Goal: Transaction & Acquisition: Purchase product/service

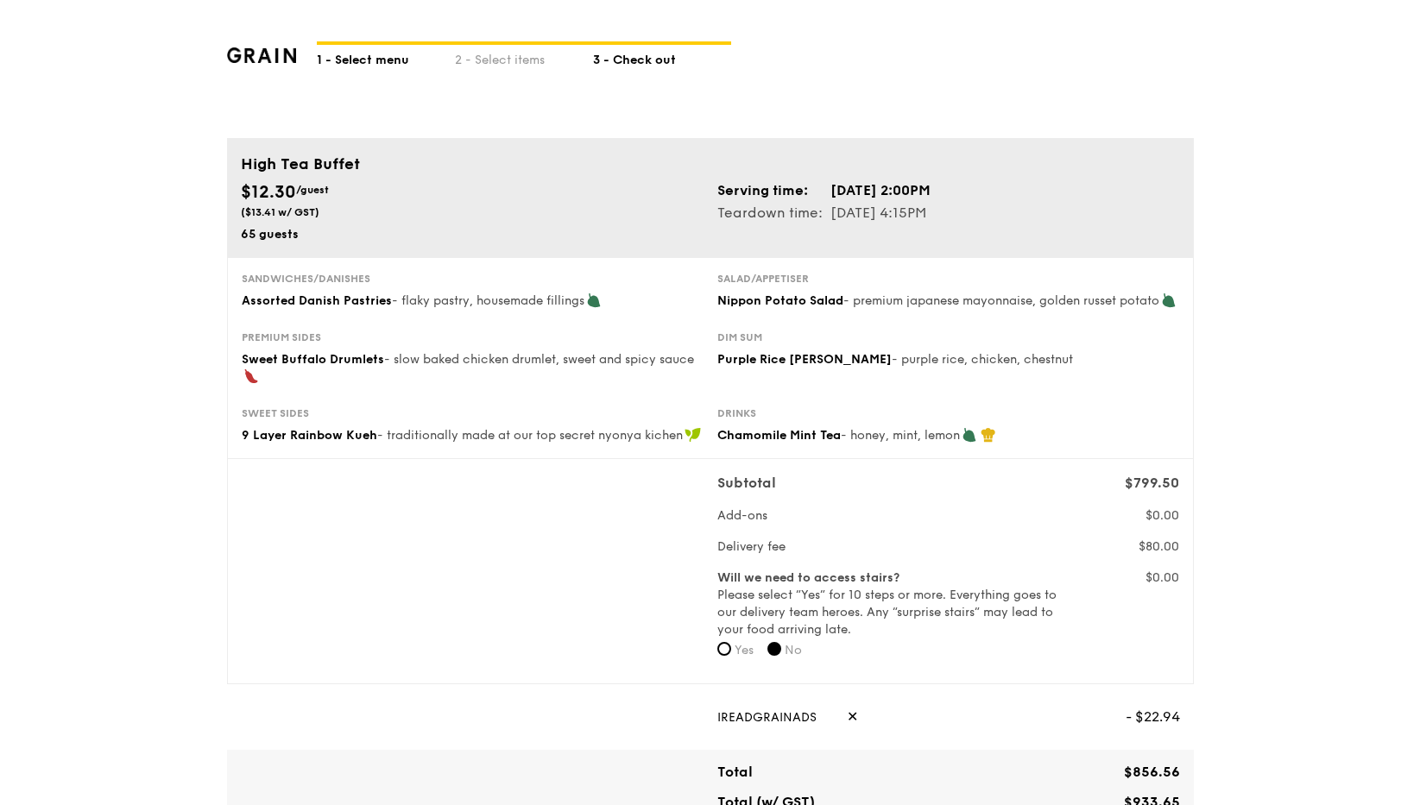
click at [368, 62] on div "1 - Select menu" at bounding box center [386, 57] width 138 height 24
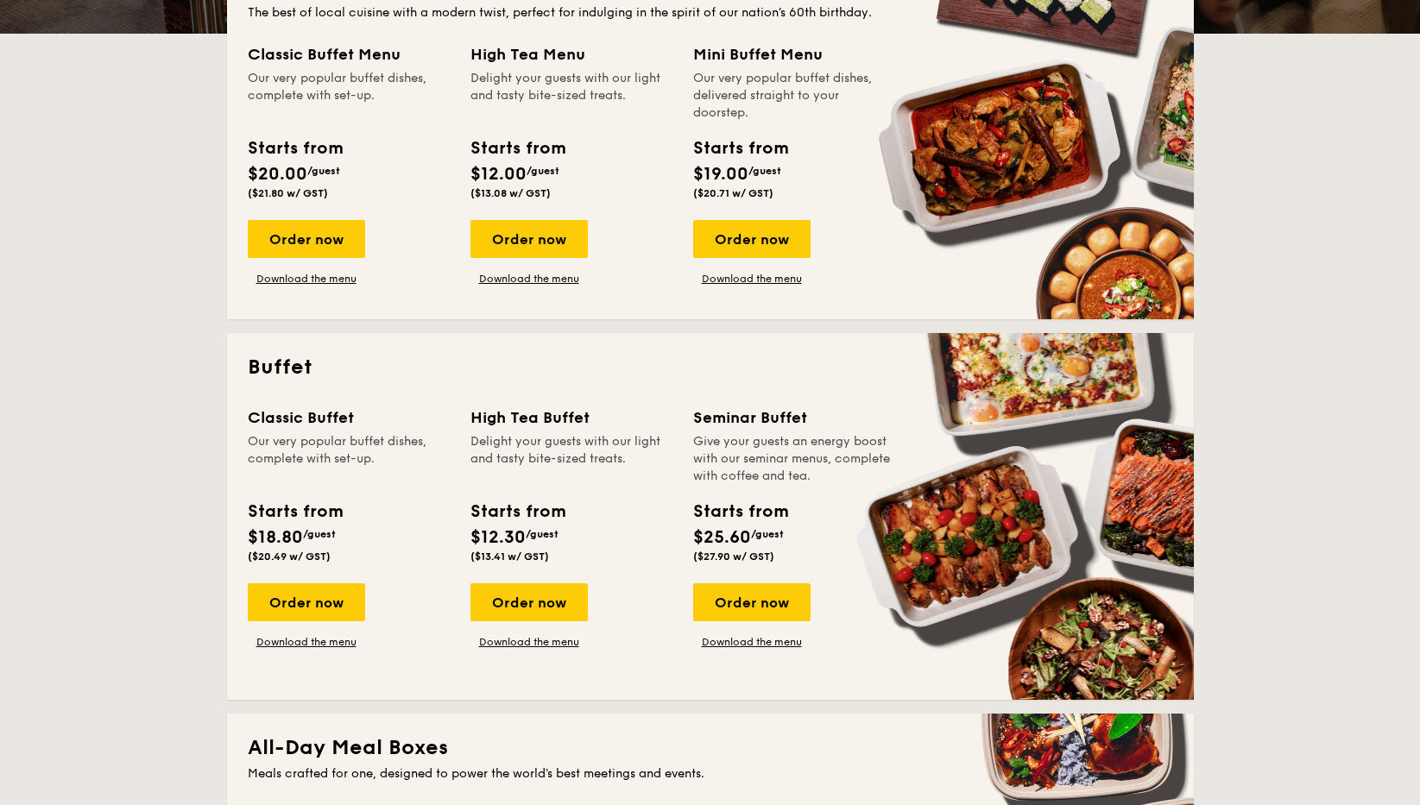
scroll to position [451, 0]
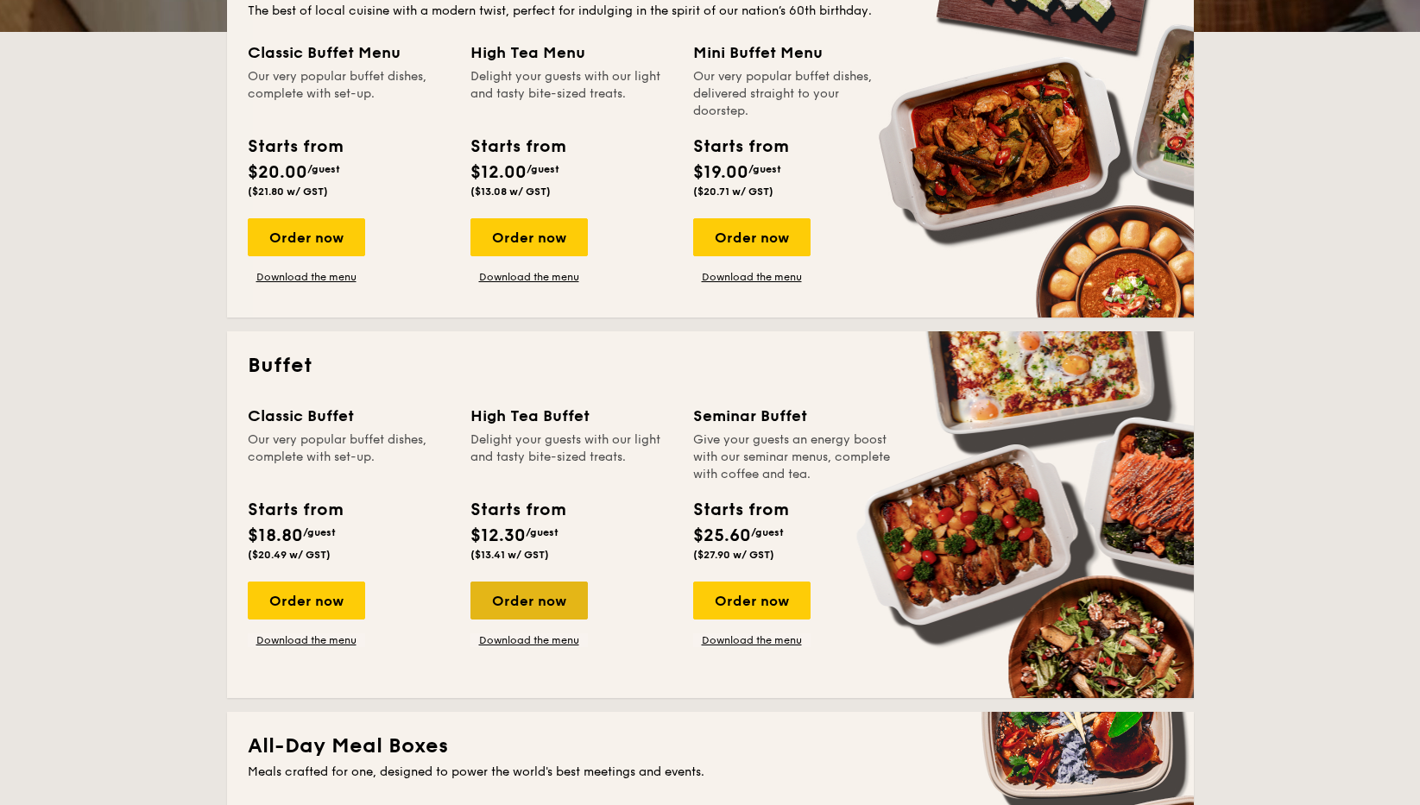
click at [514, 597] on div "Order now" at bounding box center [528, 601] width 117 height 38
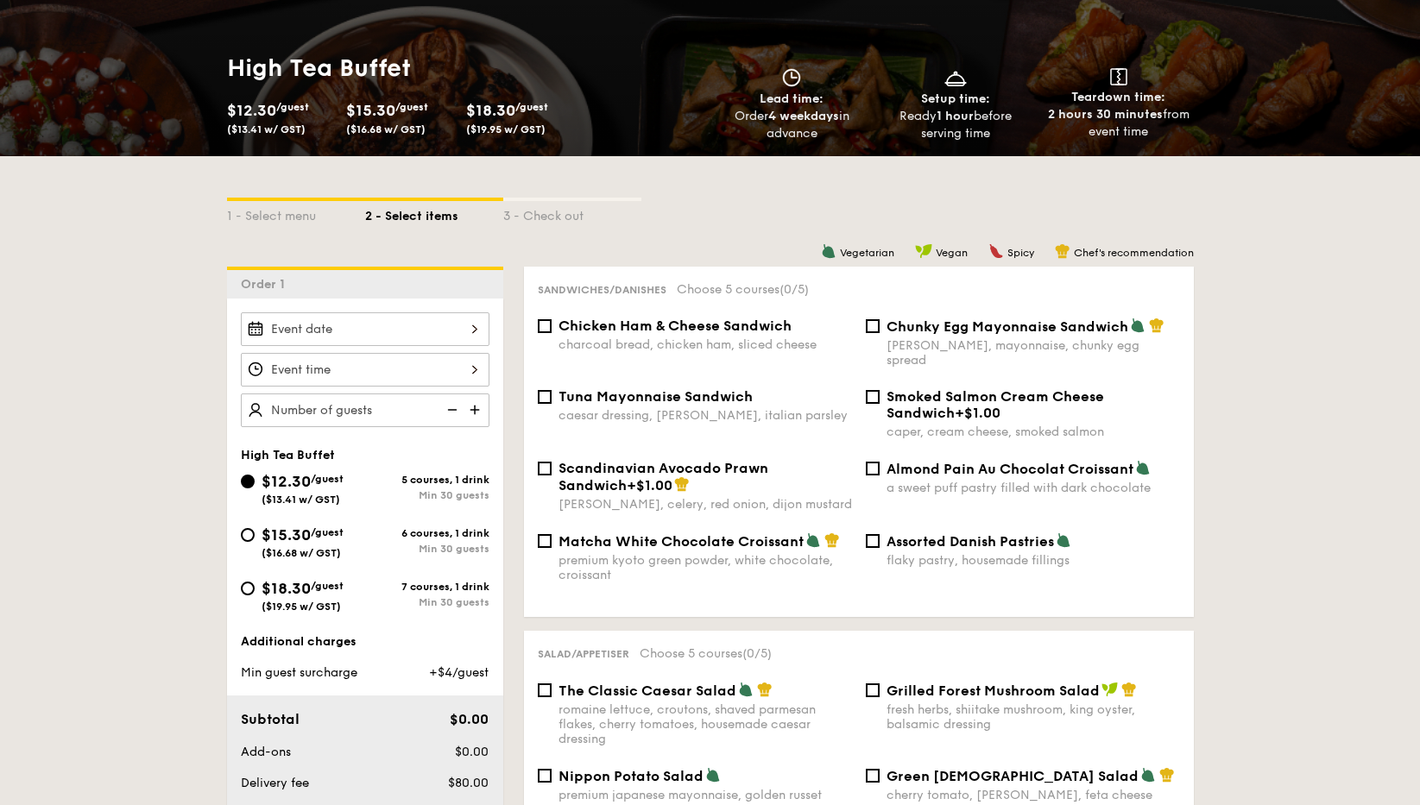
scroll to position [233, 0]
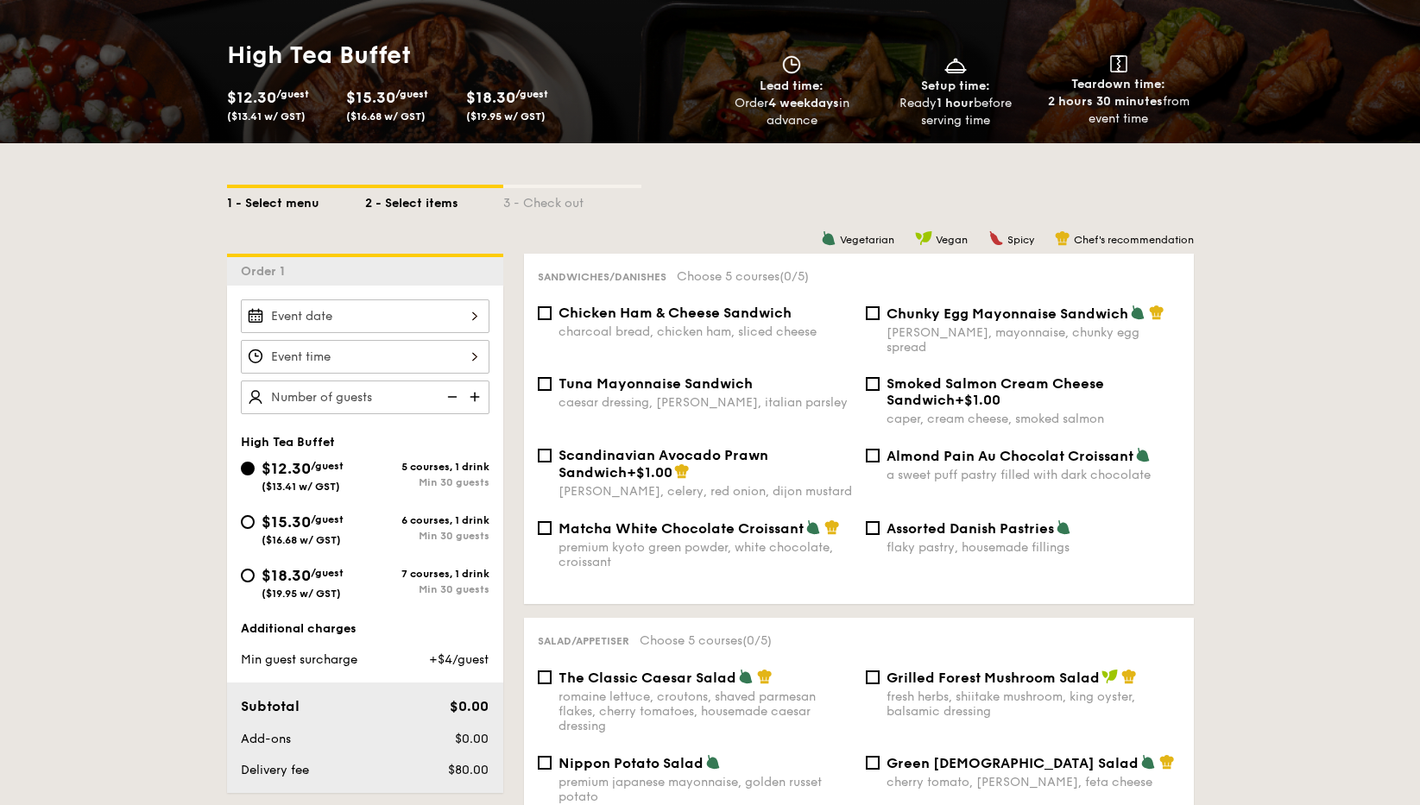
click at [296, 208] on div "1 - Select menu" at bounding box center [296, 200] width 138 height 24
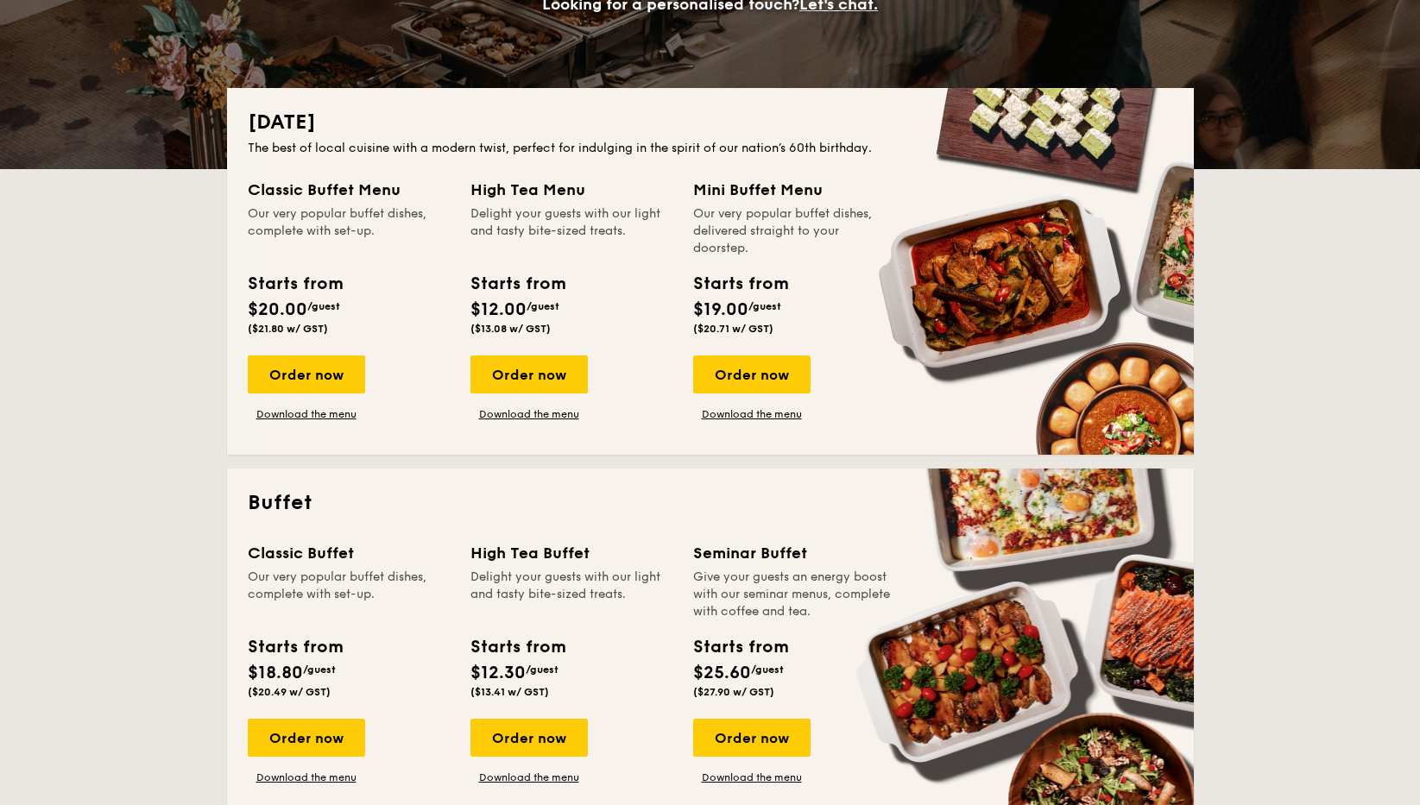
scroll to position [316, 0]
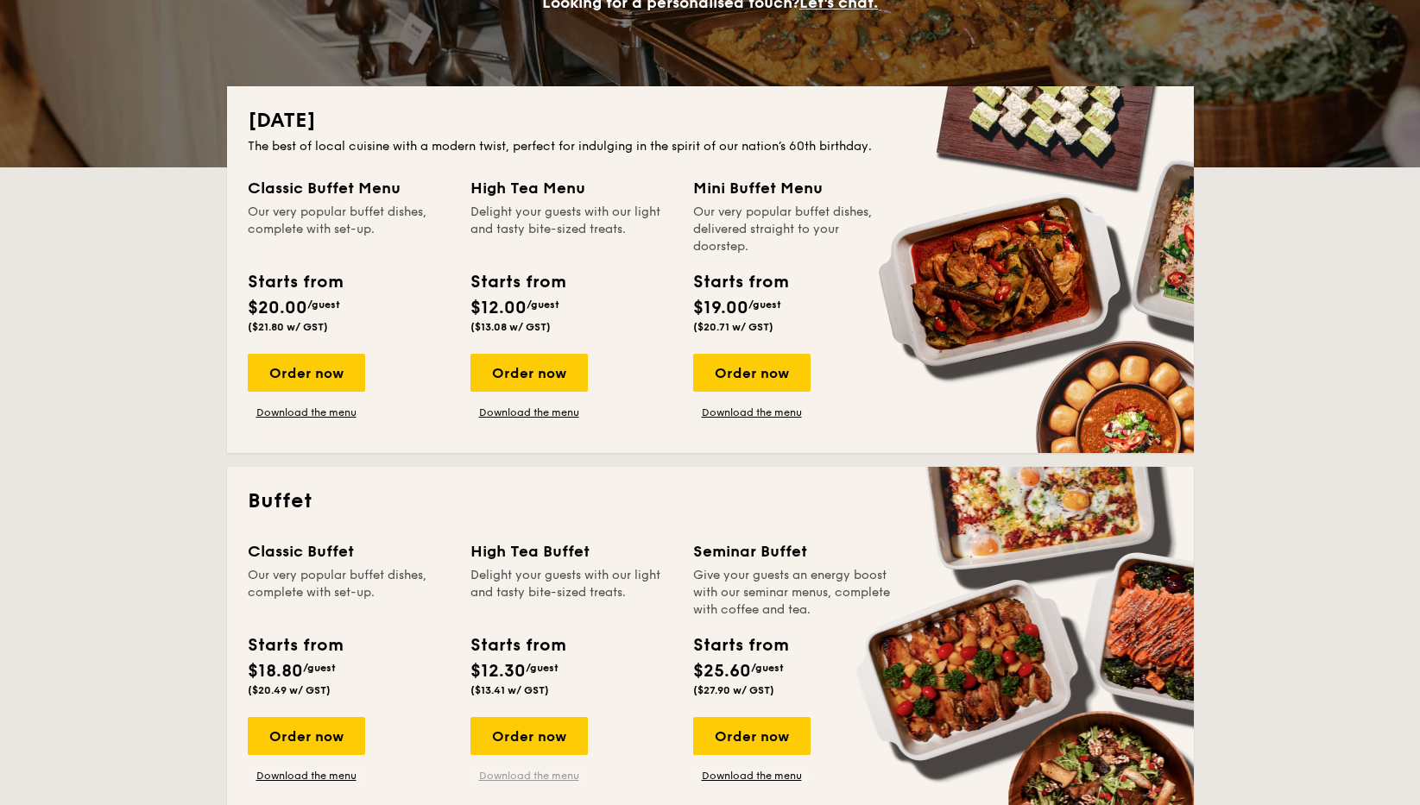
click at [520, 772] on link "Download the menu" at bounding box center [528, 776] width 117 height 14
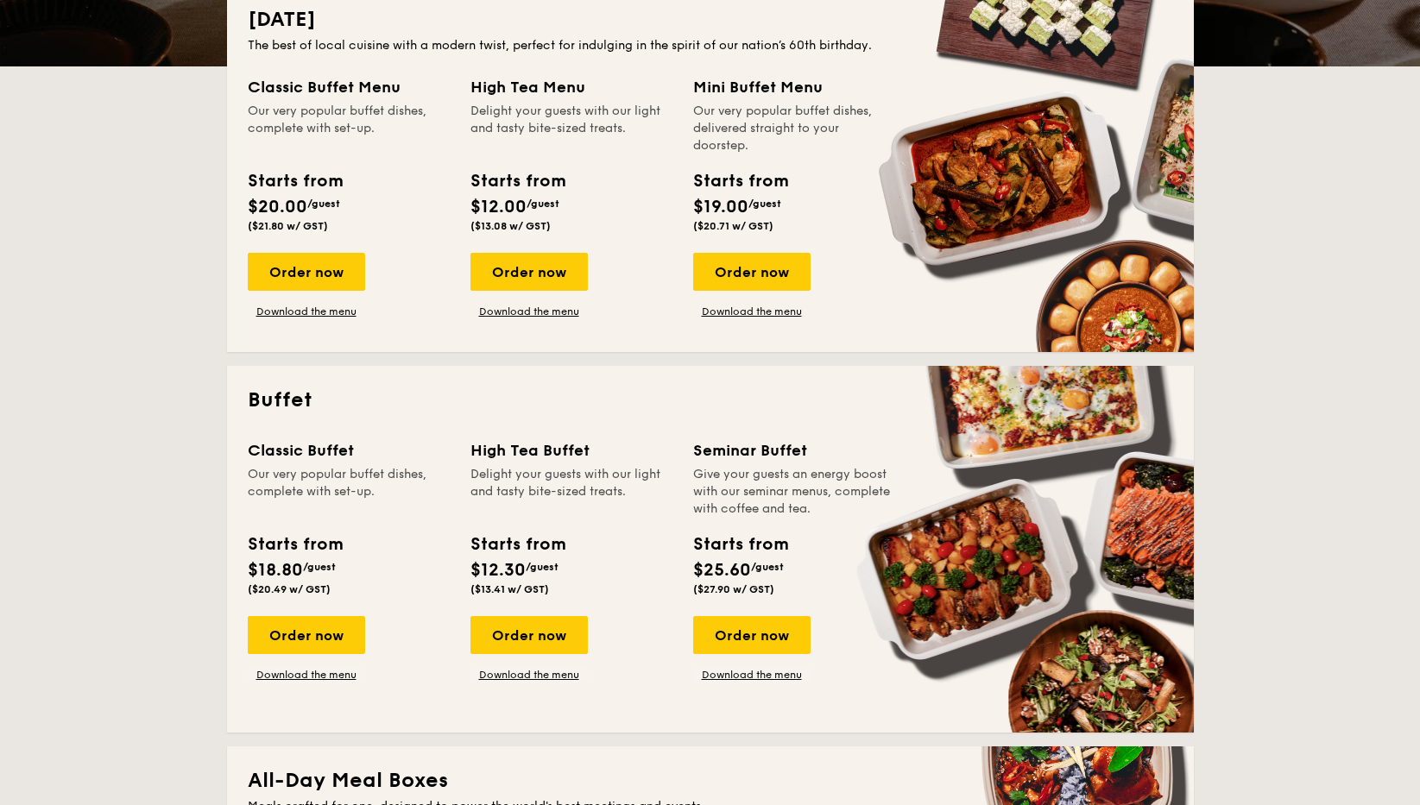
scroll to position [419, 0]
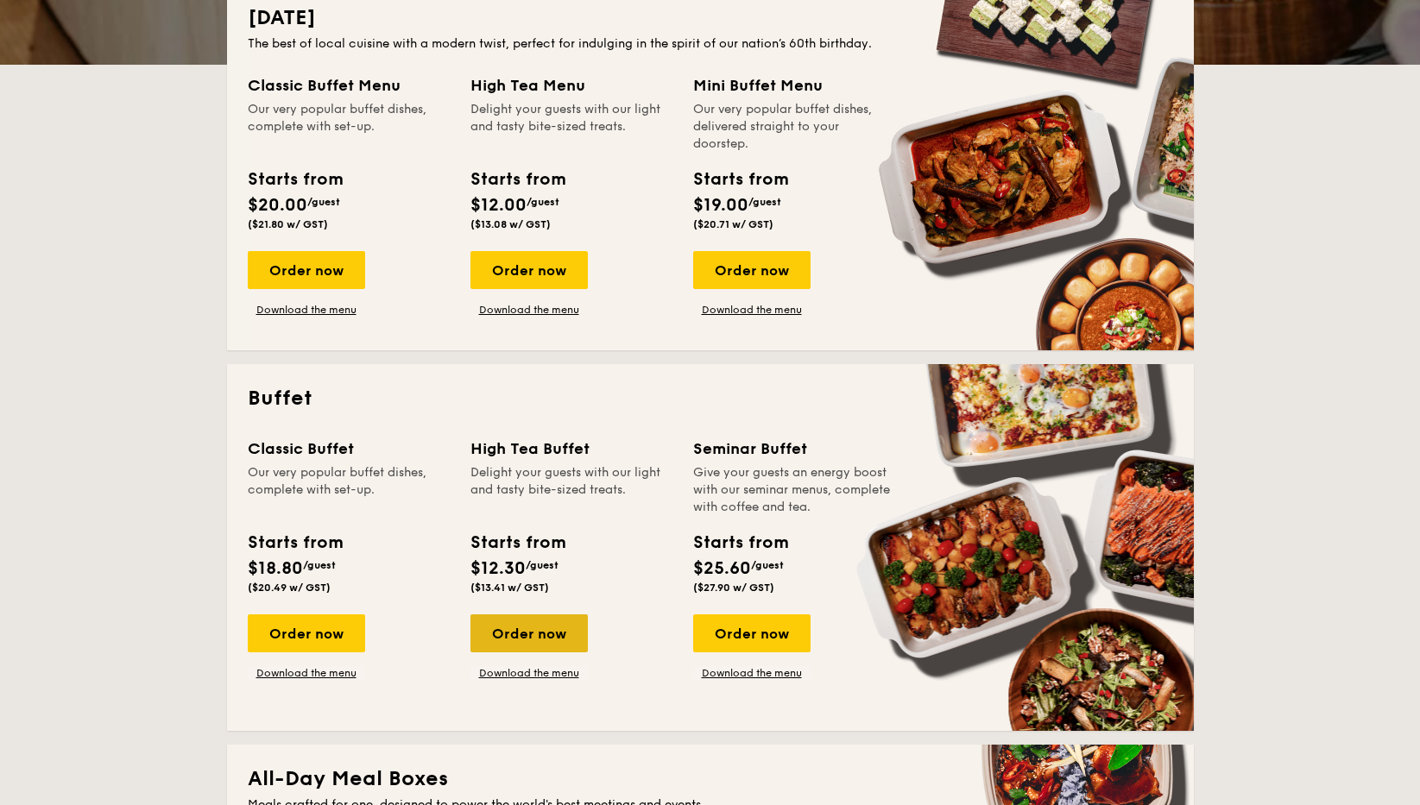
click at [522, 631] on div "Order now" at bounding box center [528, 634] width 117 height 38
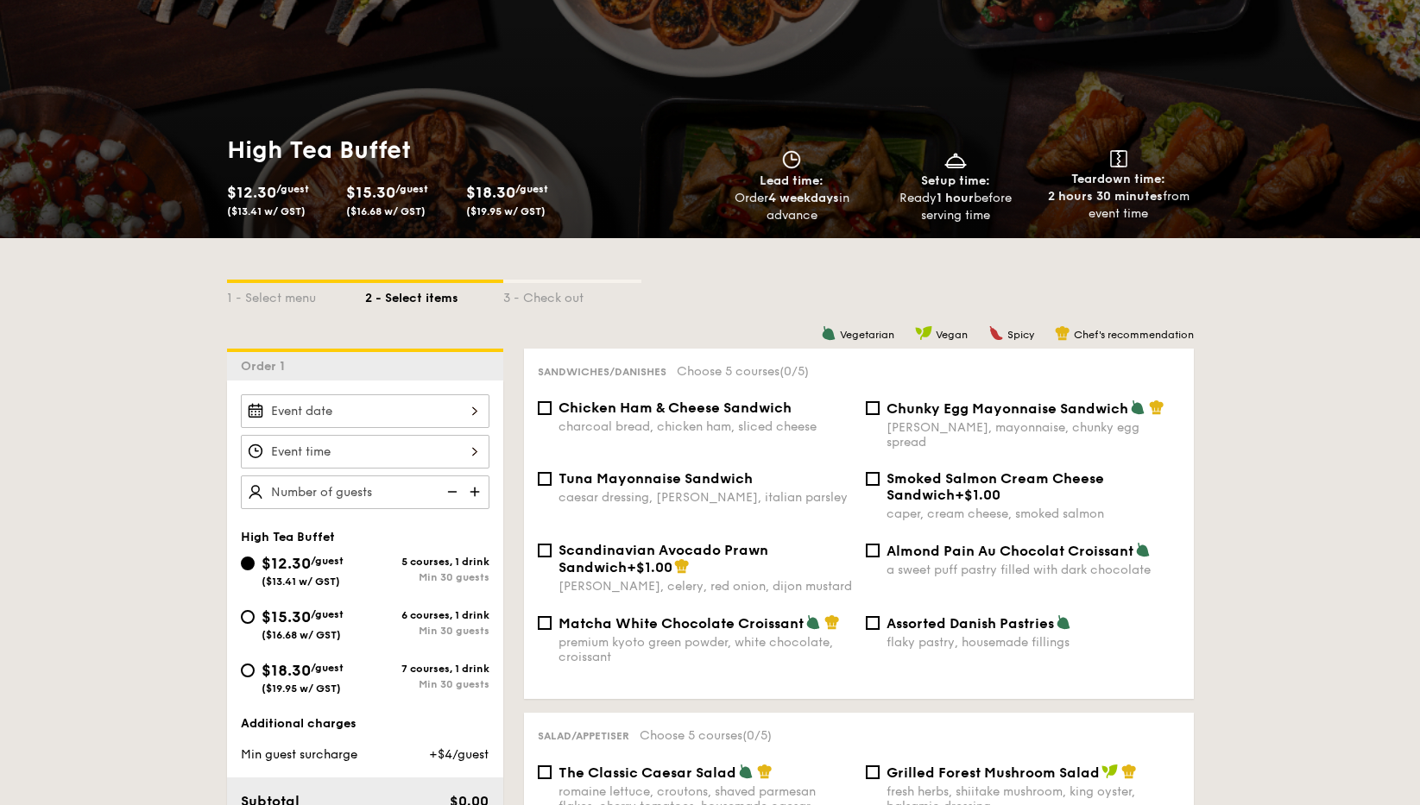
scroll to position [143, 0]
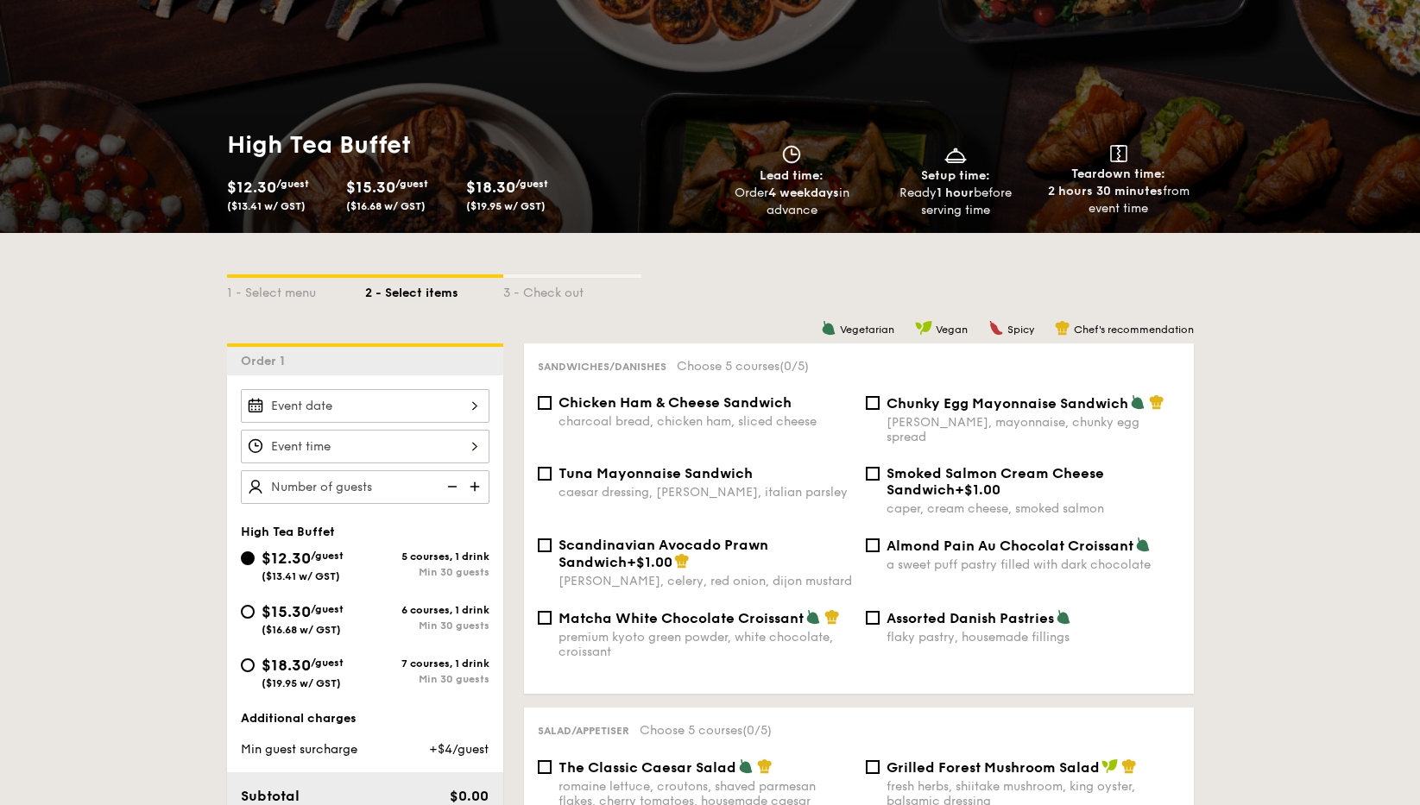
click at [469, 397] on div at bounding box center [365, 406] width 249 height 34
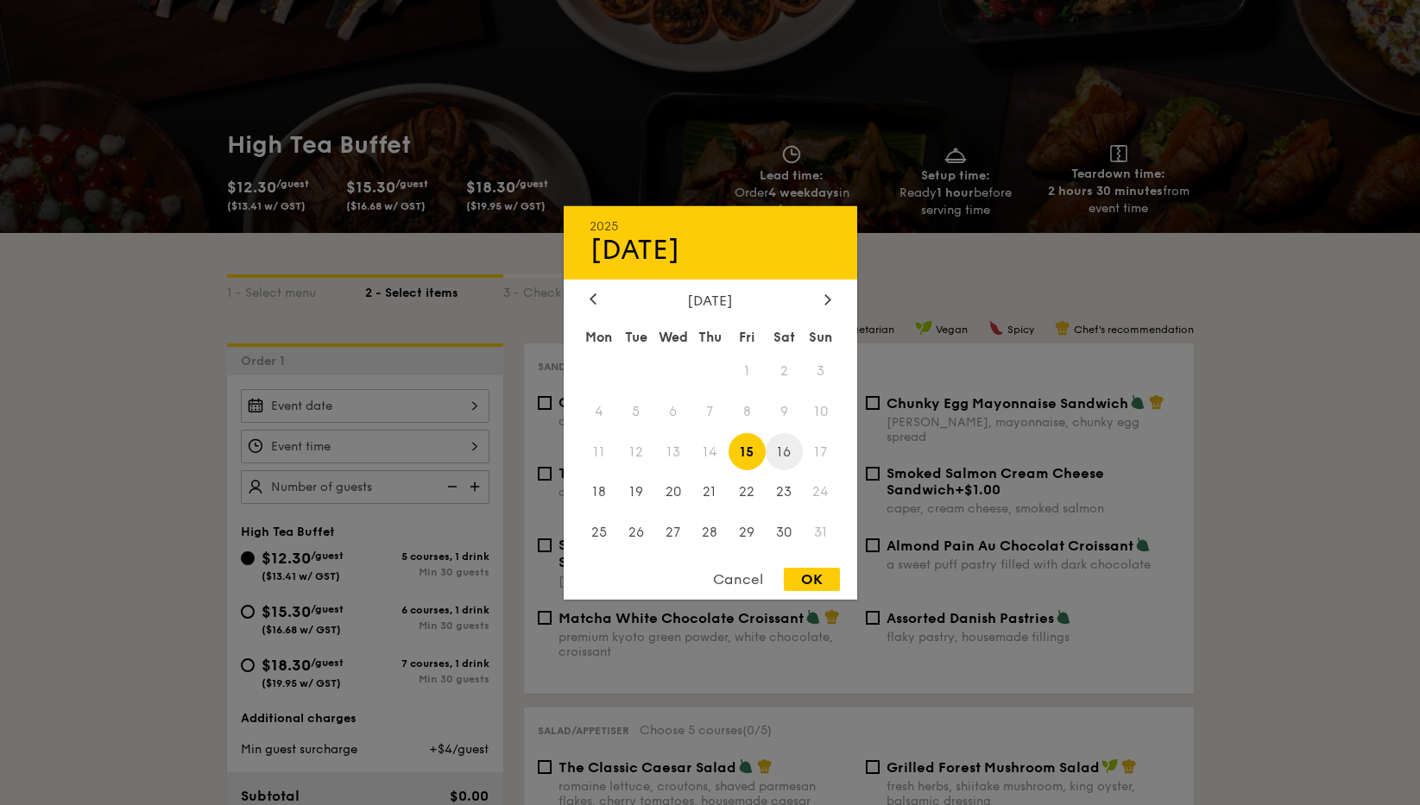
click at [781, 450] on span "16" at bounding box center [784, 451] width 37 height 37
click at [810, 573] on div "OK" at bounding box center [812, 579] width 56 height 23
type input "[DATE]"
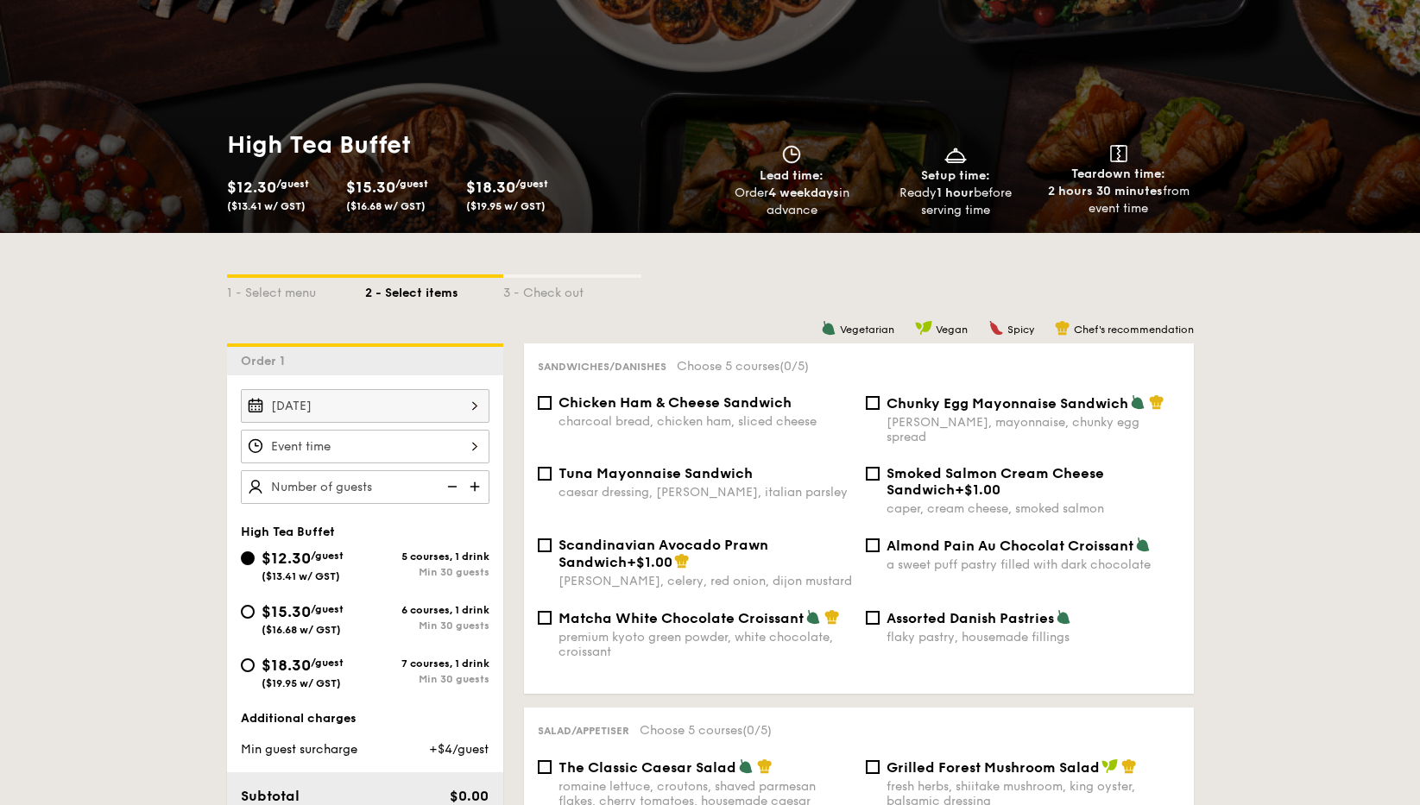
click at [465, 434] on div at bounding box center [365, 447] width 249 height 34
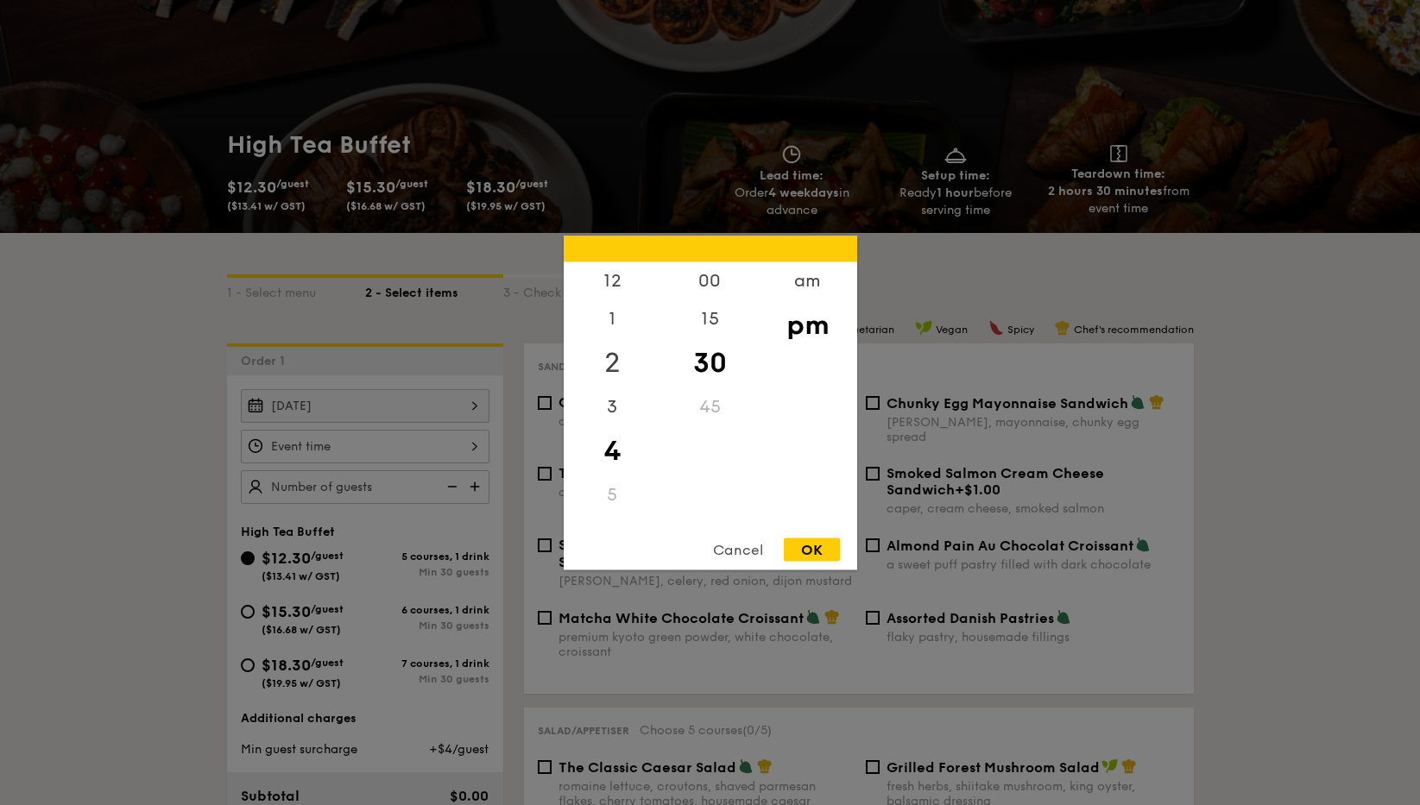
click at [619, 346] on div "2" at bounding box center [613, 362] width 98 height 50
click at [711, 287] on div "00" at bounding box center [710, 287] width 98 height 50
click at [792, 552] on div "OK" at bounding box center [812, 549] width 56 height 23
type input "2:00PM"
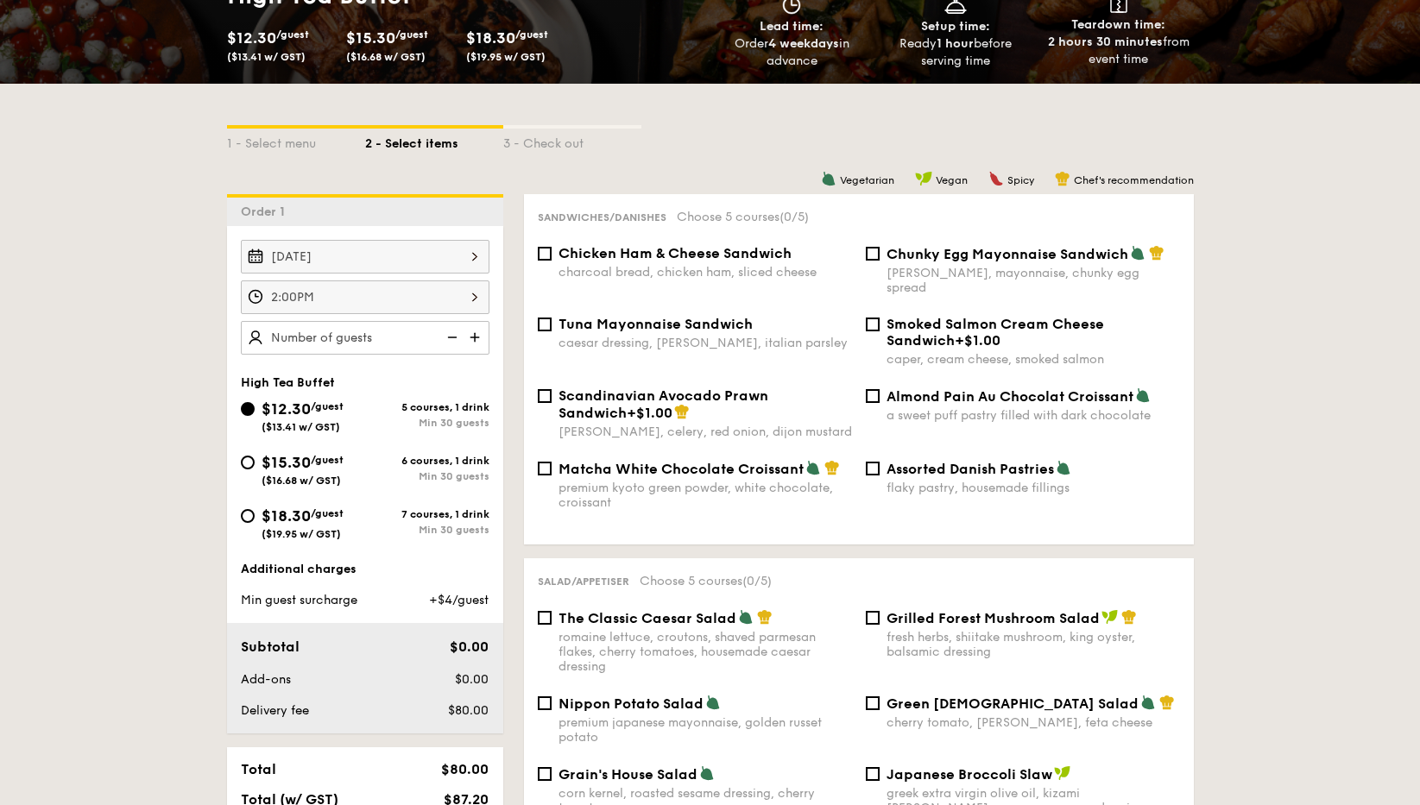
scroll to position [295, 0]
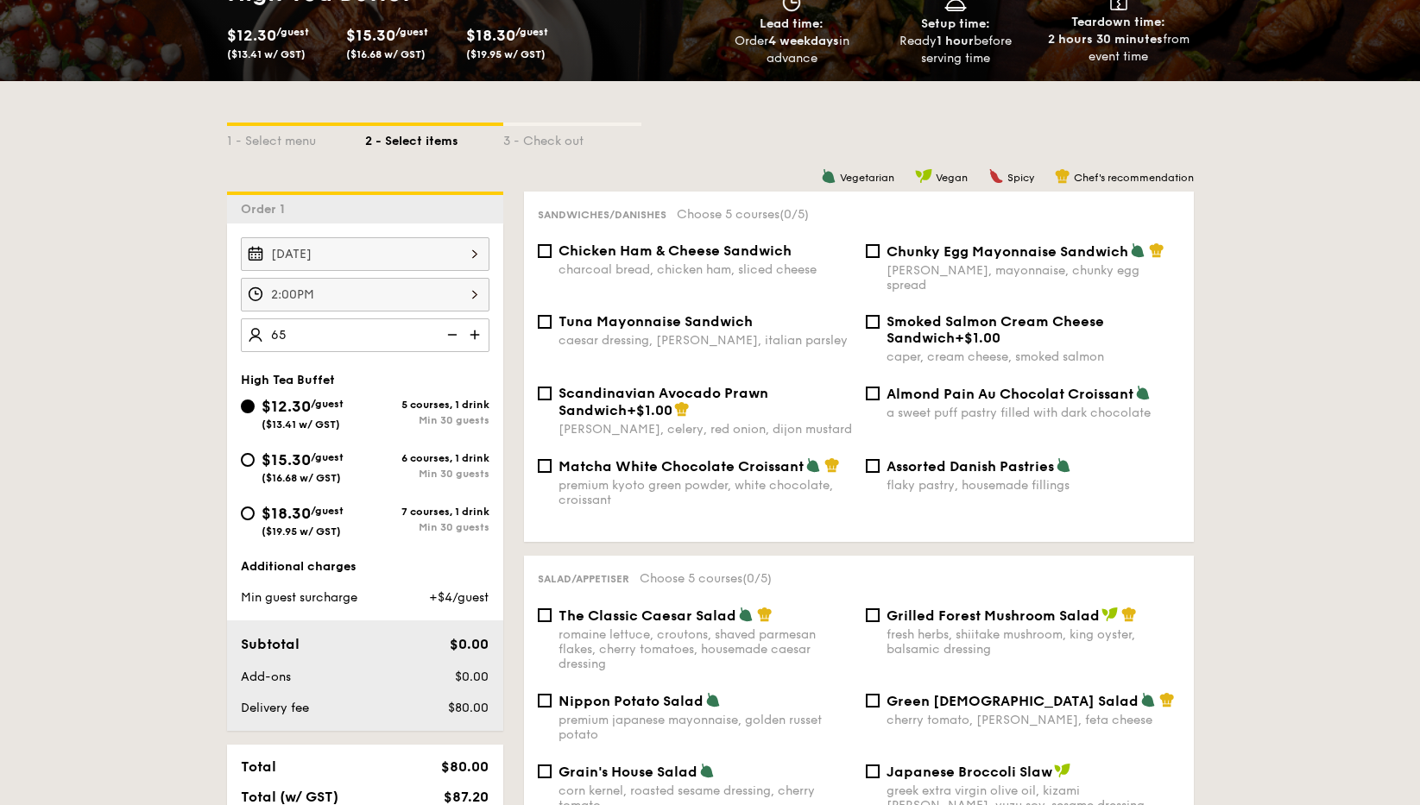
type input "65 guests"
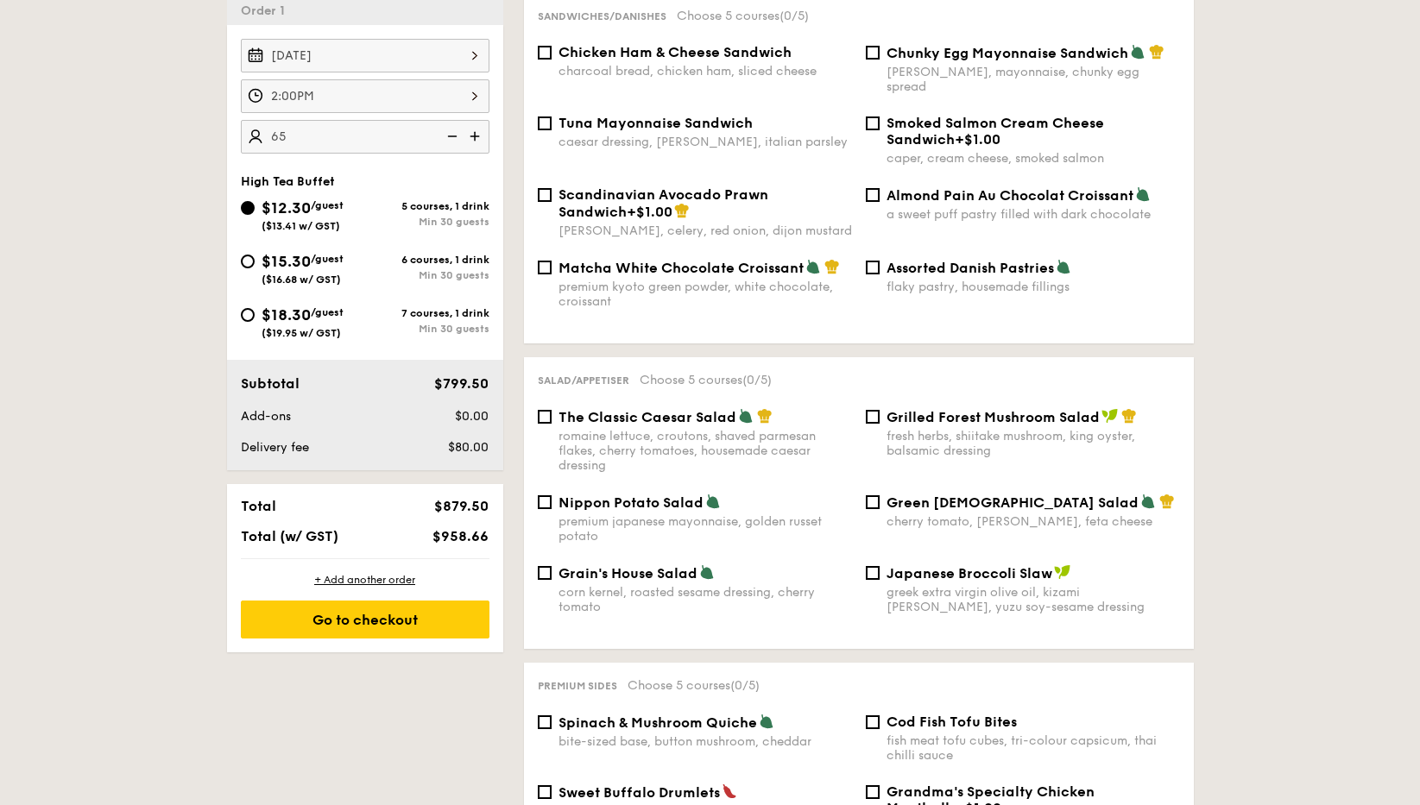
scroll to position [495, 0]
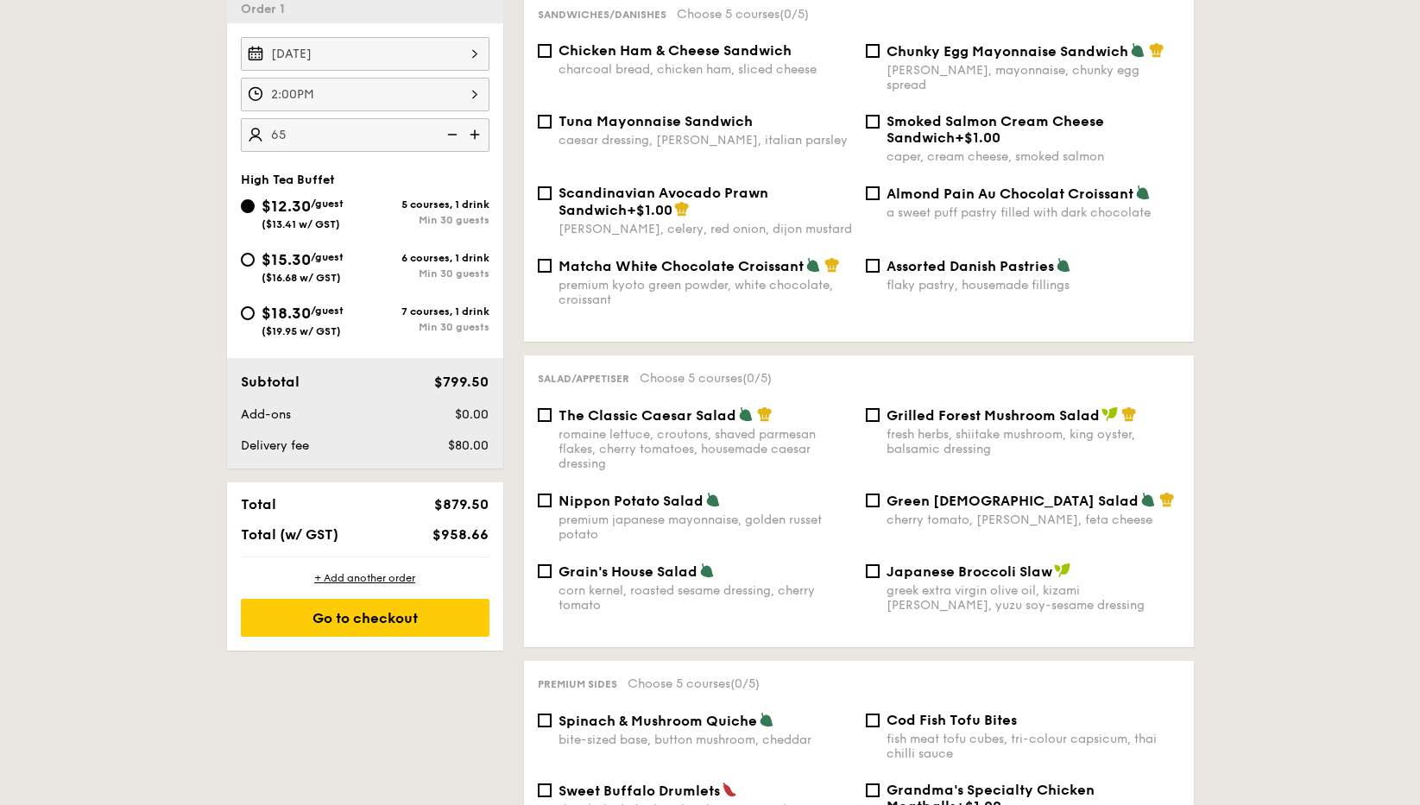
click at [934, 258] on span "Assorted Danish Pastries" at bounding box center [969, 266] width 167 height 16
click at [880, 259] on input "Assorted Danish Pastries flaky pastry, housemade fillings" at bounding box center [873, 266] width 14 height 14
checkbox input "true"
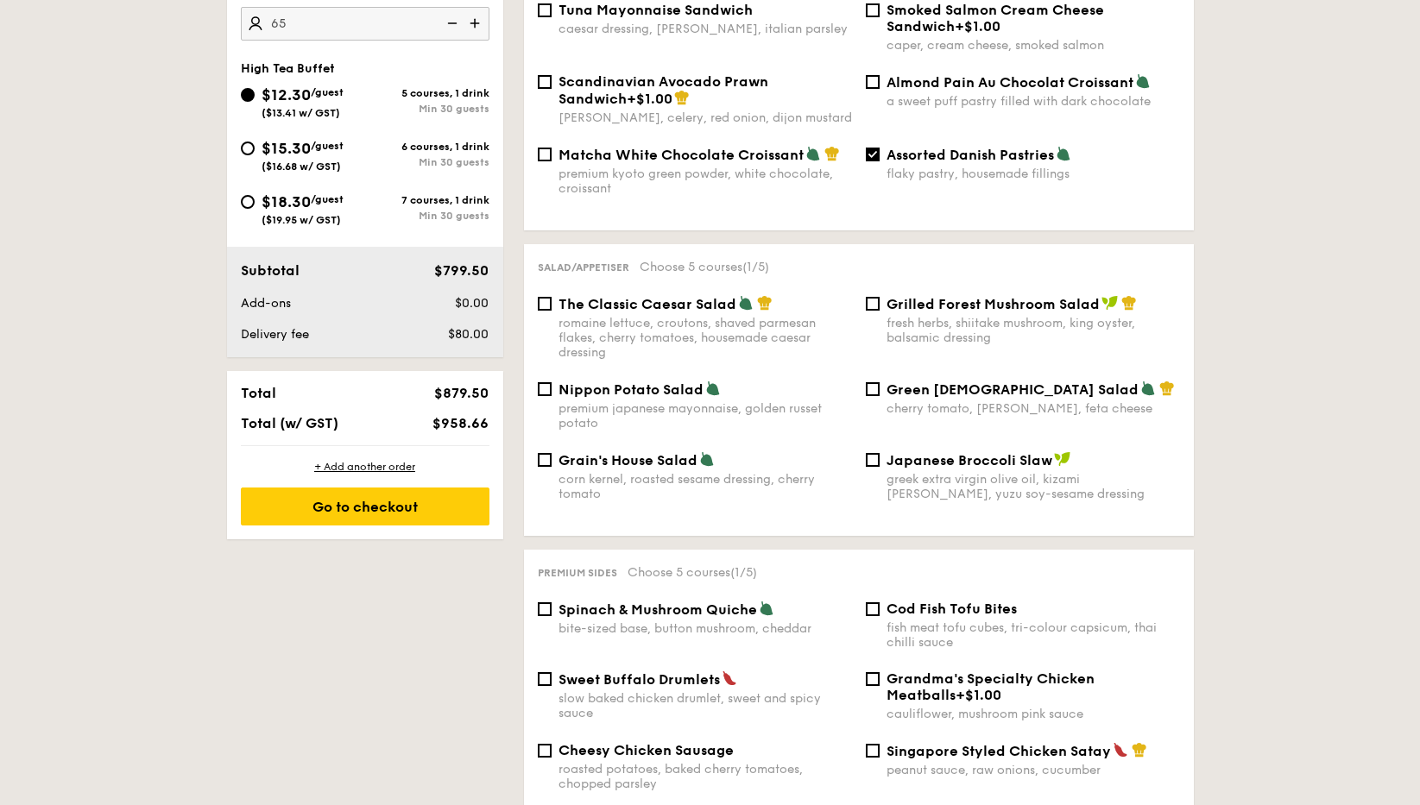
scroll to position [608, 0]
click at [894, 381] on span "Green [DEMOGRAPHIC_DATA] Salad" at bounding box center [1012, 389] width 252 height 16
click at [880, 381] on input "Green Goddess Salad cherry tomato, [PERSON_NAME], feta cheese" at bounding box center [873, 388] width 14 height 14
checkbox input "true"
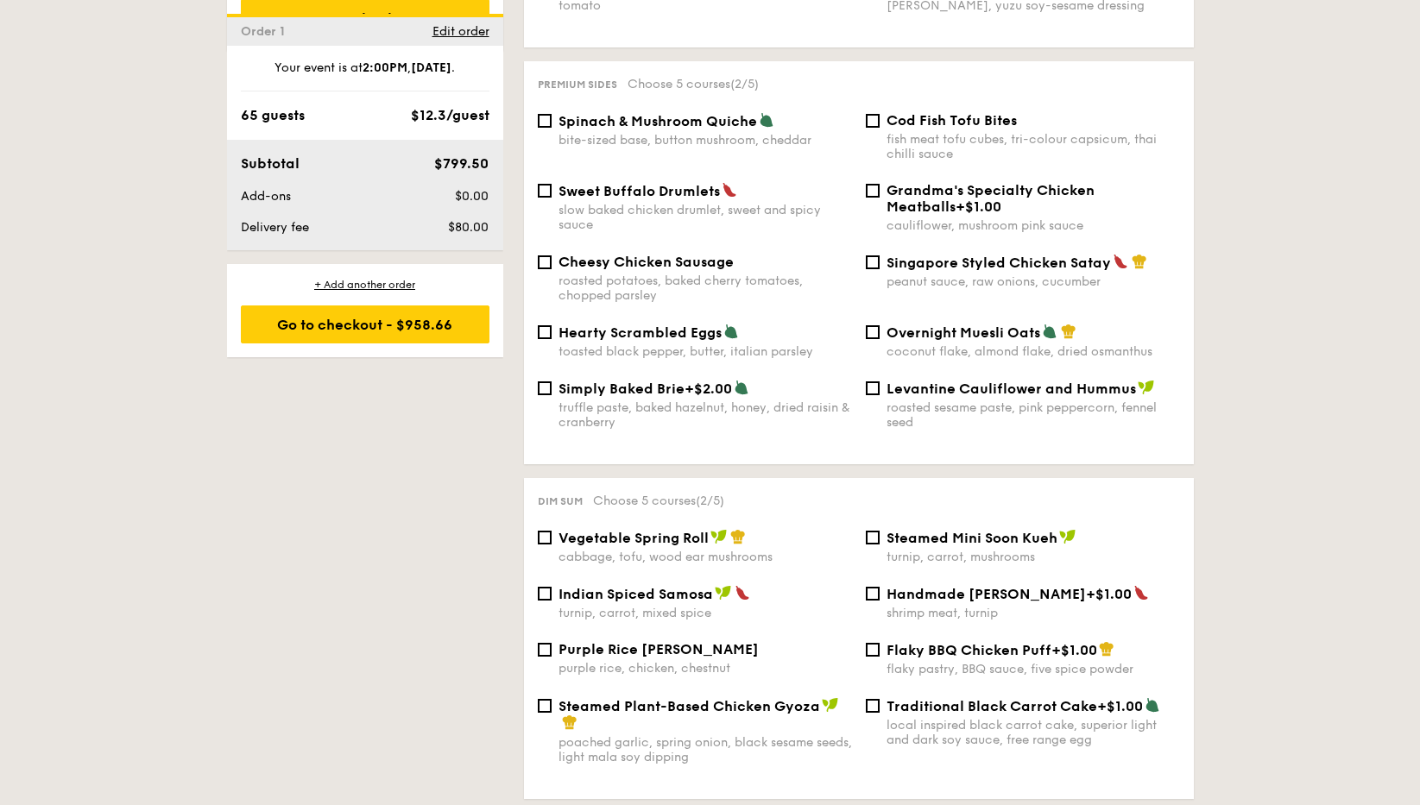
scroll to position [1191, 0]
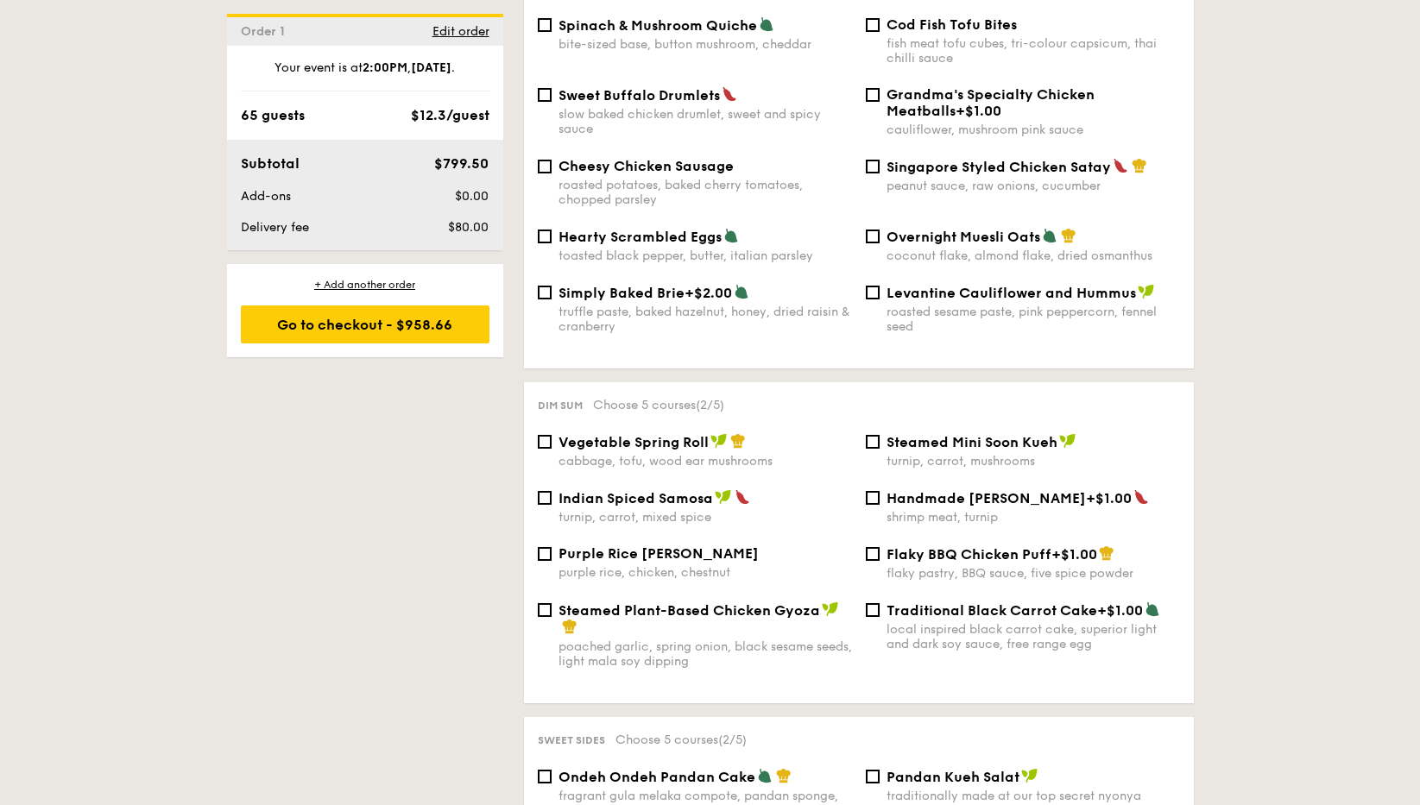
click at [608, 434] on span "Vegetable Spring Roll" at bounding box center [633, 442] width 150 height 16
click at [552, 435] on input "Vegetable Spring Roll cabbage, tofu, wood ear mushrooms" at bounding box center [545, 442] width 14 height 14
checkbox input "true"
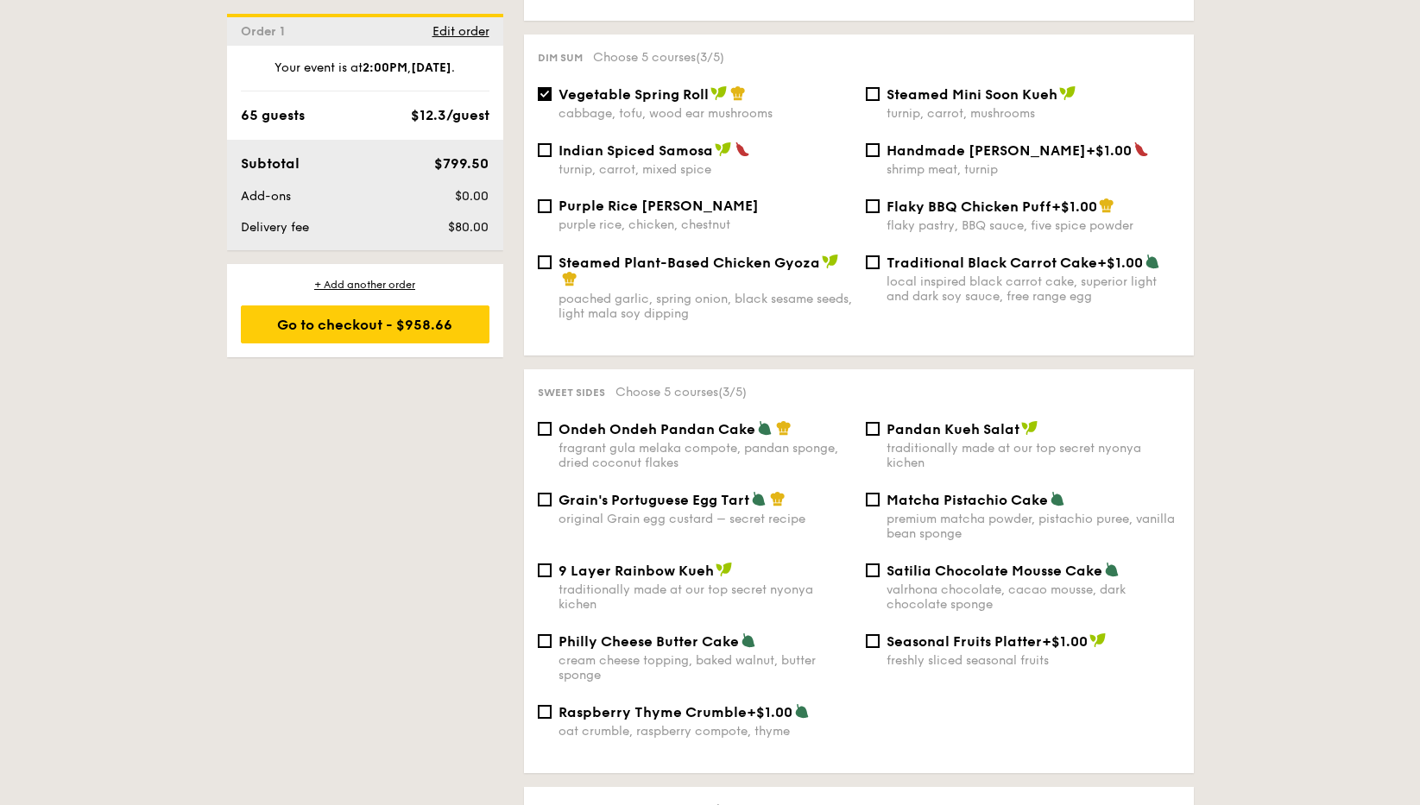
scroll to position [1541, 0]
click at [1015, 419] on span "Pandan Kueh Salat" at bounding box center [952, 427] width 133 height 16
click at [880, 420] on input "Pandan Kueh Salat traditionally made at our top secret nyonya kichen" at bounding box center [873, 427] width 14 height 14
checkbox input "true"
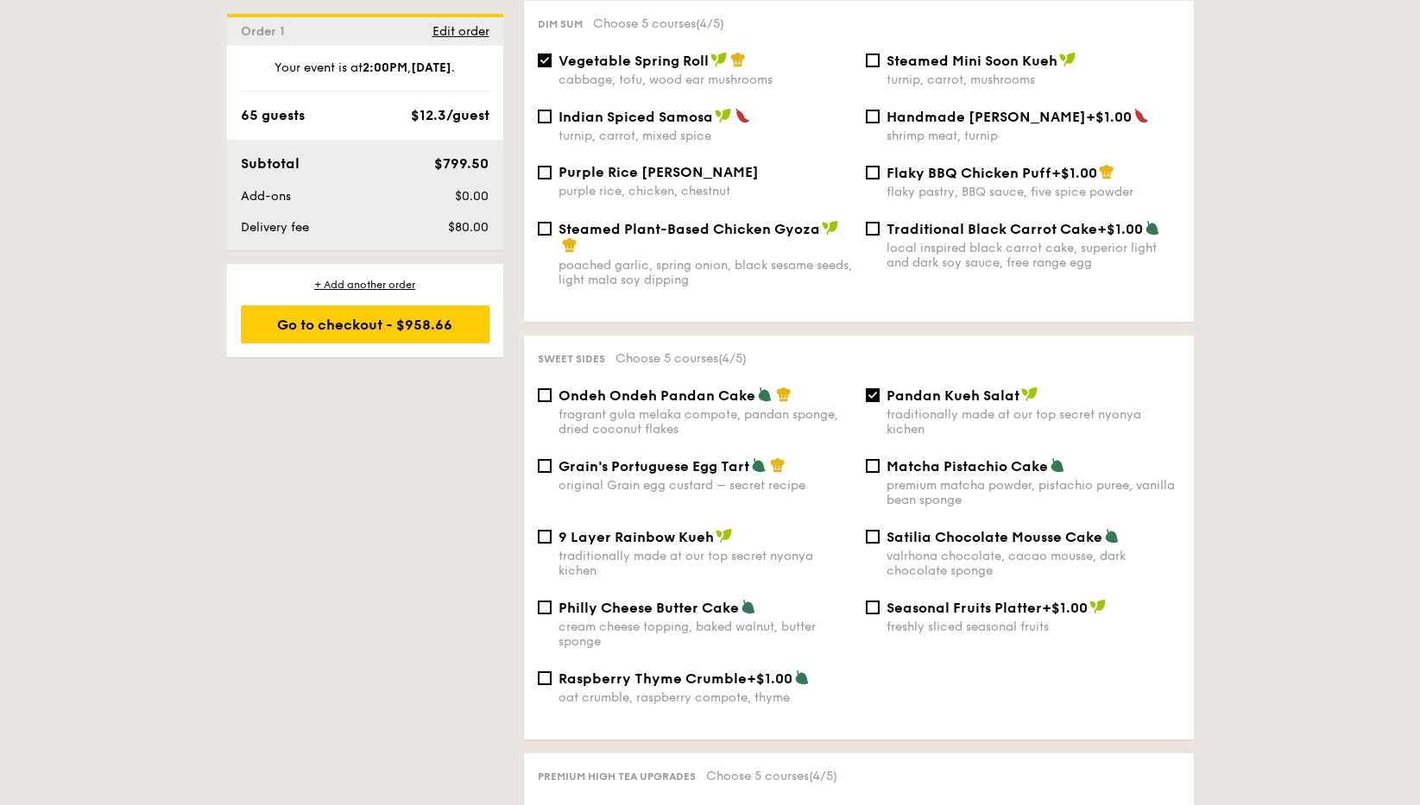
scroll to position [1600, 0]
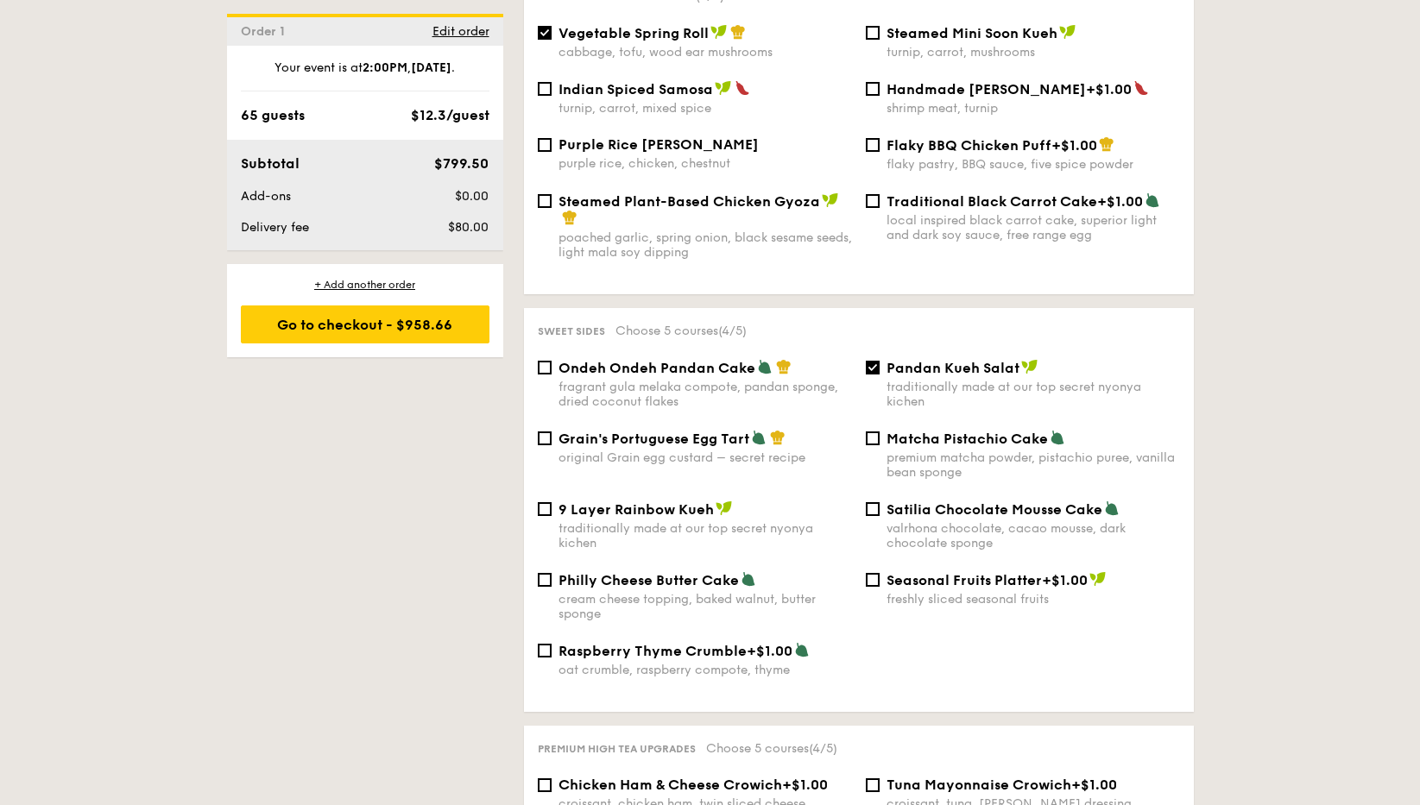
click at [679, 431] on span "Grain's Portuguese Egg Tart" at bounding box center [653, 439] width 191 height 16
click at [552, 432] on input "Grain's Portuguese Egg Tart original Grain egg custard – secret recipe" at bounding box center [545, 439] width 14 height 14
checkbox input "true"
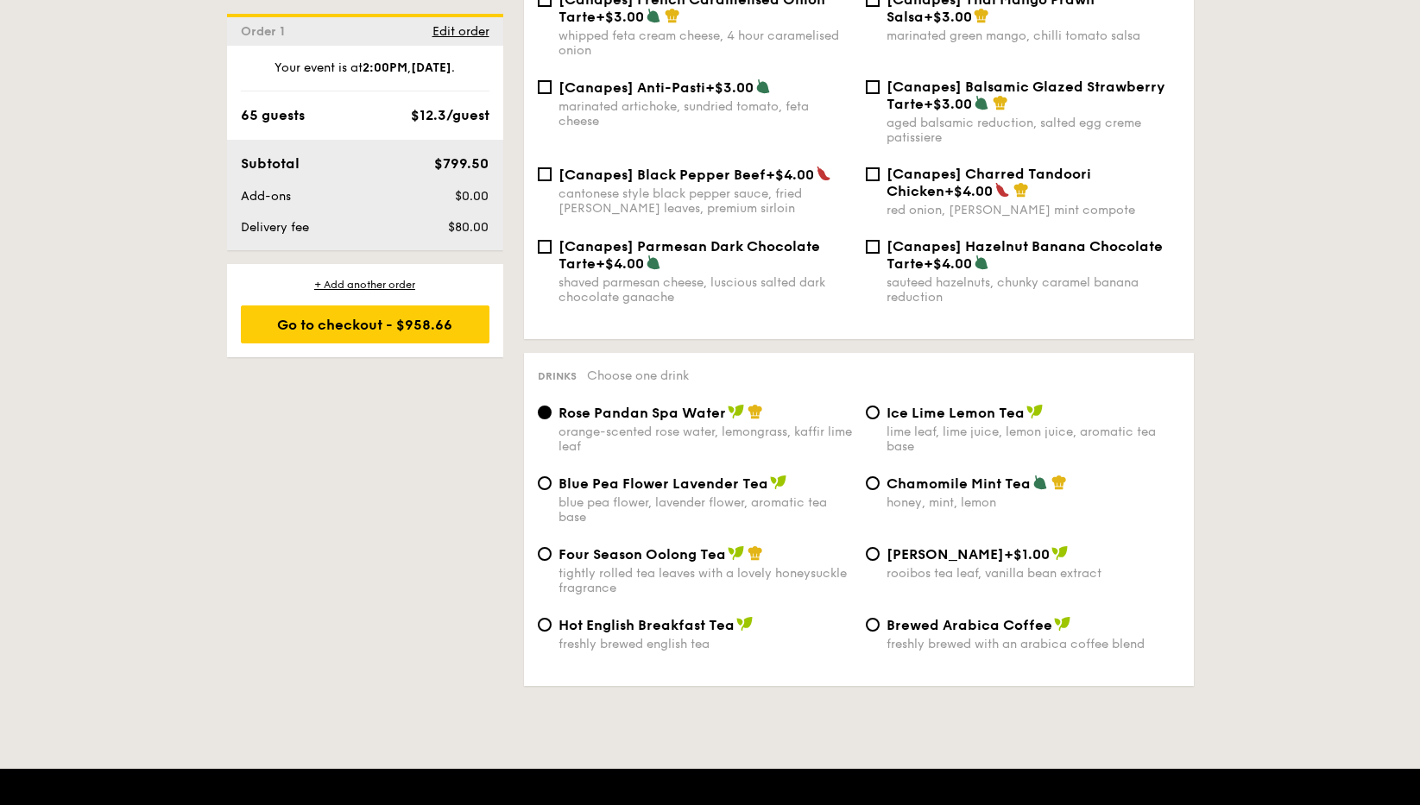
scroll to position [2529, 0]
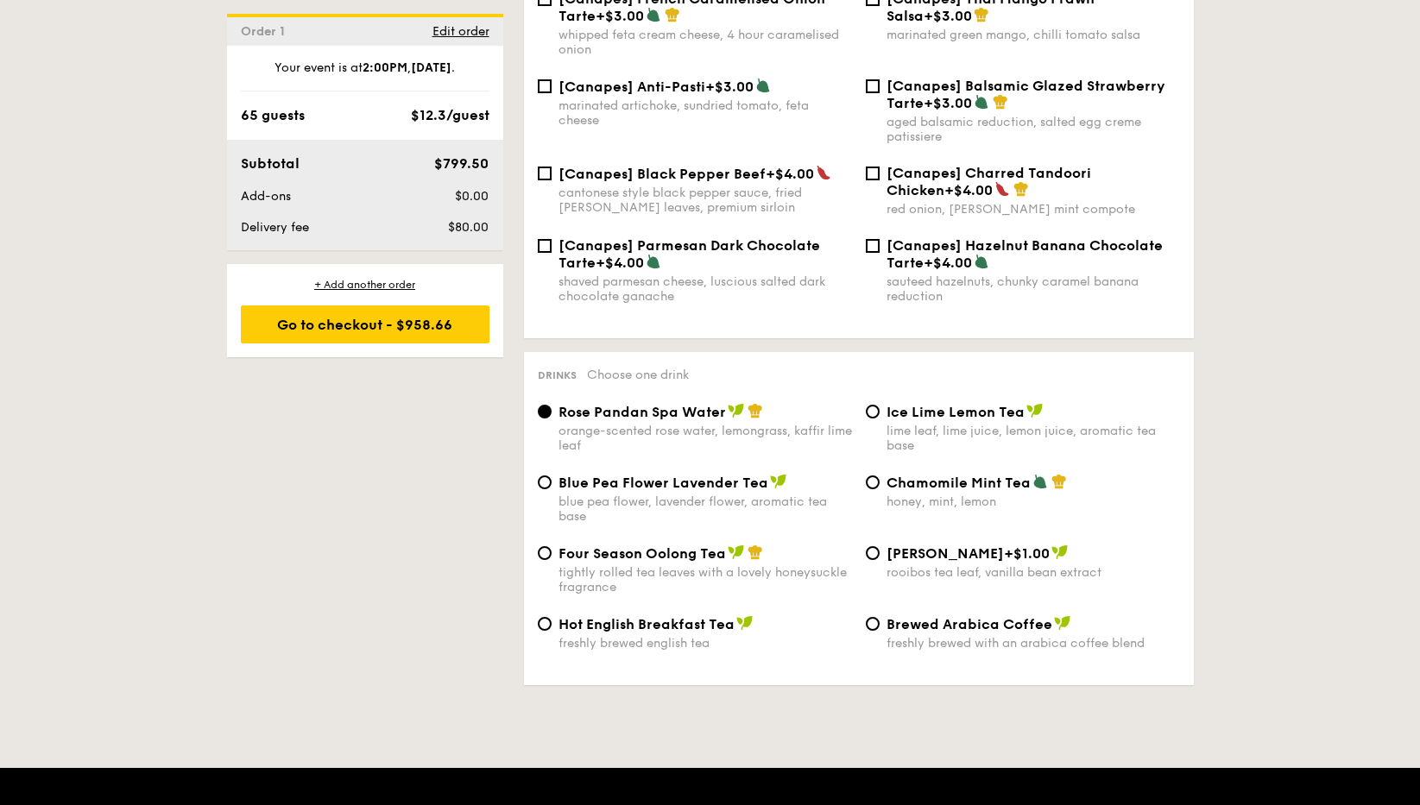
click at [939, 475] on span "Chamomile Mint Tea" at bounding box center [958, 483] width 144 height 16
click at [880, 476] on input "Chamomile Mint Tea honey, mint, lemon" at bounding box center [873, 483] width 14 height 14
radio input "true"
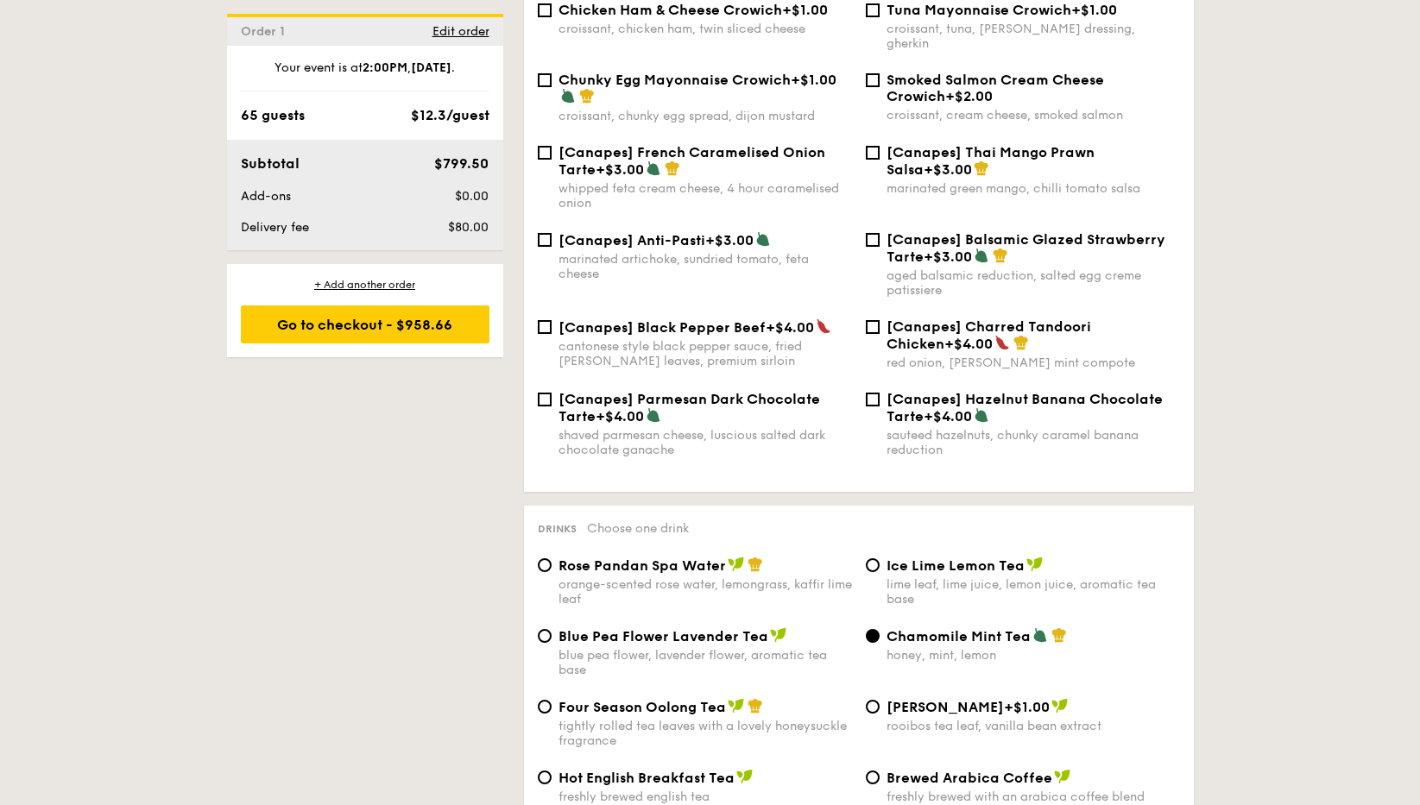
scroll to position [2374, 0]
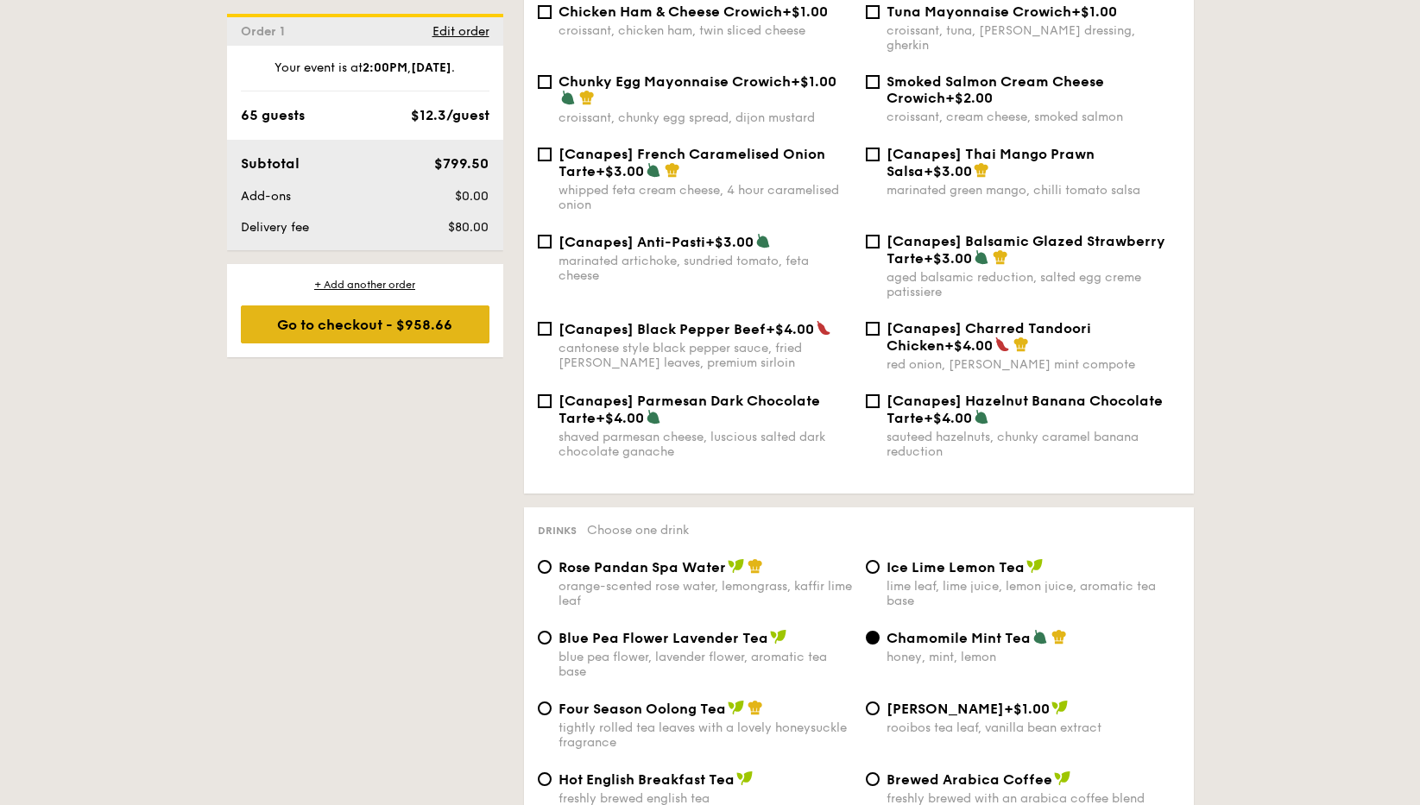
click at [365, 331] on div "Go to checkout - $958.66" at bounding box center [365, 325] width 249 height 38
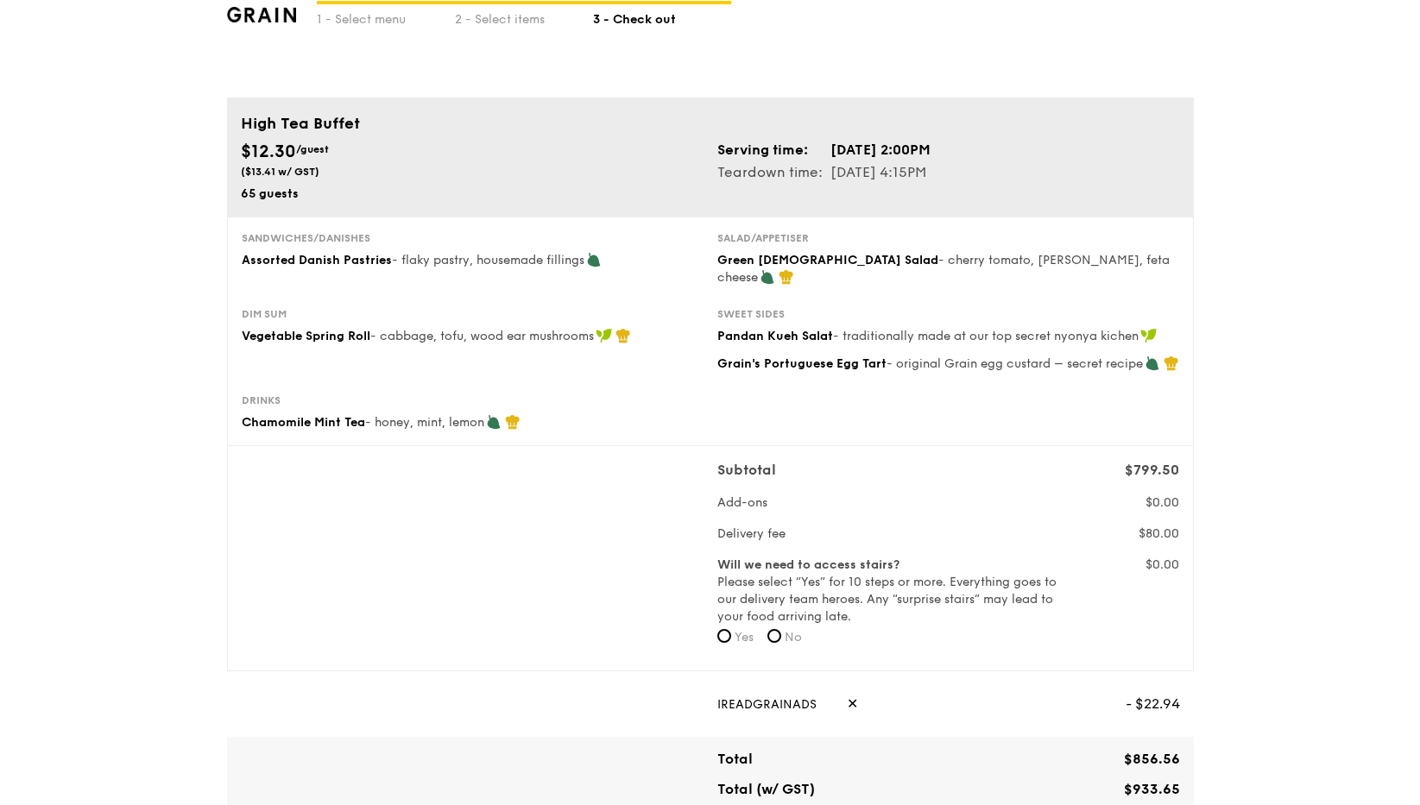
scroll to position [81, 0]
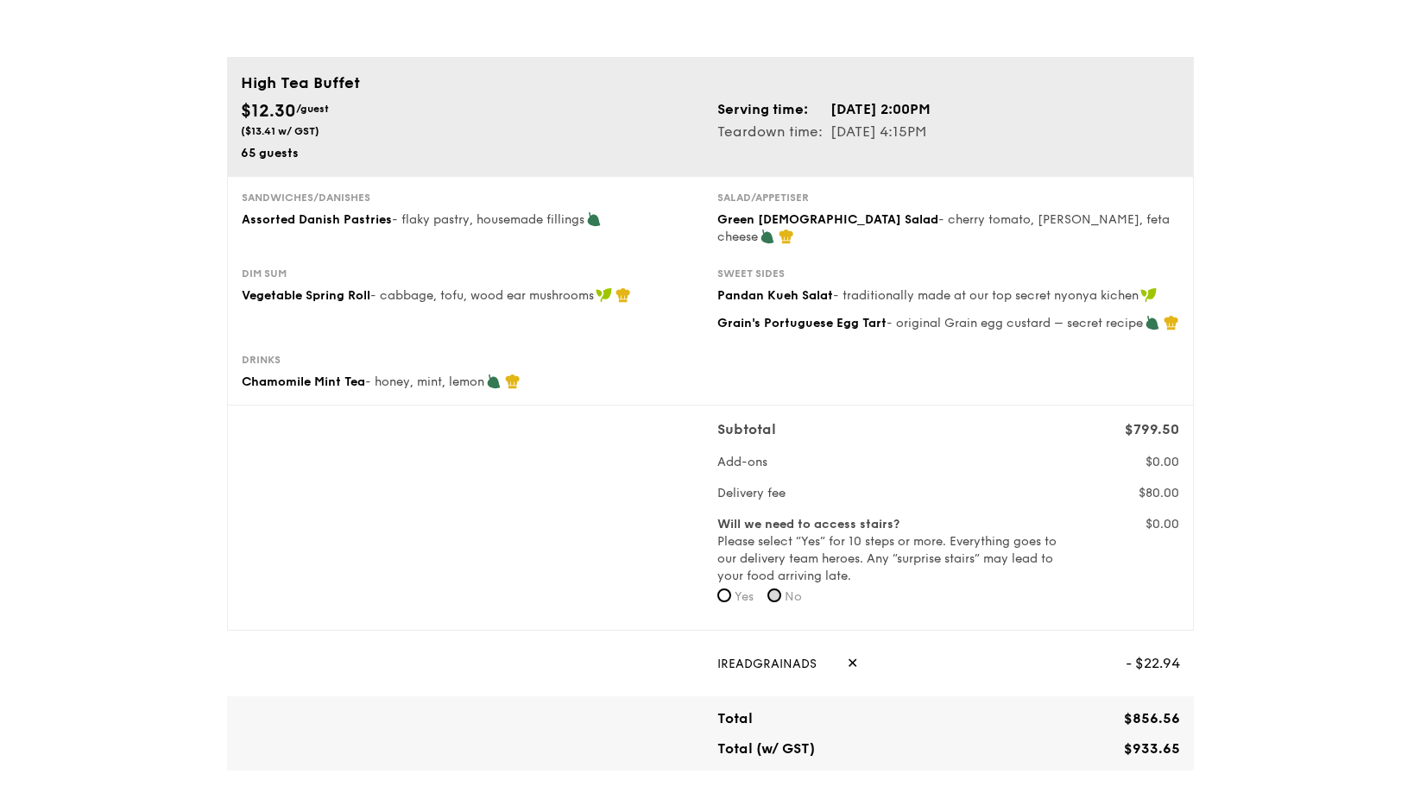
click at [775, 589] on input "No" at bounding box center [774, 596] width 14 height 14
radio input "true"
click at [798, 590] on span "No" at bounding box center [793, 597] width 17 height 15
click at [781, 589] on input "No" at bounding box center [774, 596] width 14 height 14
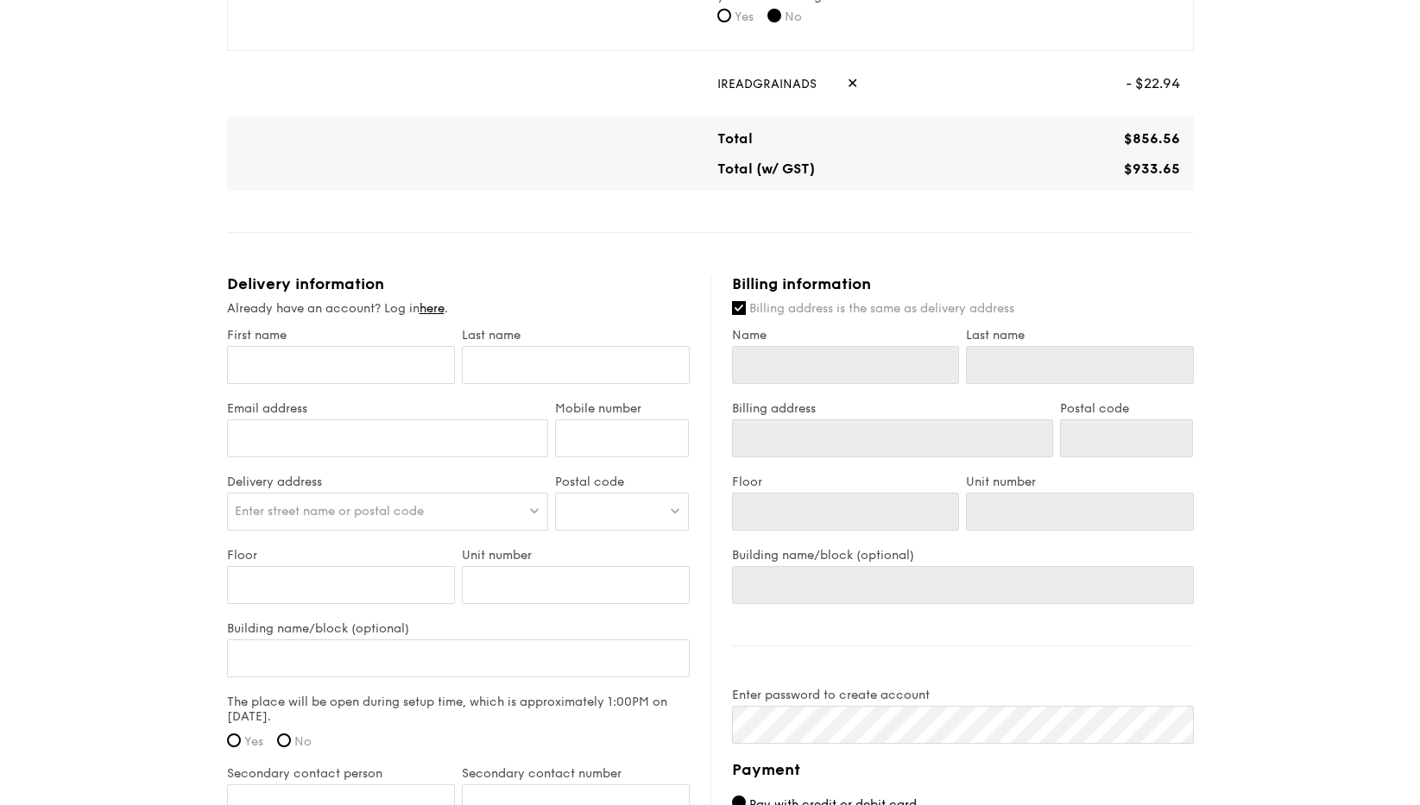
scroll to position [665, 0]
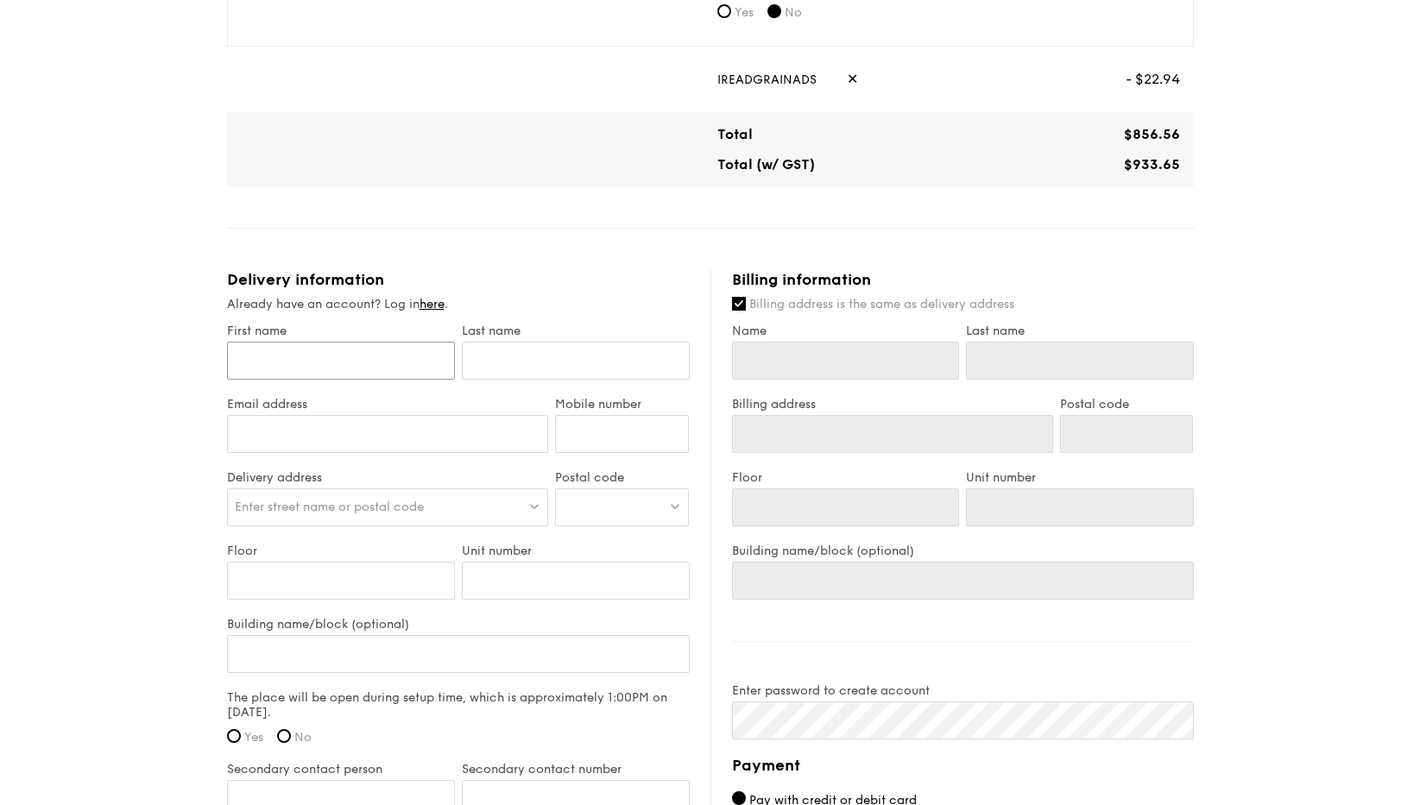
click at [308, 346] on input "First name" at bounding box center [341, 361] width 228 height 38
type input "A"
type input "Am"
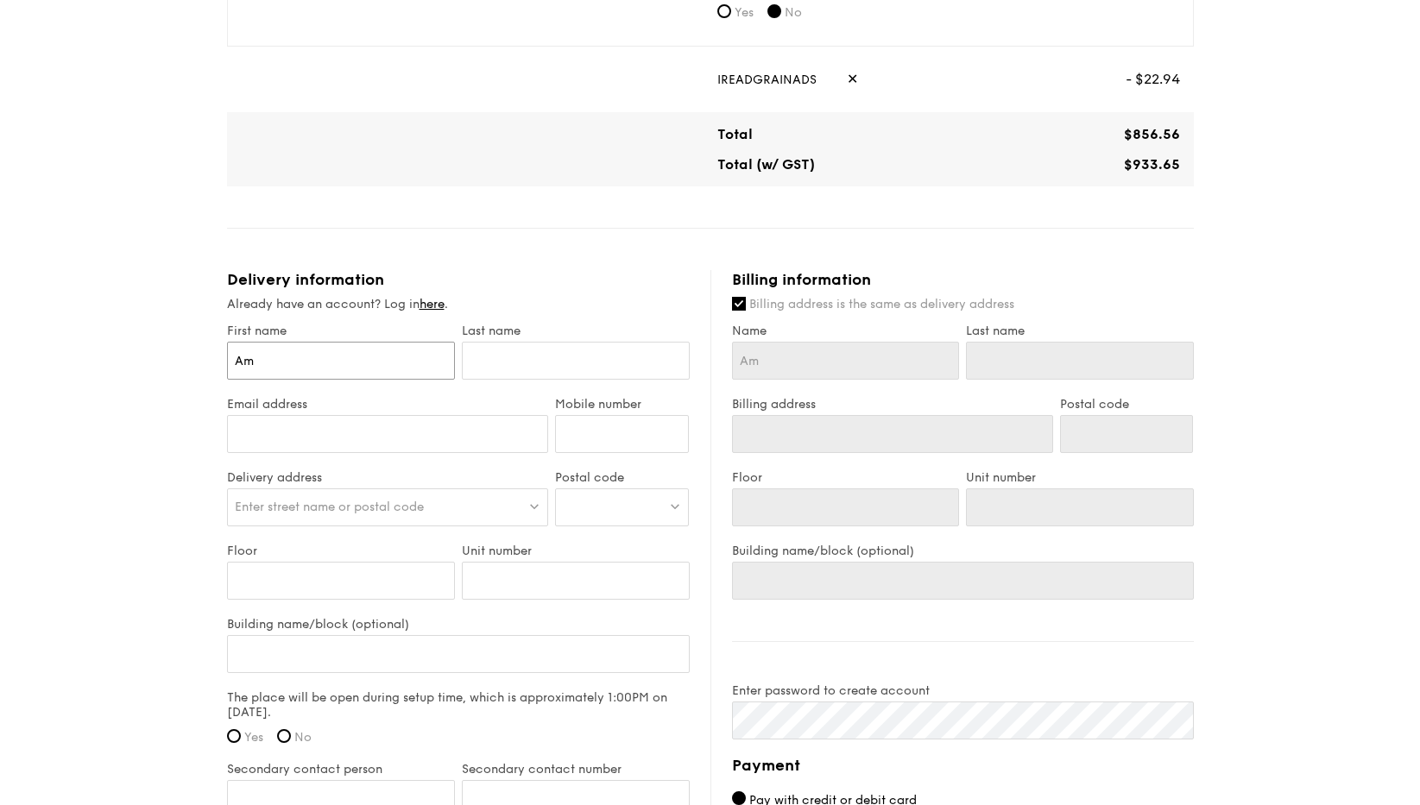
type input "Ama"
type input "Aman"
type input "Amand"
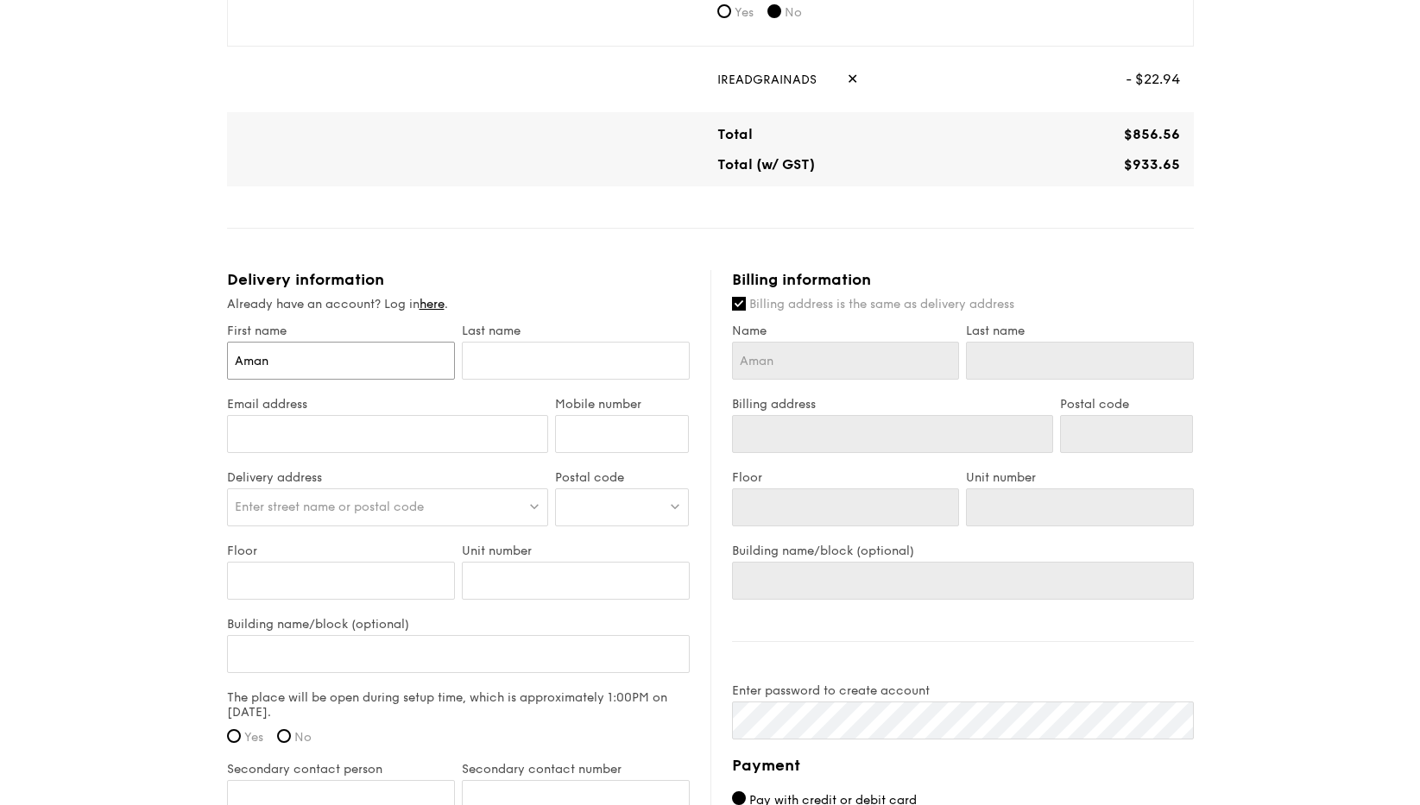
type input "Amand"
type input "[PERSON_NAME]"
type input "o"
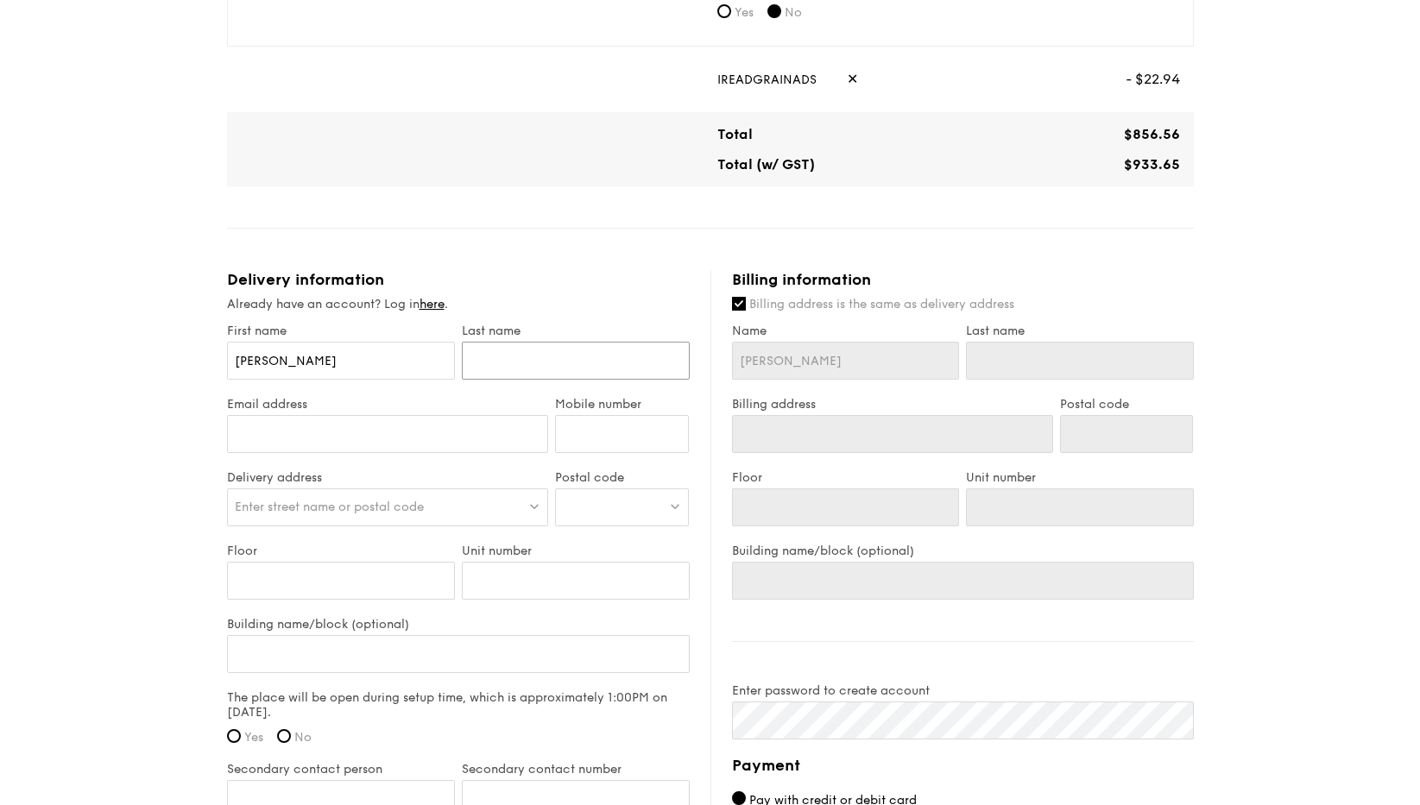
type input "o"
type input "on"
type input "ong"
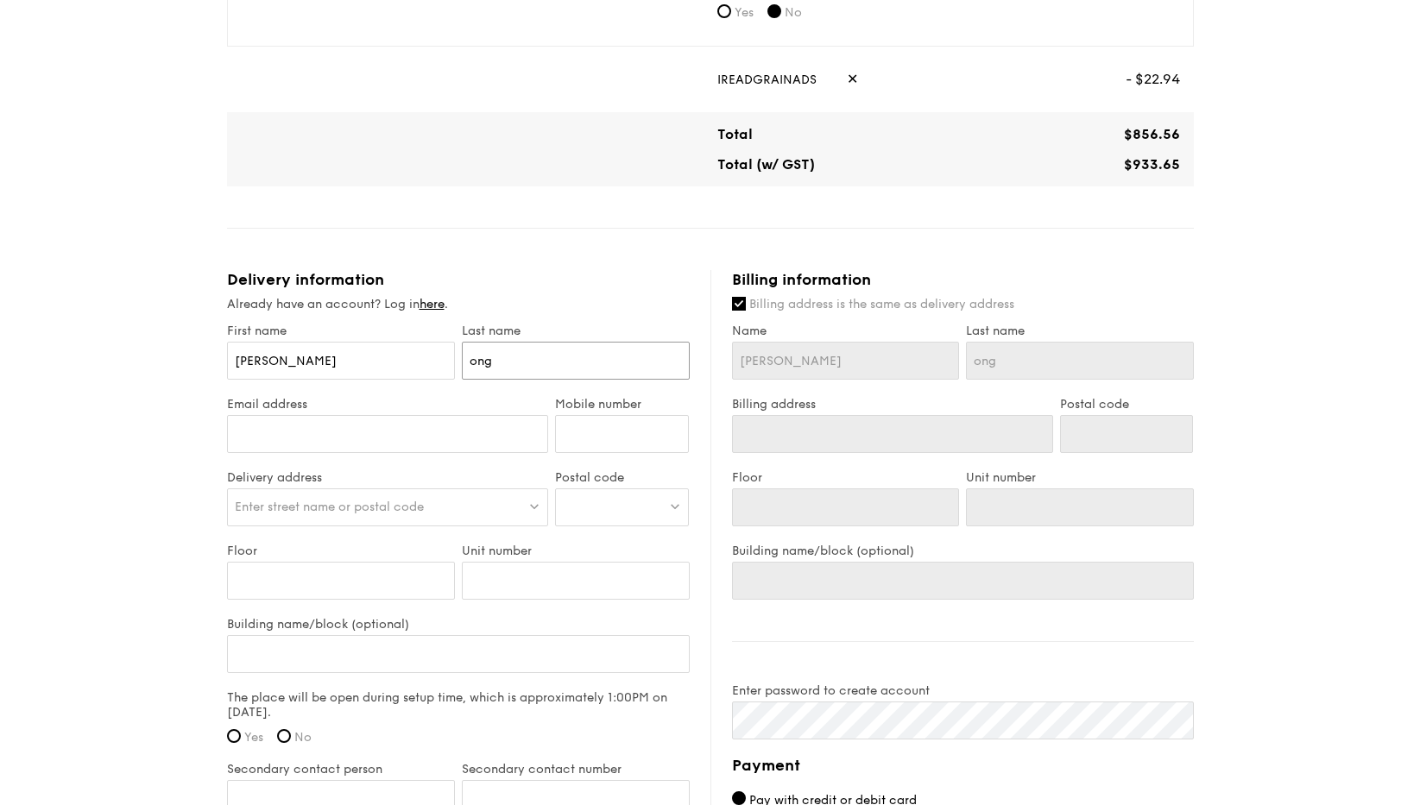
type input "on"
type input "o"
type input "S"
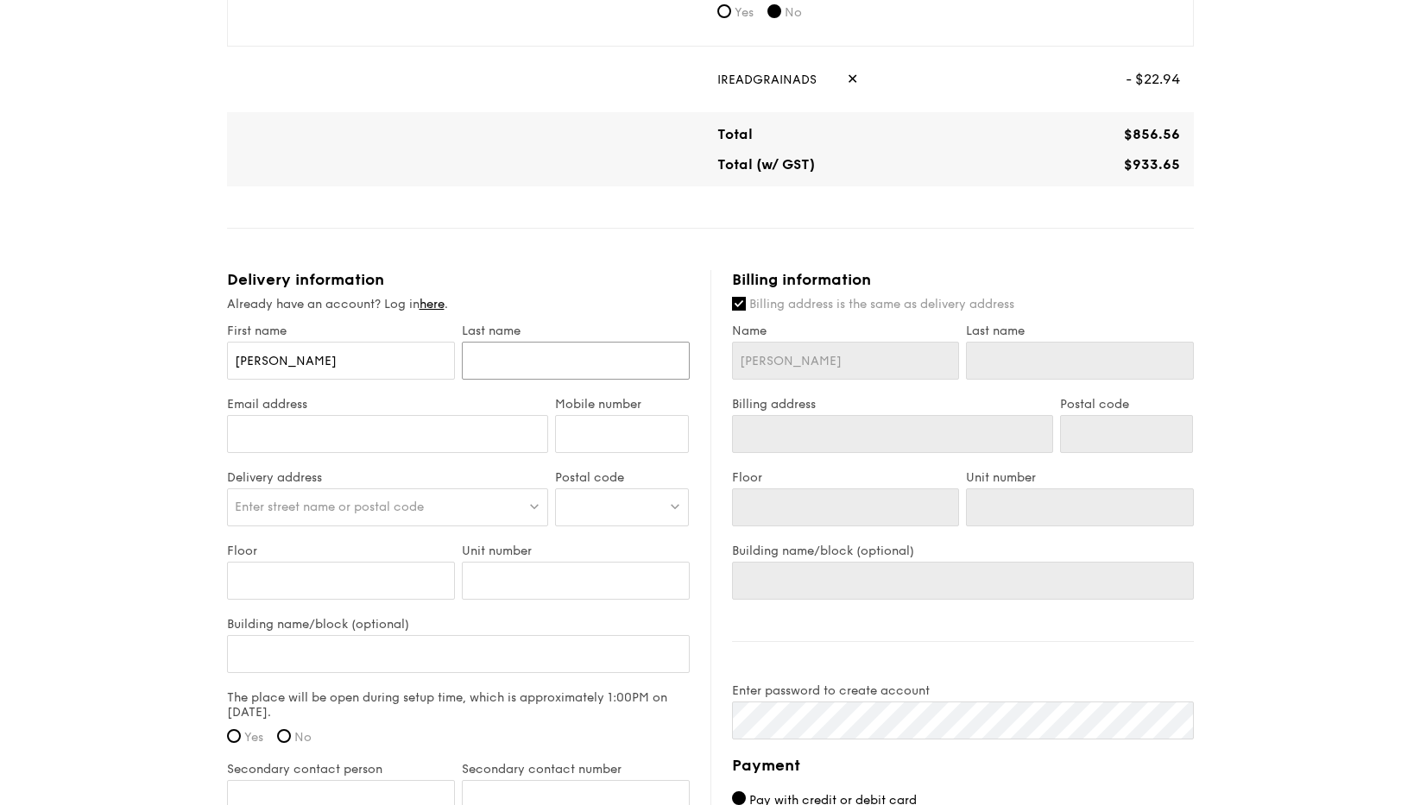
type input "S"
type input "St"
type input "Sta"
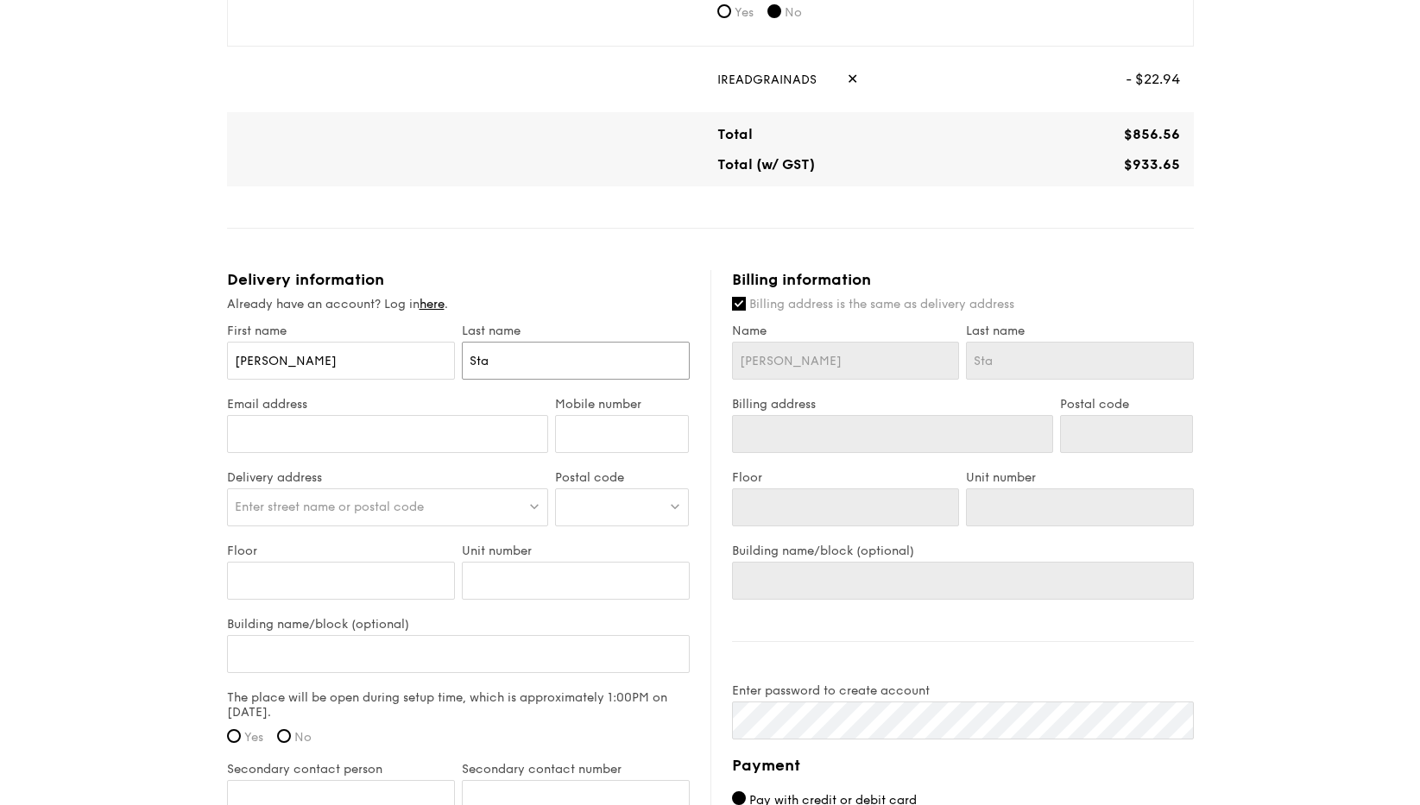
type input "Stac"
type input "Sta"
type input "St"
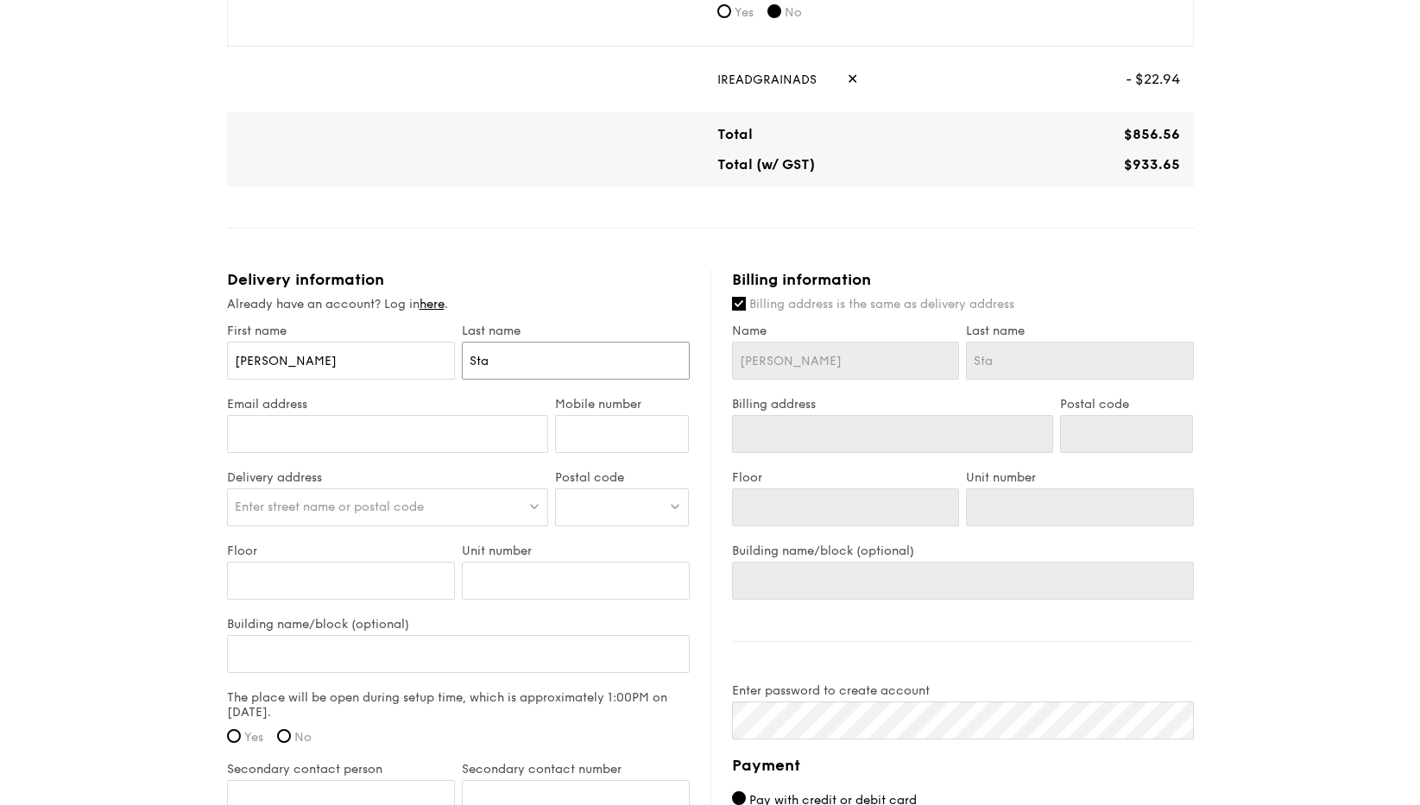
type input "St"
type input "S"
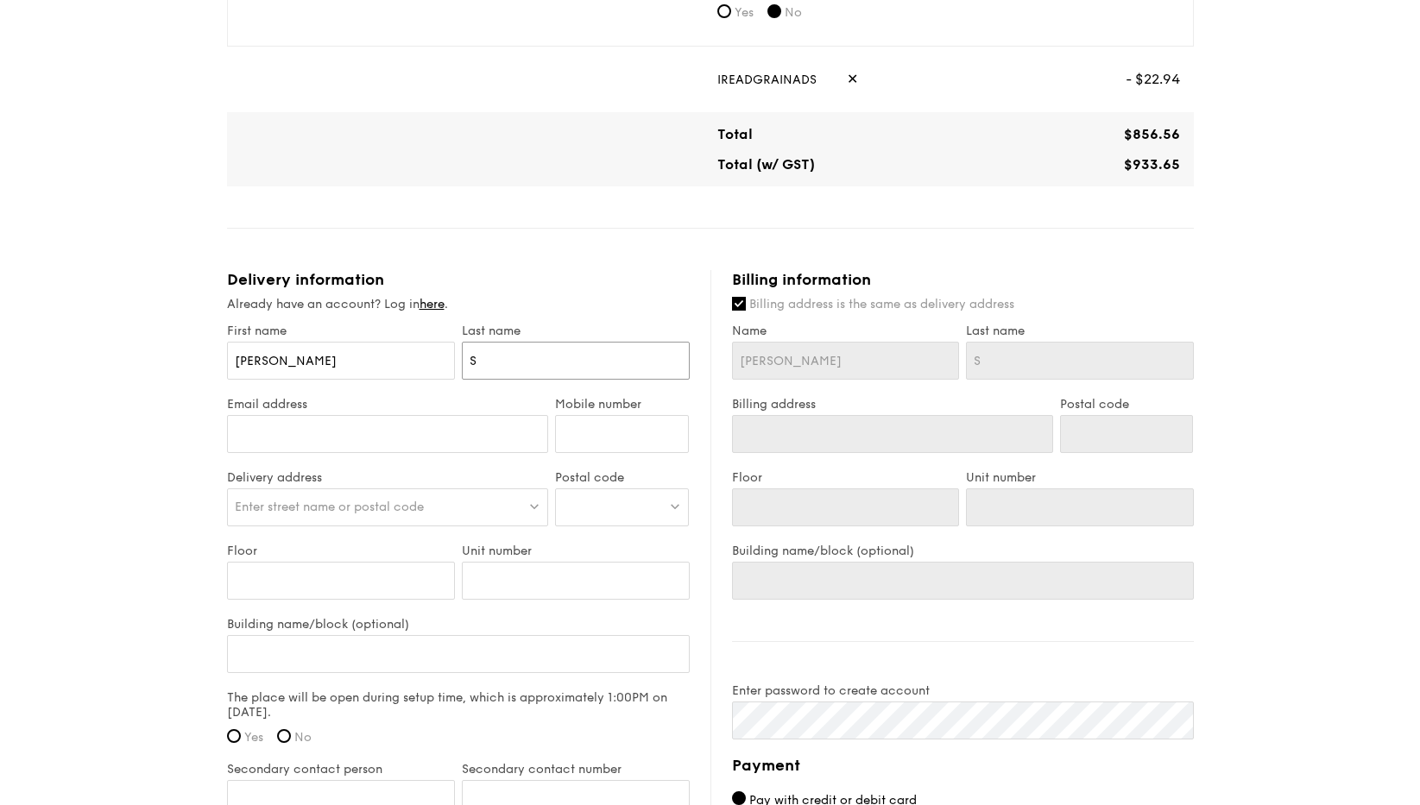
type input "St"
type input "S"
type input "O"
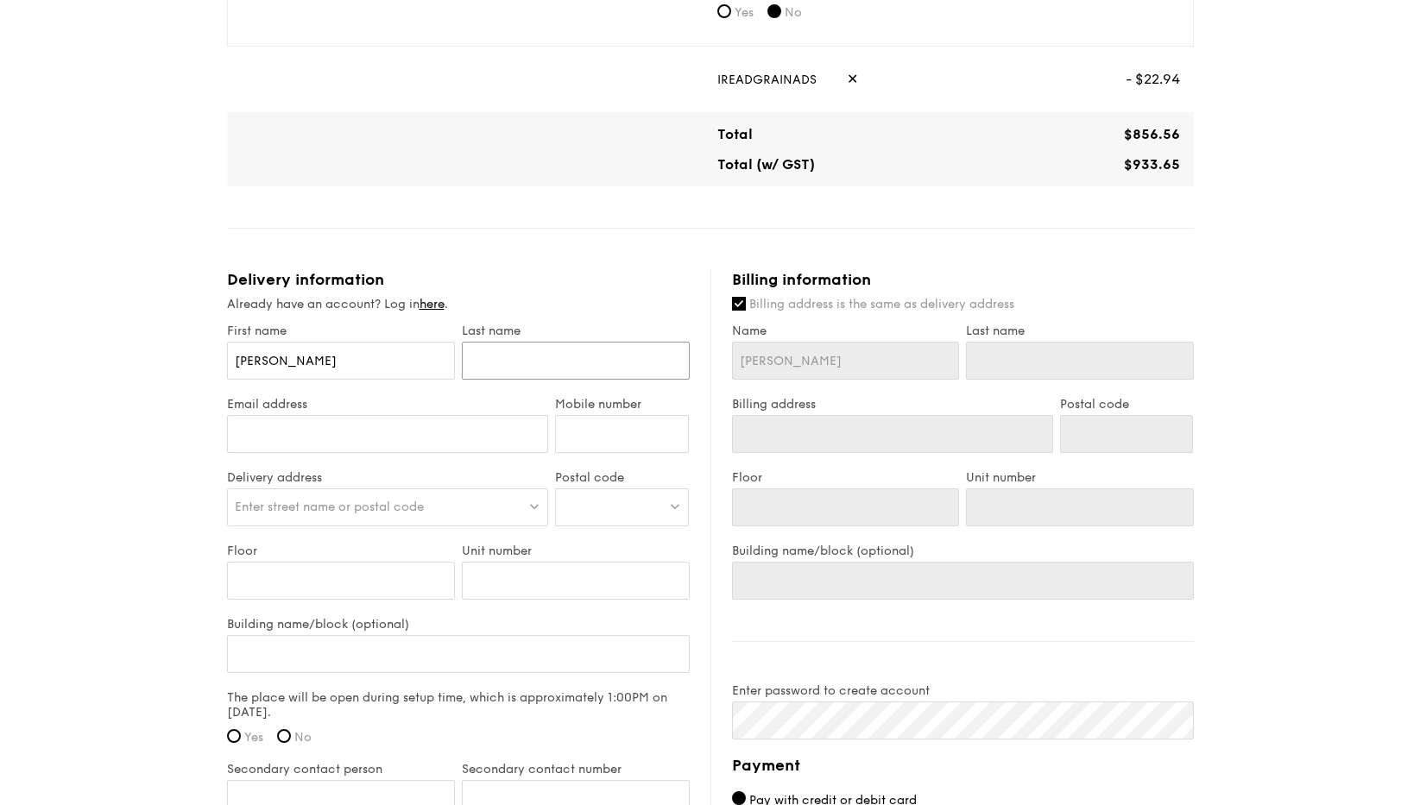
type input "O"
type input "On"
type input "Ong"
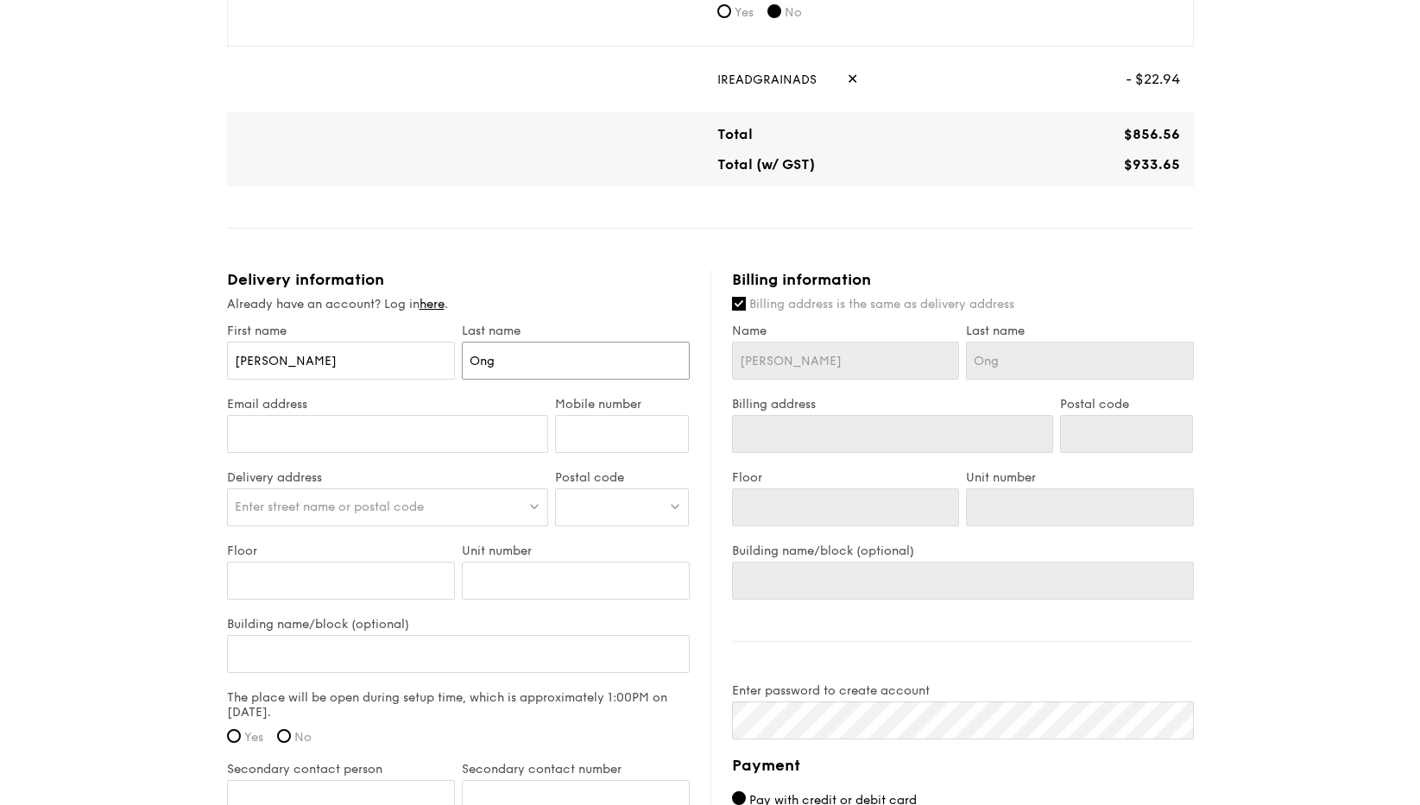
type input "Ong-"
type input "Ong"
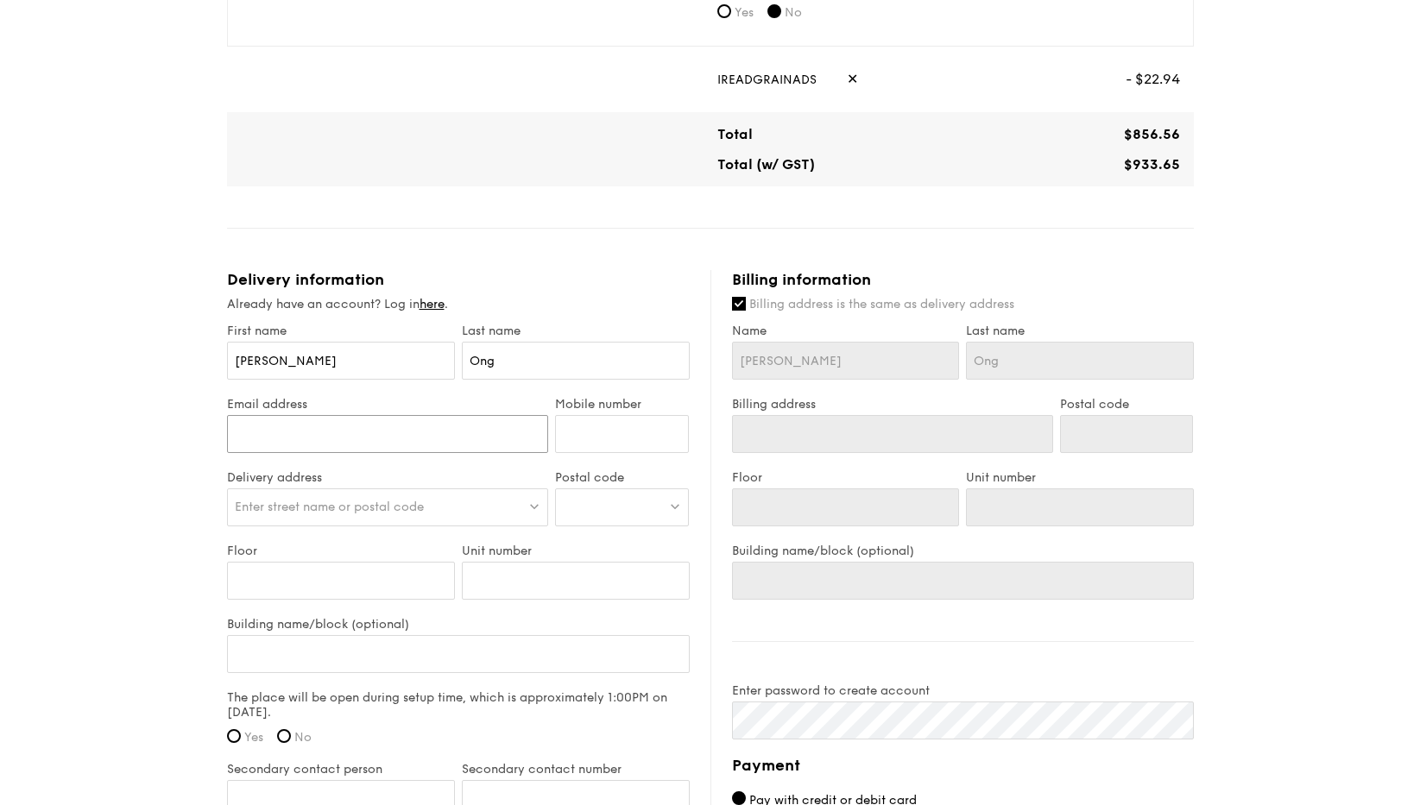
click at [255, 419] on input "Email address" at bounding box center [388, 434] width 322 height 38
type input "[PERSON_NAME][EMAIL_ADDRESS][DOMAIN_NAME]"
click at [594, 415] on input "Mobile number" at bounding box center [622, 434] width 134 height 38
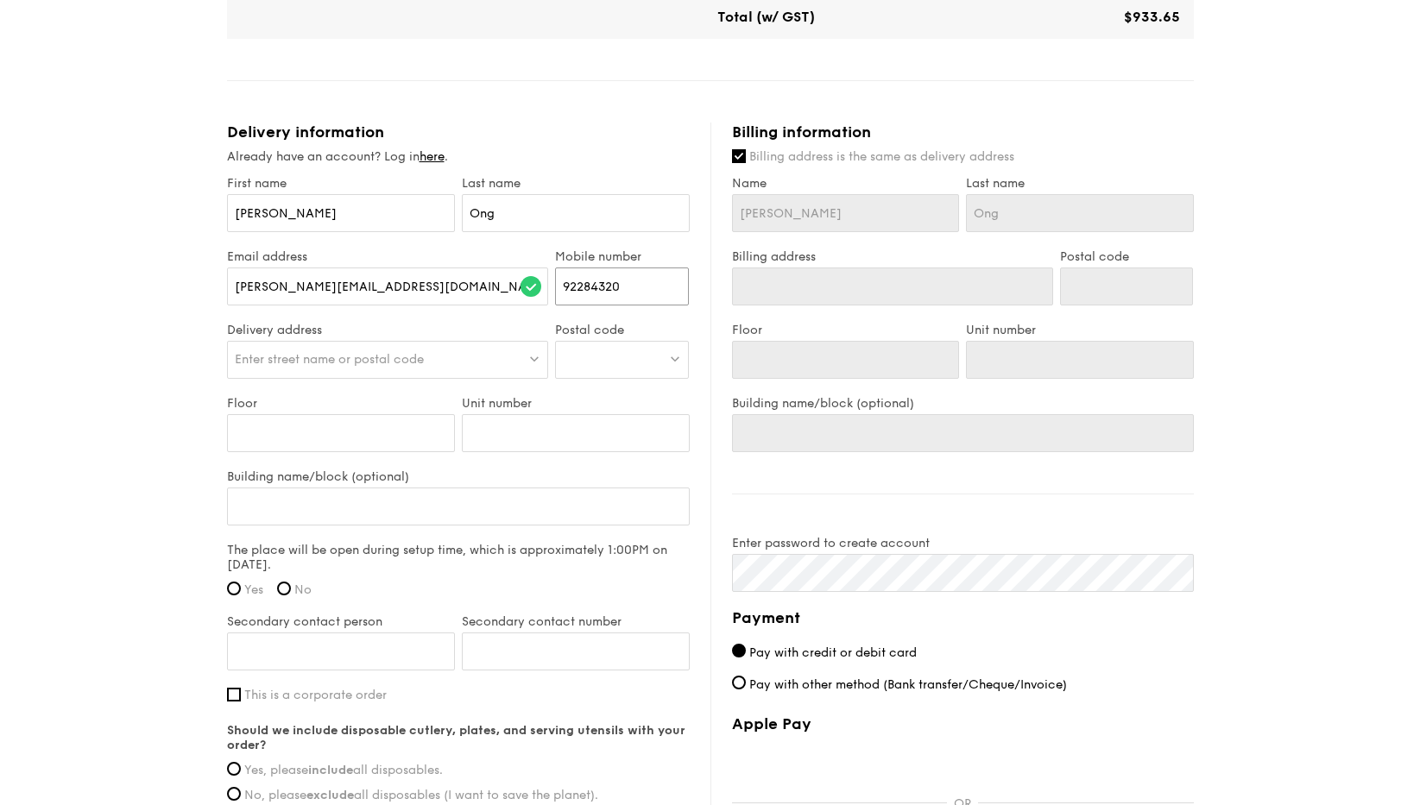
scroll to position [814, 0]
type input "92284320"
click at [616, 340] on div at bounding box center [622, 359] width 134 height 38
type input "679043"
click at [416, 351] on span "Enter street name or postal code" at bounding box center [329, 358] width 189 height 15
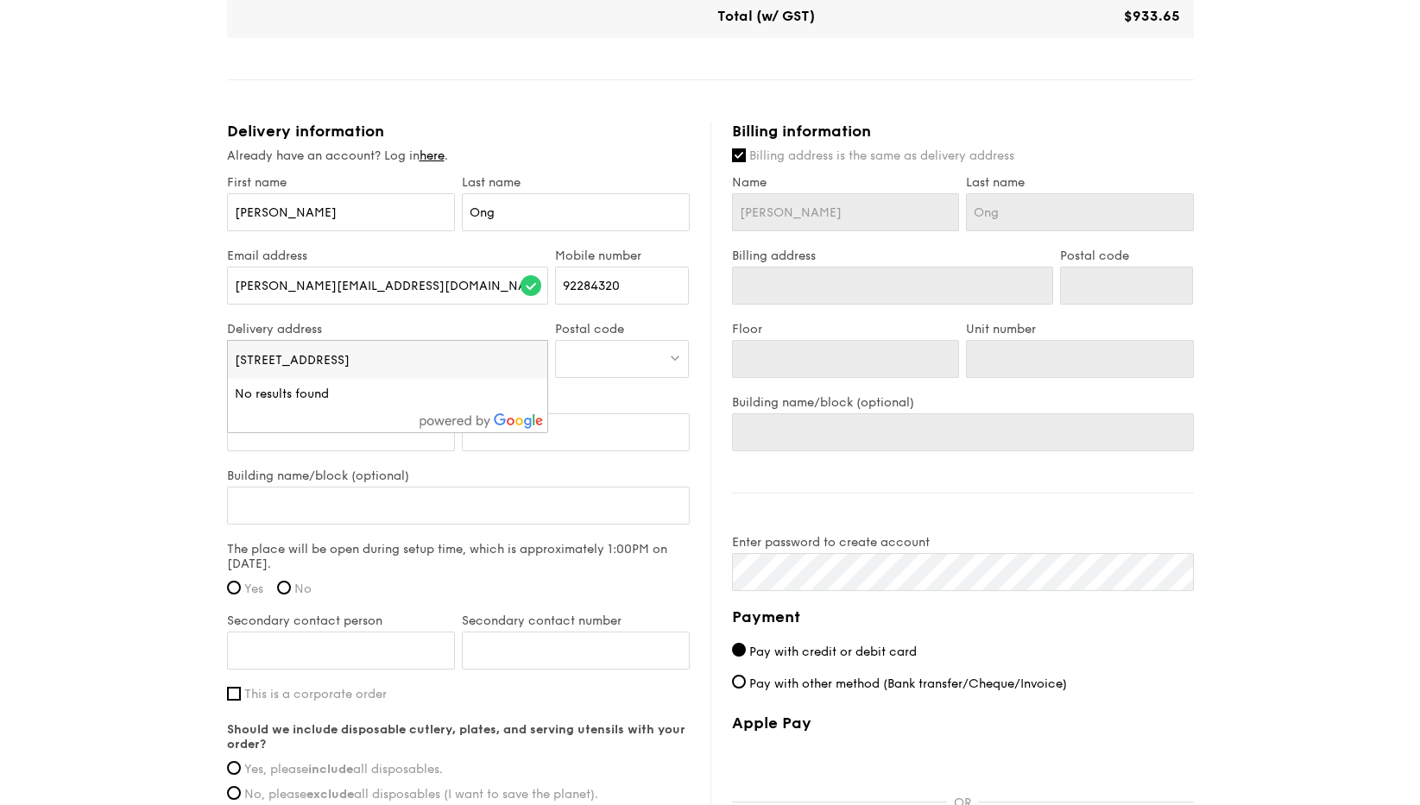
type input "[STREET_ADDRESS]"
click at [382, 380] on li "No results found" at bounding box center [388, 394] width 320 height 31
click at [606, 340] on div at bounding box center [622, 359] width 134 height 38
click at [606, 341] on input "679043" at bounding box center [622, 360] width 132 height 38
click at [27, 444] on div "1 - Select menu 2 - Select items 3 - Check out High Tea Buffet $12.30 /guest ($…" at bounding box center [710, 111] width 1420 height 1851
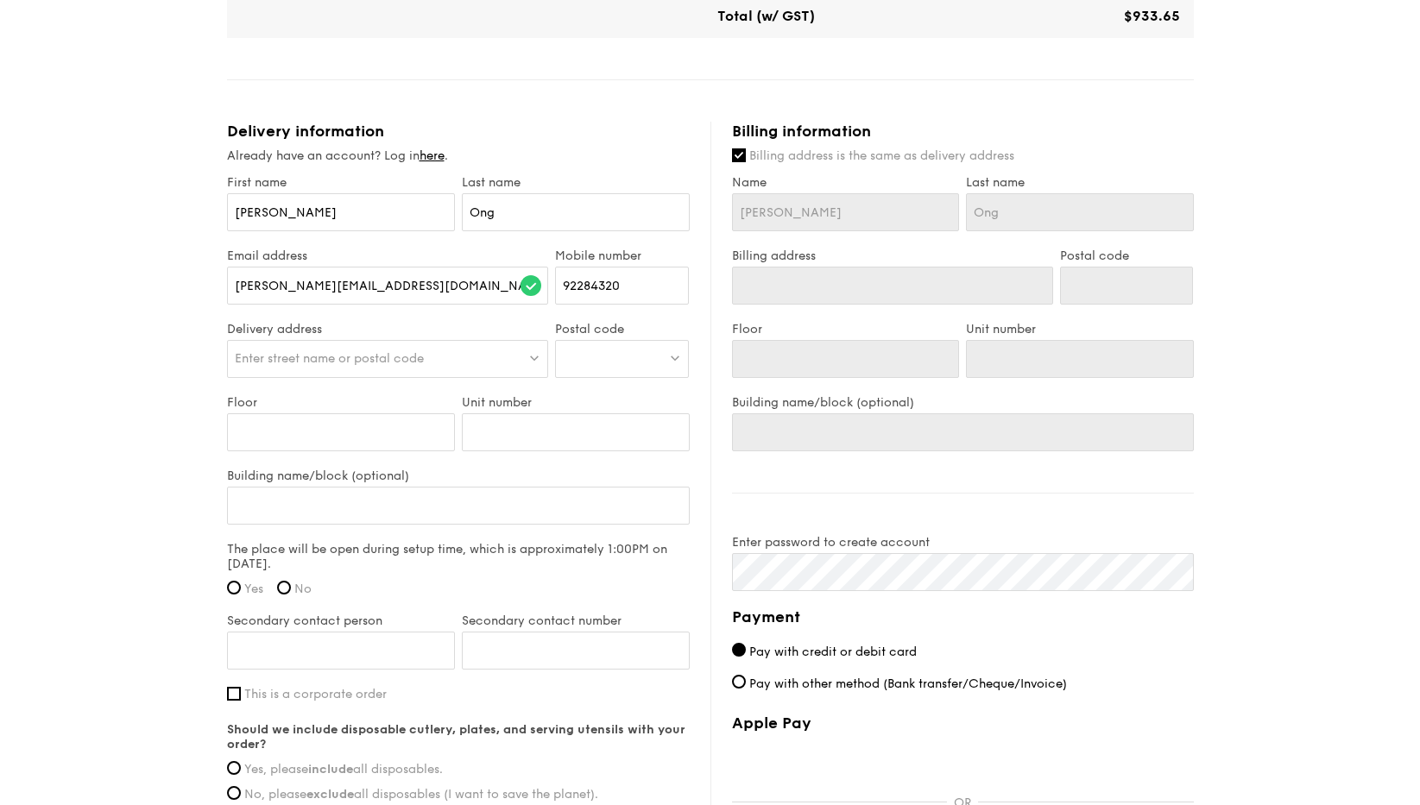
click at [335, 351] on span "Enter street name or postal code" at bounding box center [329, 358] width 189 height 15
type input "[STREET_ADDRESS]"
click at [536, 344] on input "[STREET_ADDRESS]" at bounding box center [388, 360] width 320 height 38
click at [535, 341] on input "search" at bounding box center [388, 360] width 320 height 38
type input "d"
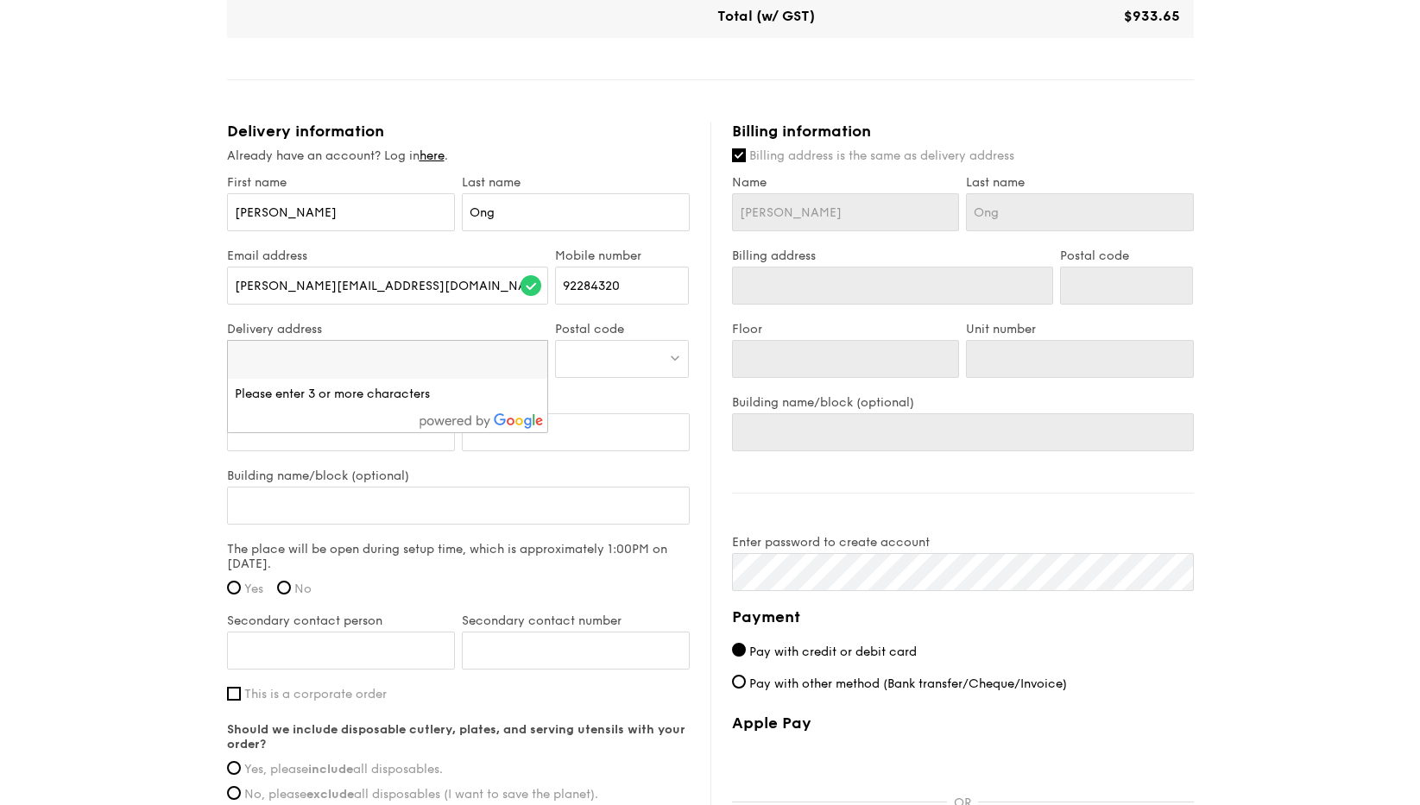
click at [129, 494] on div "1 - Select menu 2 - Select items 3 - Check out High Tea Buffet $12.30 /guest ($…" at bounding box center [710, 111] width 1420 height 1851
click at [310, 340] on div "Enter street name or postal code" at bounding box center [388, 359] width 322 height 38
type input "[STREET_ADDRESS]"
click at [607, 347] on div at bounding box center [622, 359] width 134 height 38
click at [112, 423] on div "1 - Select menu 2 - Select items 3 - Check out High Tea Buffet $12.30 /guest ($…" at bounding box center [710, 111] width 1420 height 1851
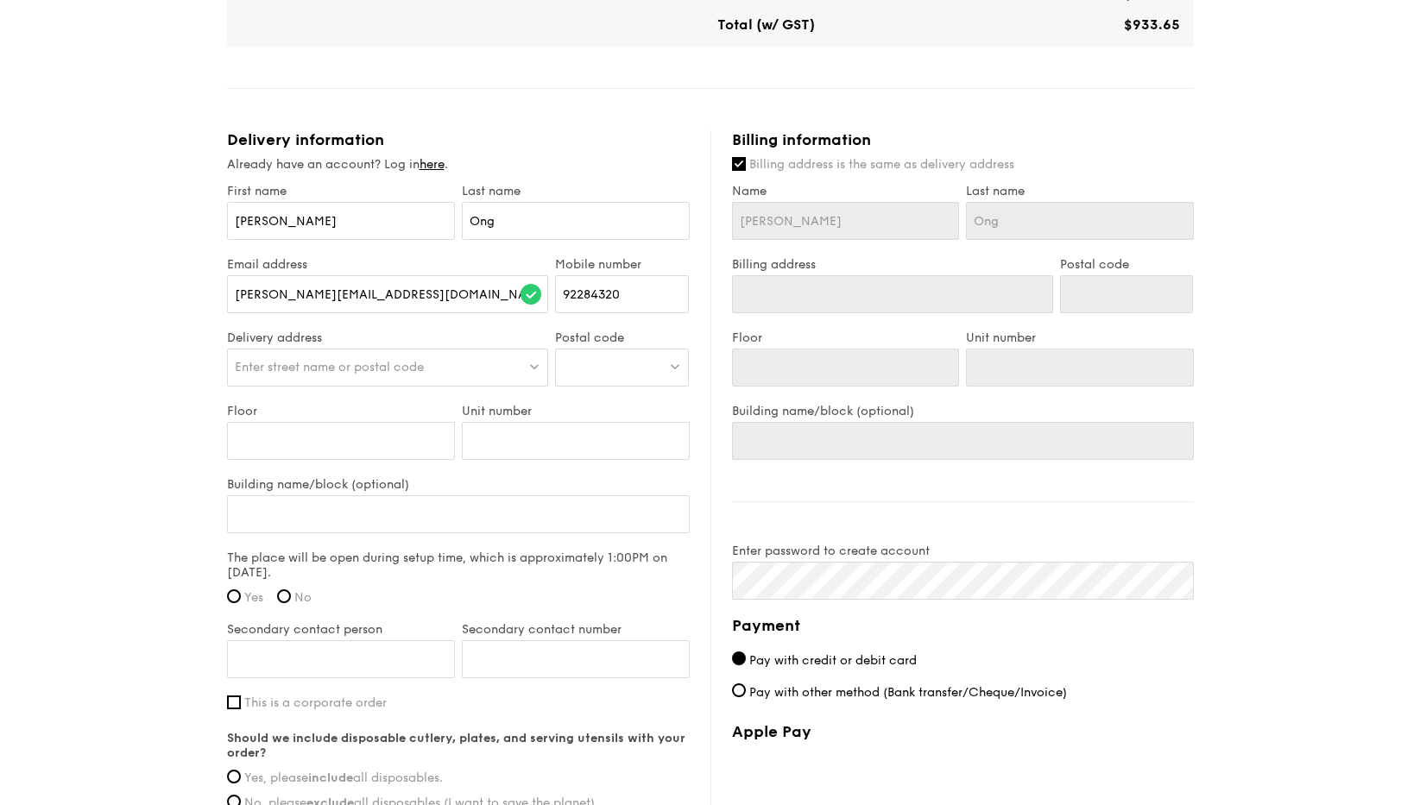
scroll to position [792, 0]
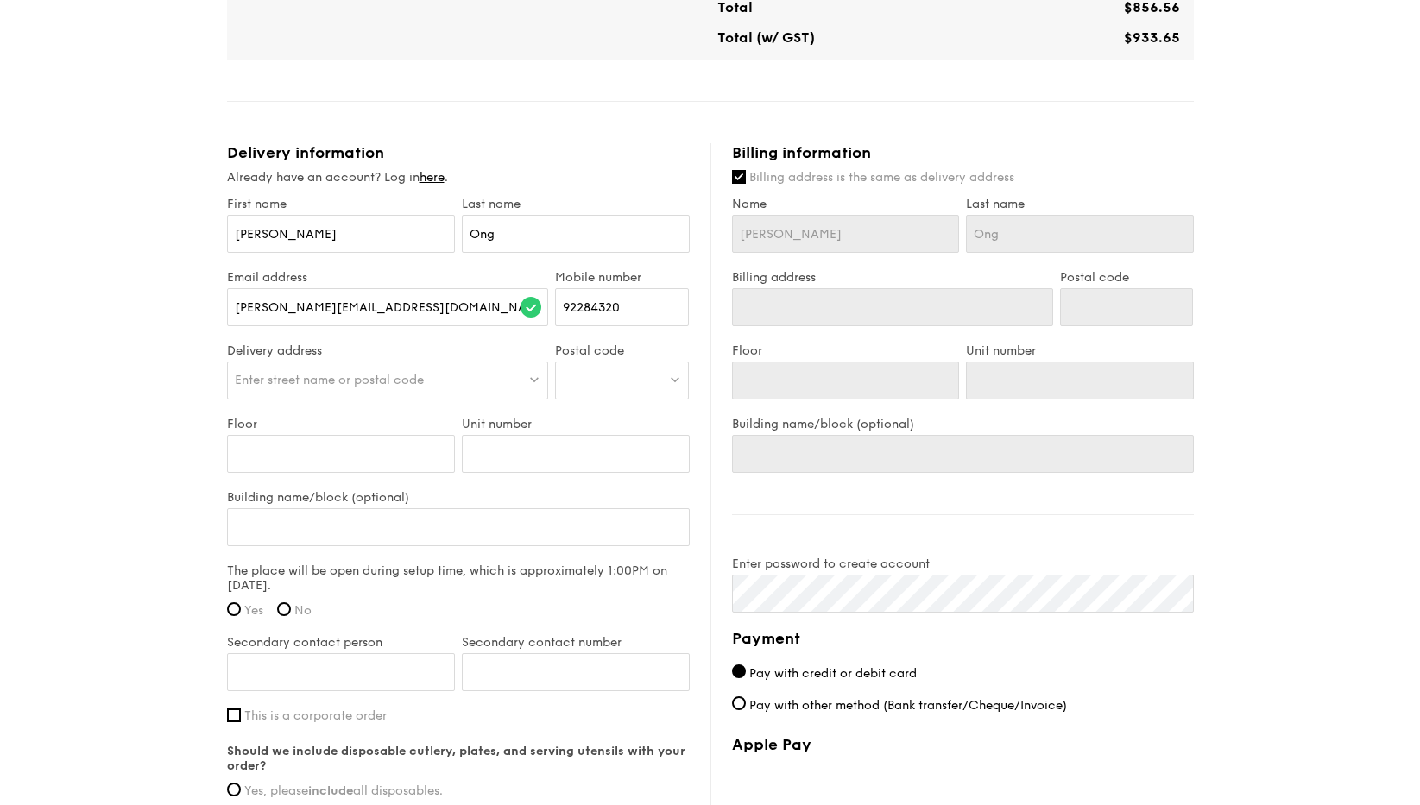
click at [545, 362] on div "Enter street name or postal code" at bounding box center [388, 381] width 322 height 38
click at [545, 363] on input "[STREET_ADDRESS]" at bounding box center [388, 382] width 320 height 38
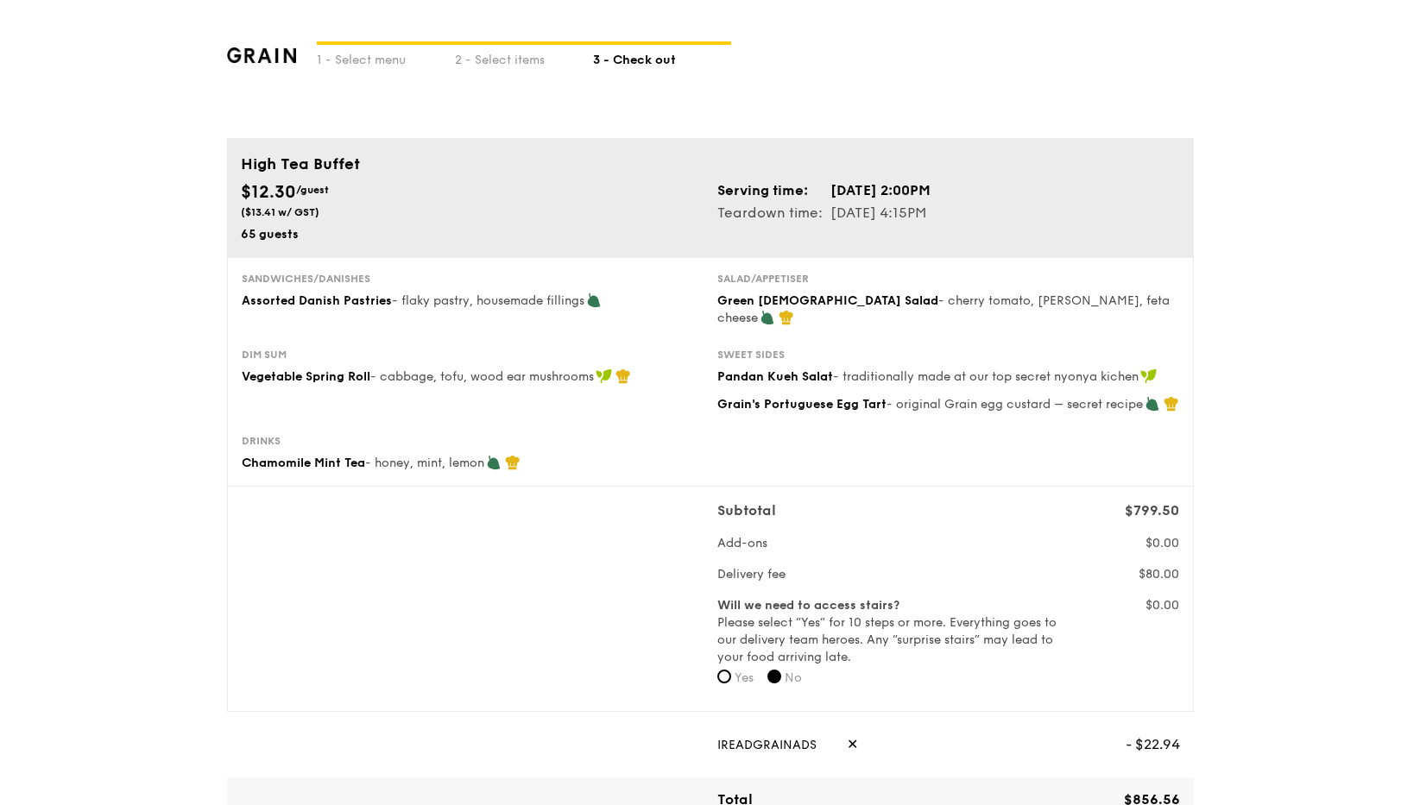
scroll to position [755, 0]
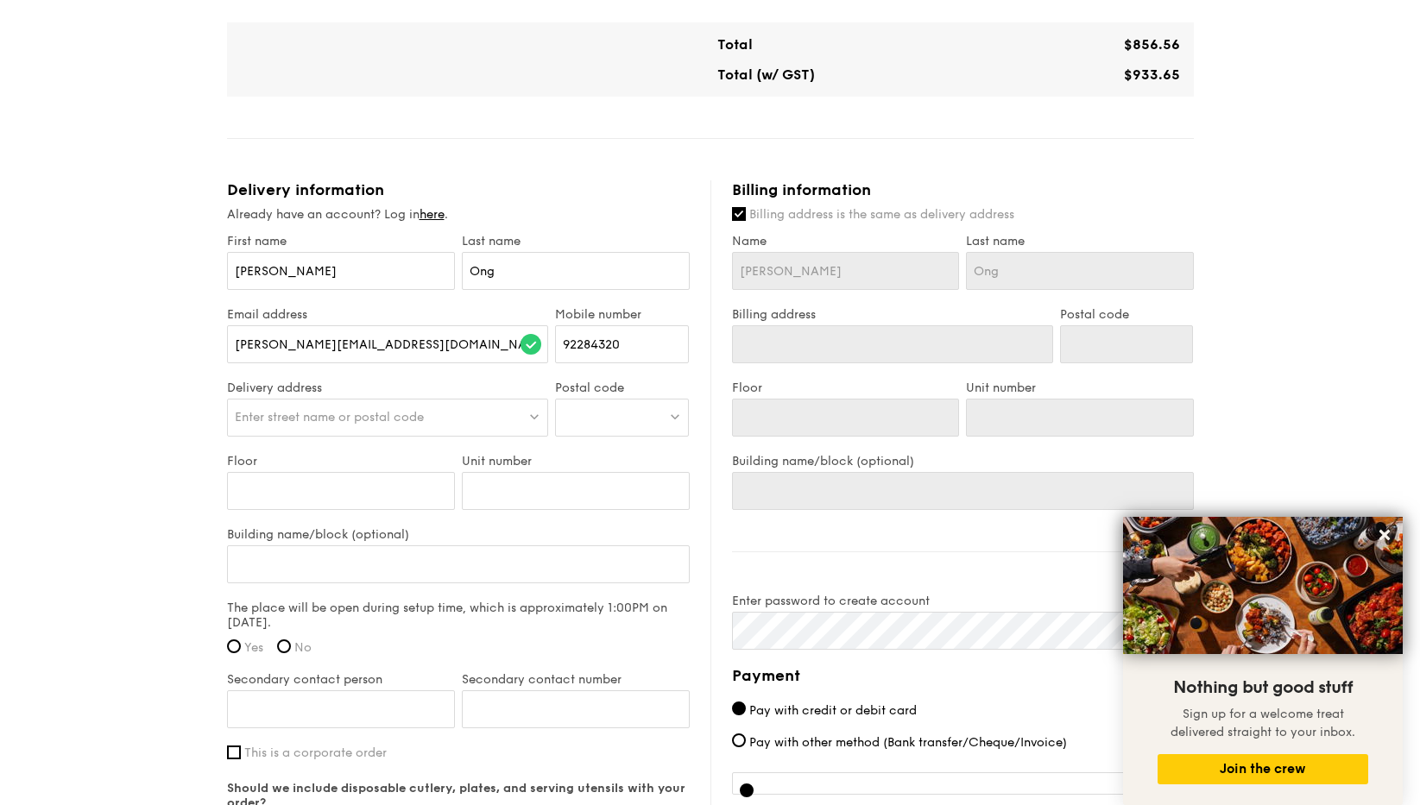
click at [400, 410] on span "Enter street name or postal code" at bounding box center [329, 417] width 189 height 15
type input "17 dairy"
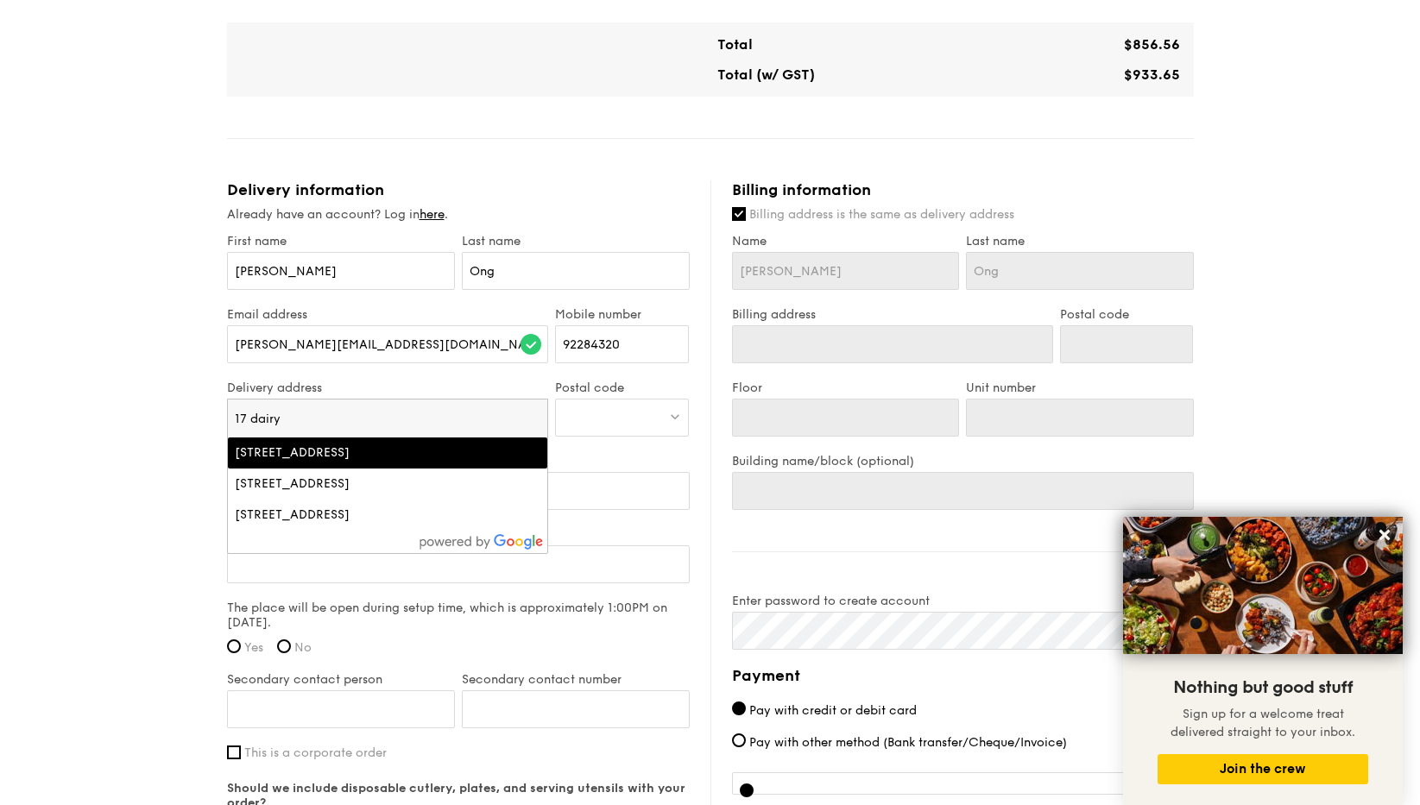
click at [388, 452] on li "17 Dairy Farm Road, Singapore" at bounding box center [388, 453] width 320 height 31
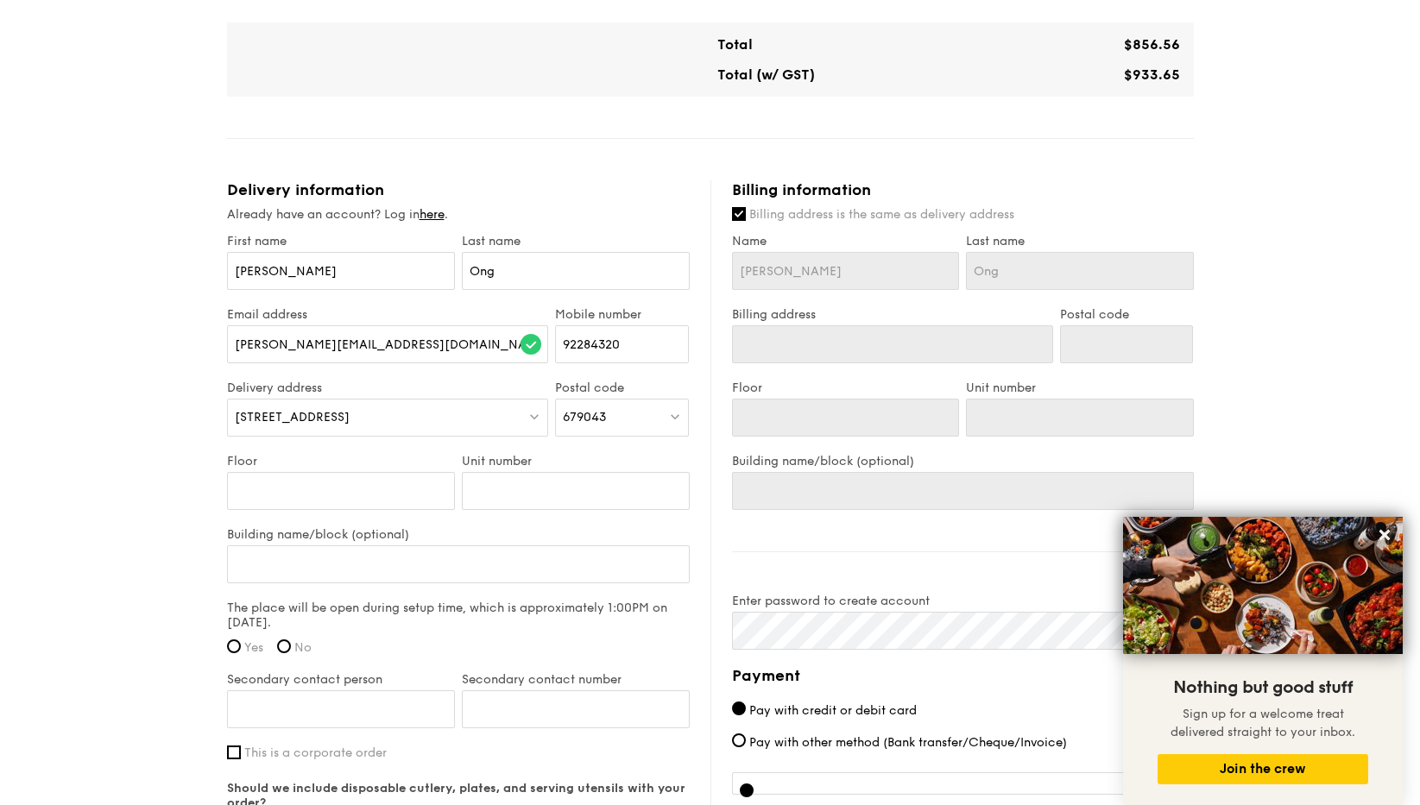
type input "17 Dairy Farm Rd"
type input "679043"
click at [161, 401] on div "1 - Select menu 2 - Select items 3 - Check out High Tea Buffet $12.30 /guest ($…" at bounding box center [710, 149] width 1420 height 1809
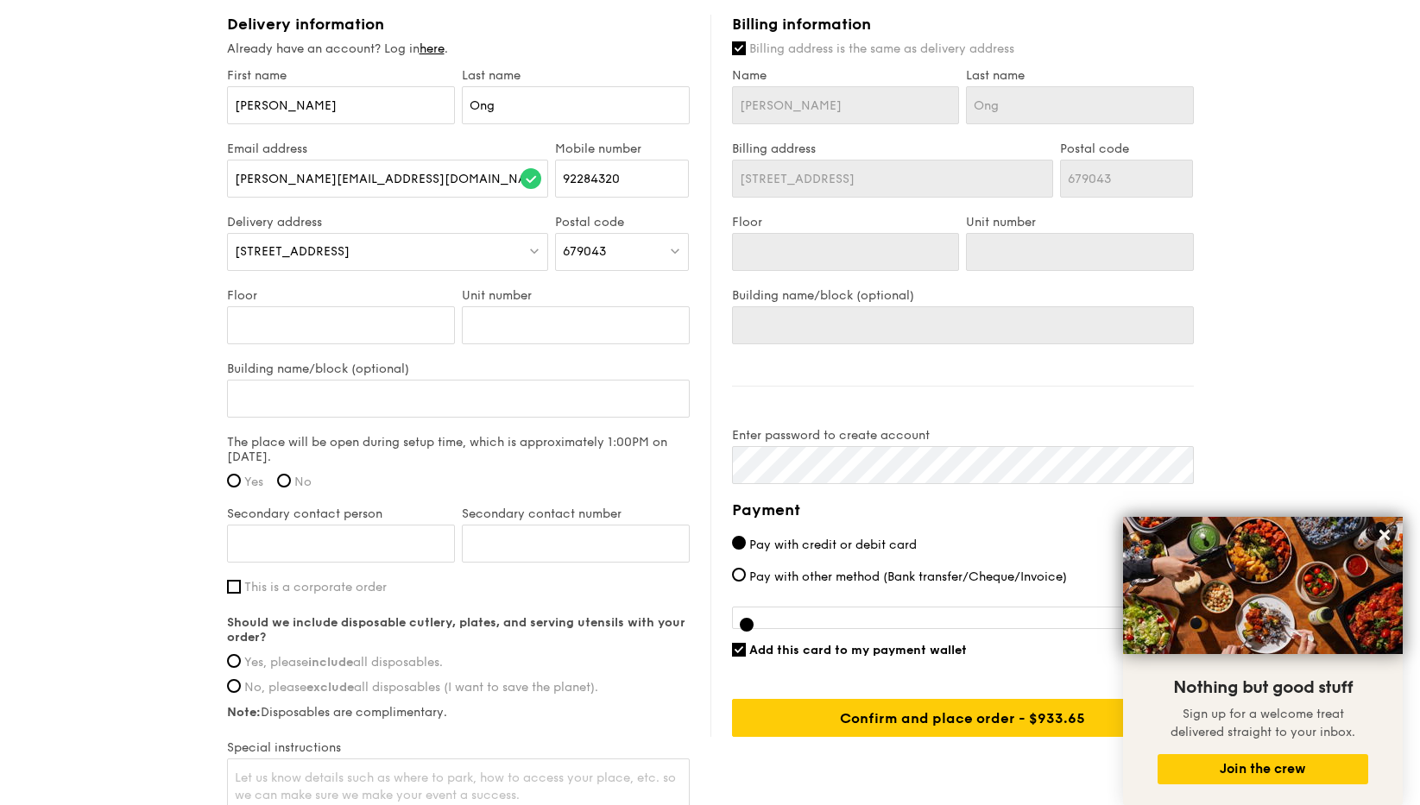
scroll to position [926, 0]
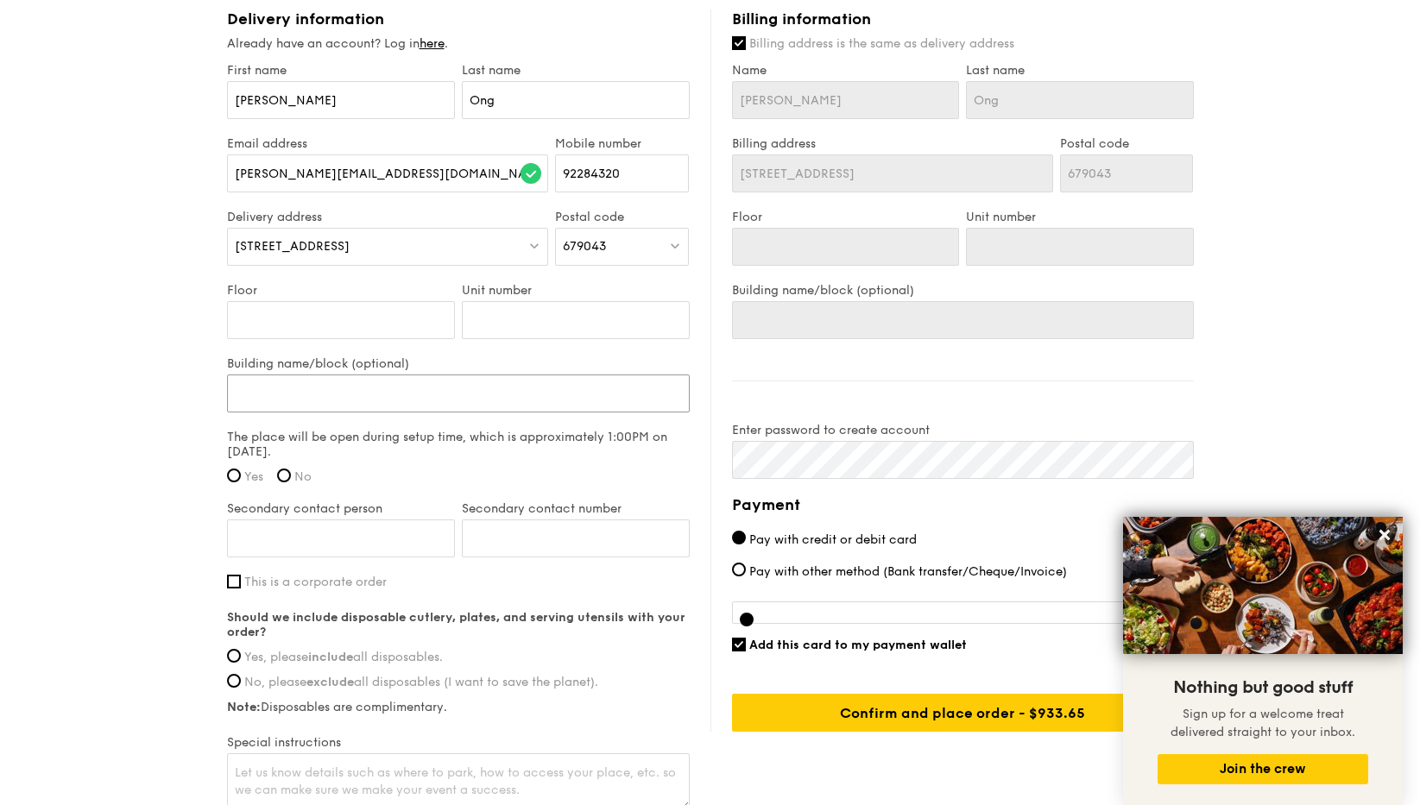
click at [442, 375] on input "Building name/block (optional)" at bounding box center [458, 394] width 463 height 38
paste input "Condominium Function Room"
type input "Condominium Function Room"
click at [238, 376] on input "Condominium Function Room" at bounding box center [458, 394] width 463 height 38
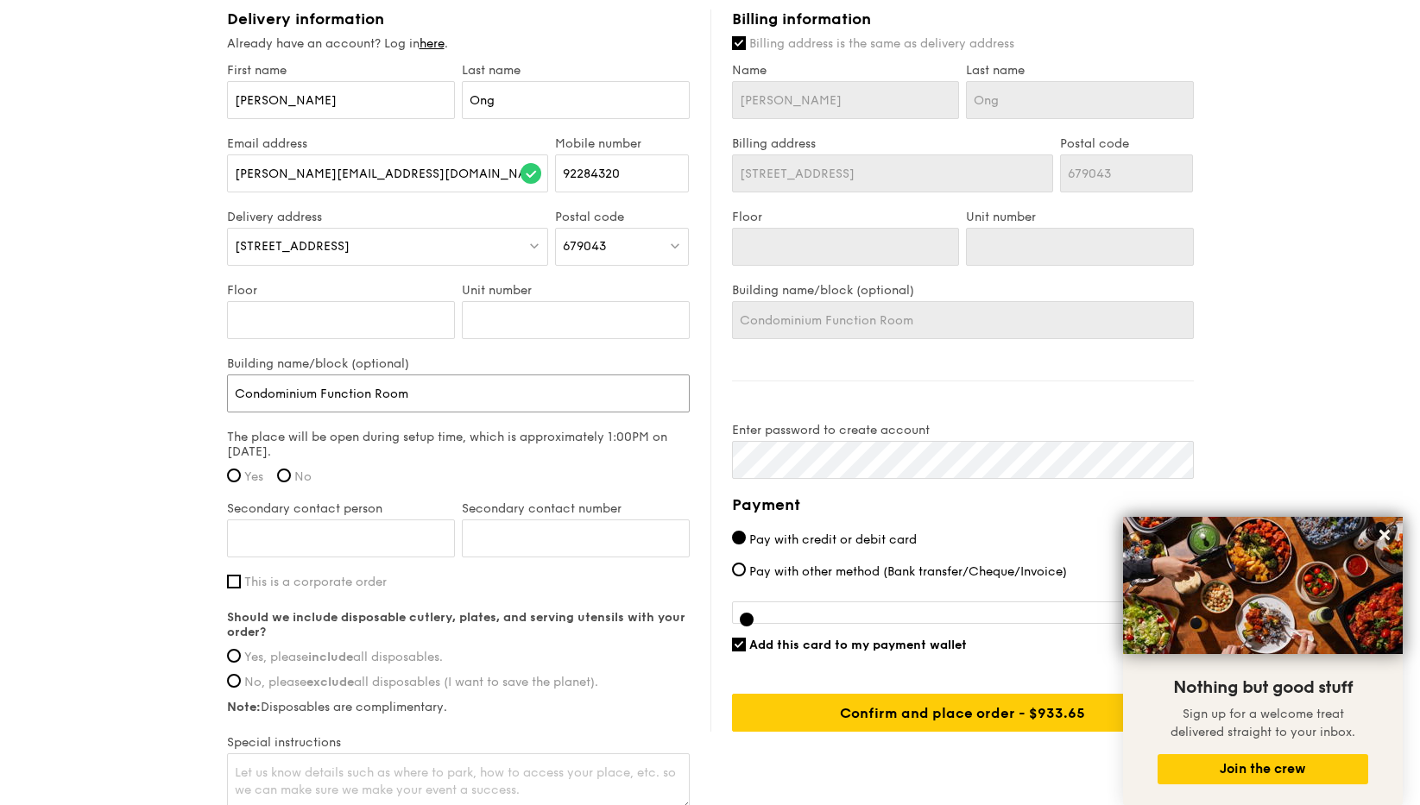
type input "TCondominium Function Room"
type input "ThCondominium Function Room"
type input "TheCondominium Function Room"
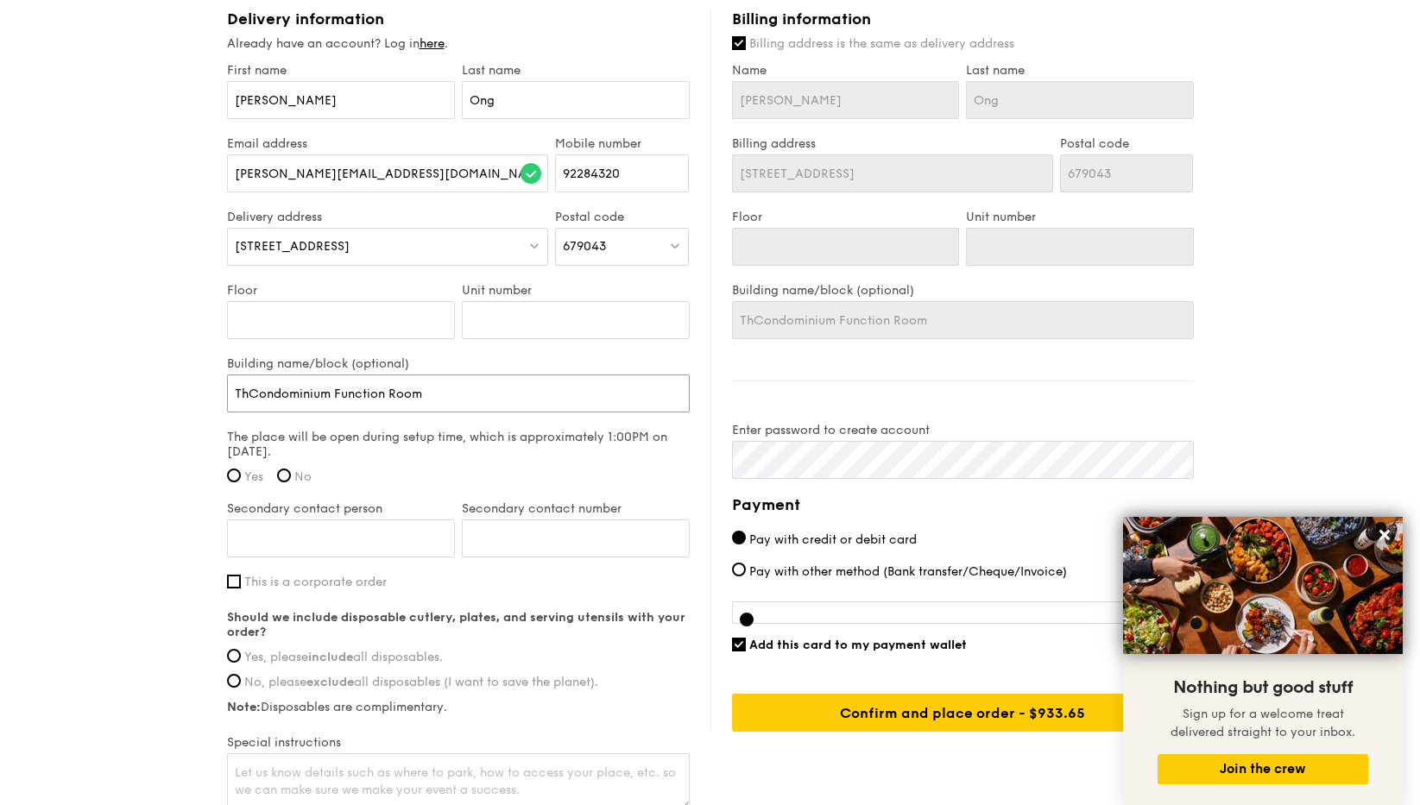
type input "TheCondominium Function Room"
type input "The Condominium Function Room"
type input "The DCondominium Function Room"
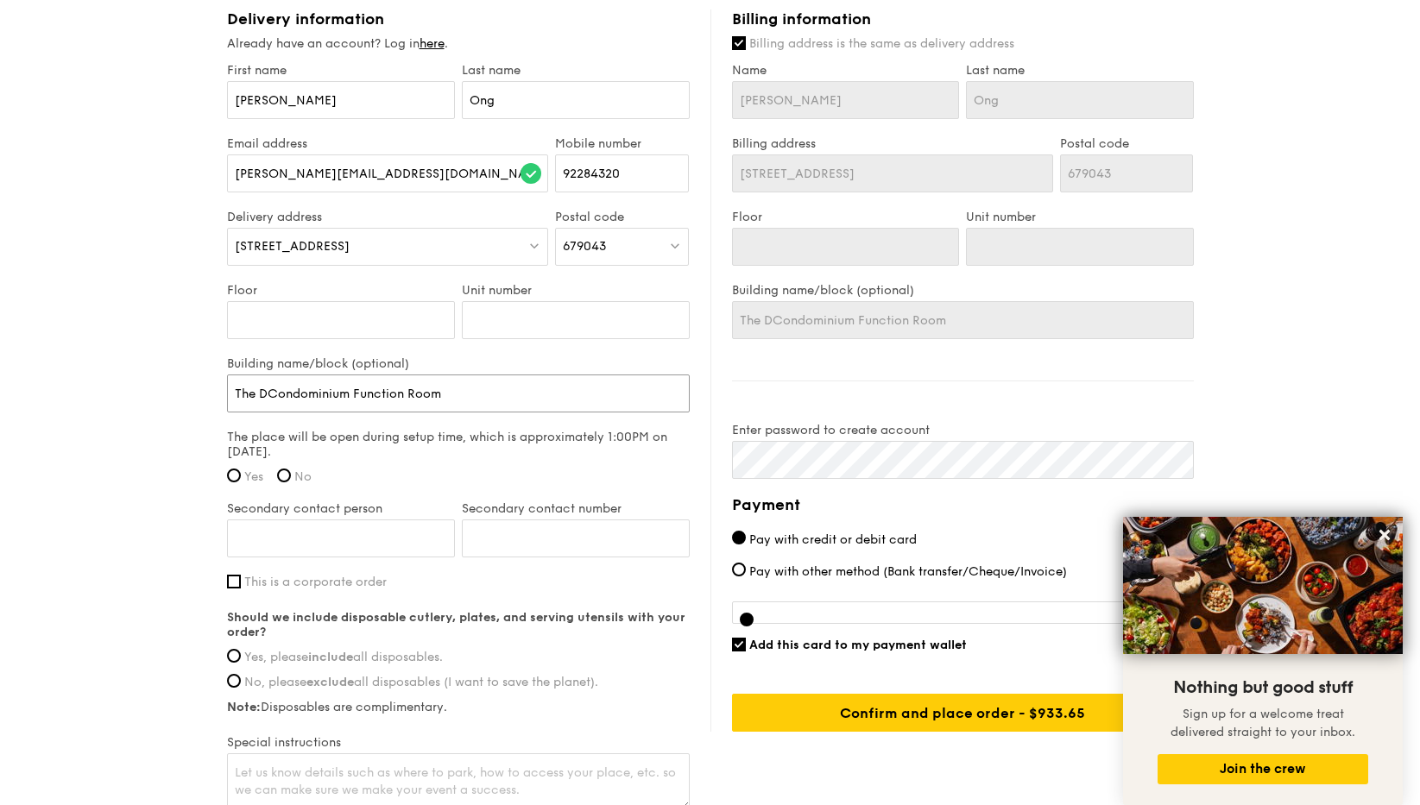
type input "The DaCondominium Function Room"
type input "The DaiCondominium Function Room"
type input "The DairCondominium Function Room"
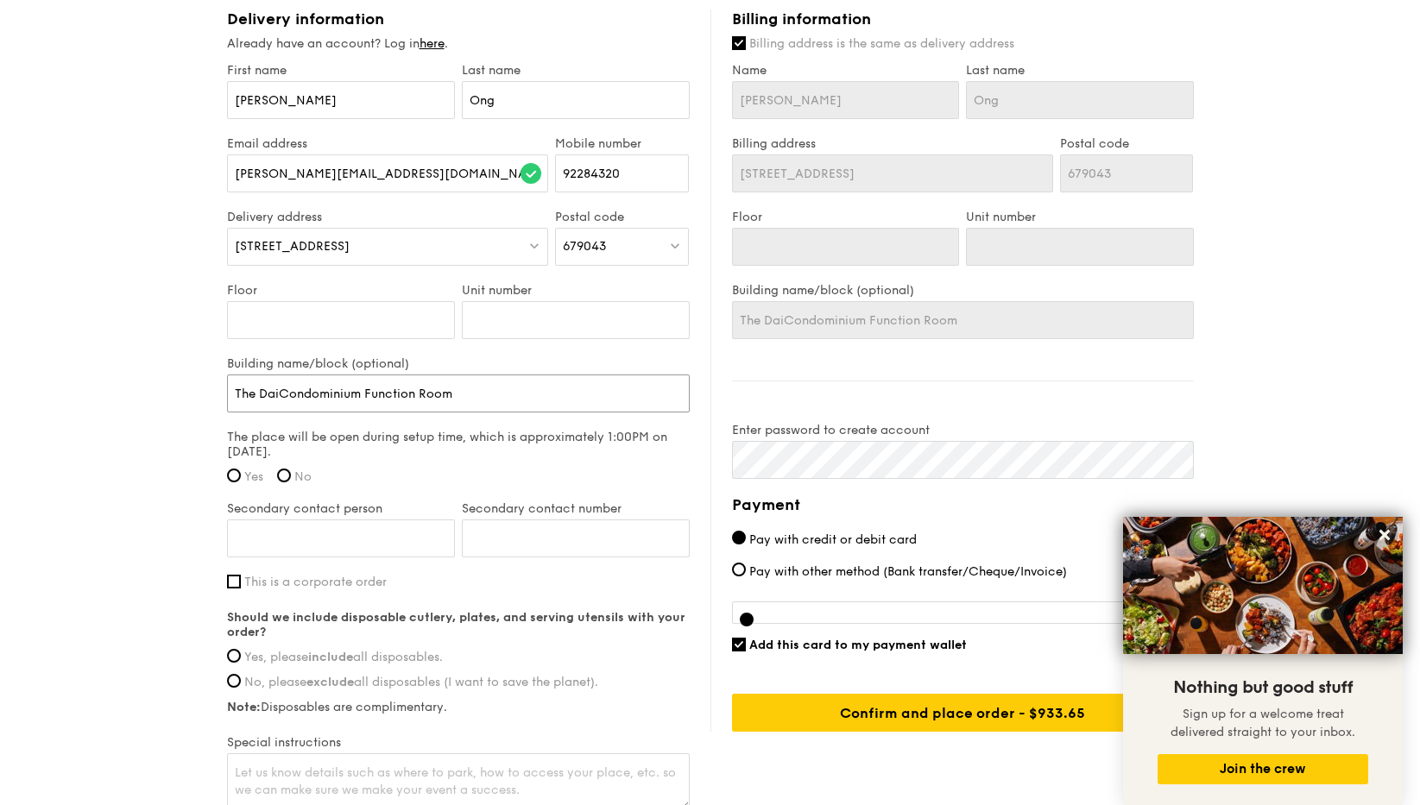
type input "The DairCondominium Function Room"
type input "The DairyCondominium Function Room"
type input "The Dairy Condominium Function Room"
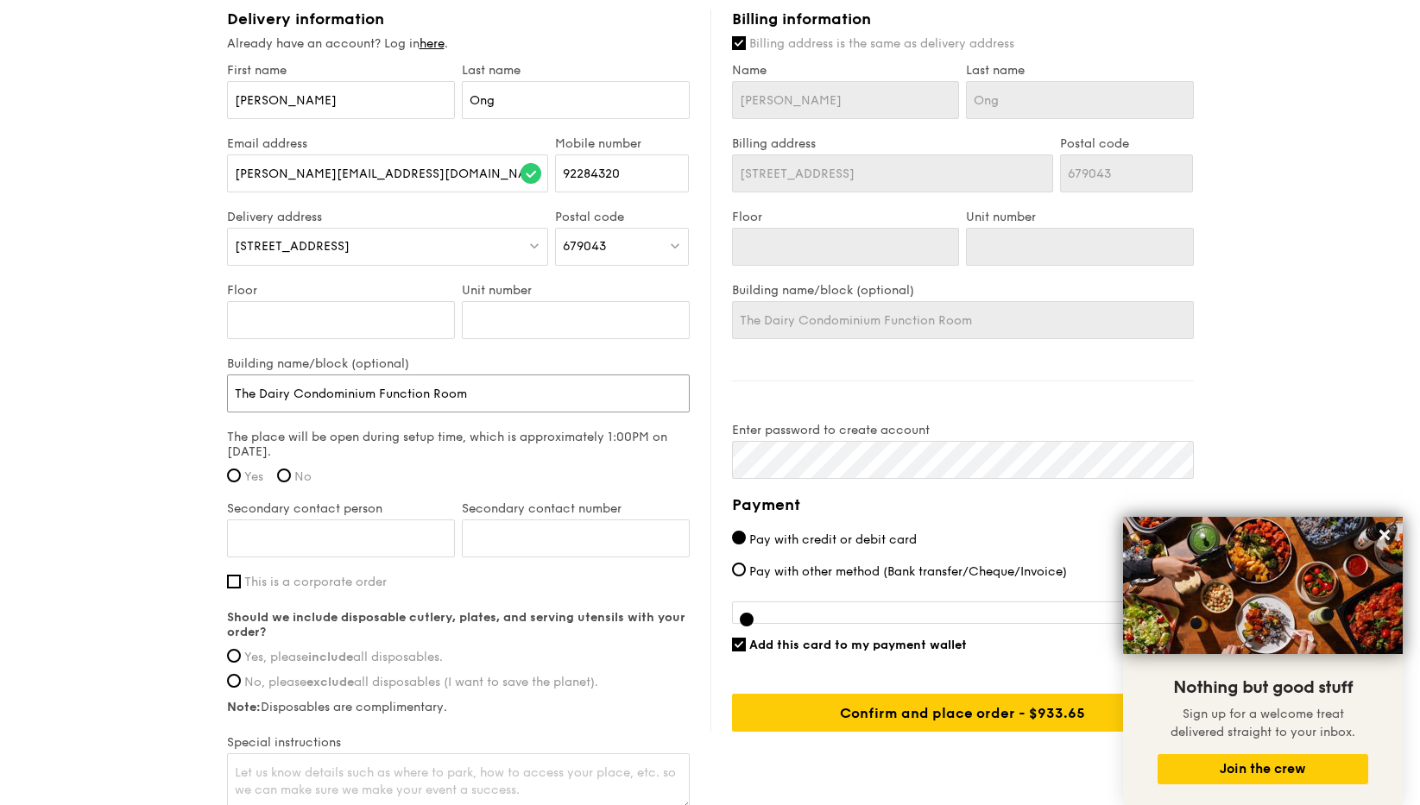
type input "The Dairy FCondominium Function Room"
type input "The Dairy FaCondominium Function Room"
type input "The Dairy FarCondominium Function Room"
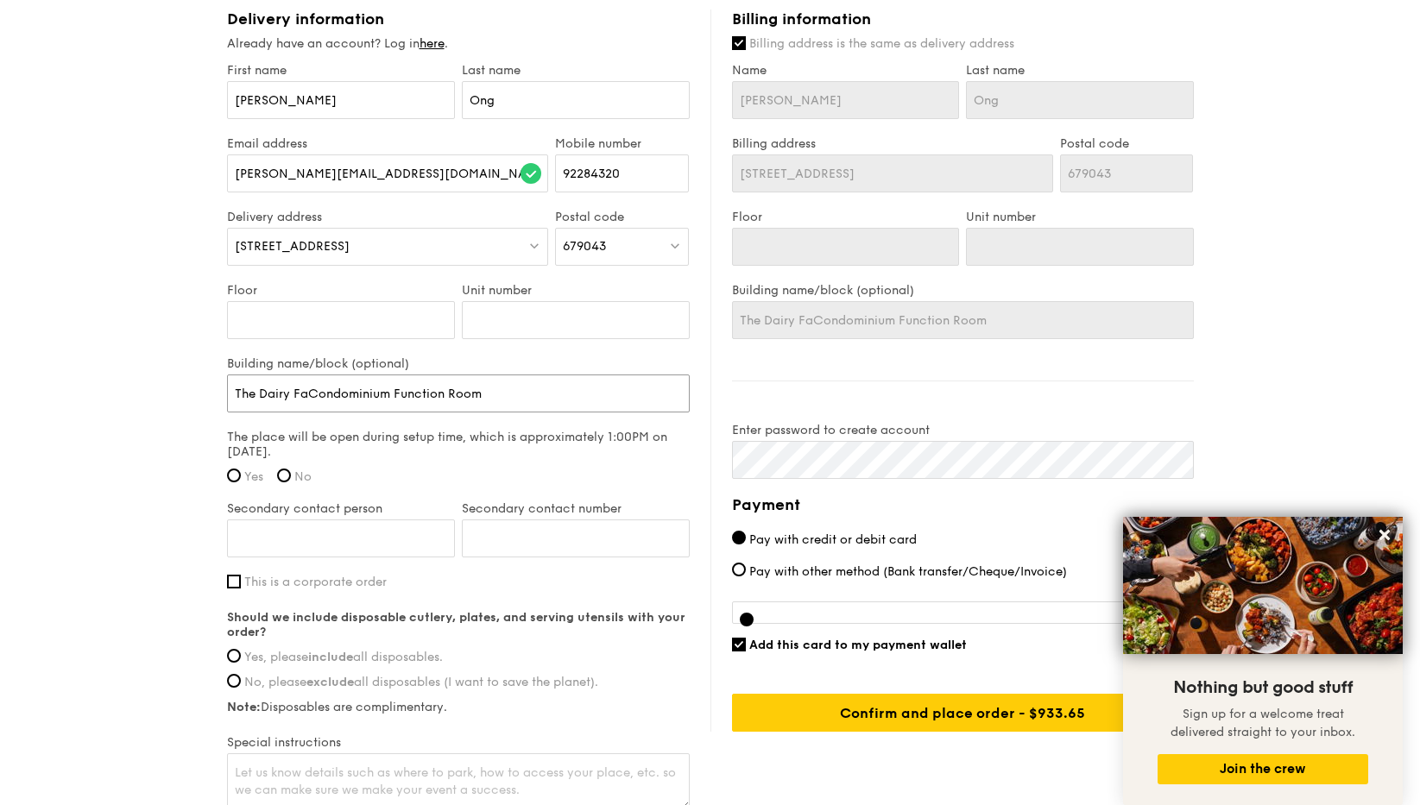
type input "The Dairy FarCondominium Function Room"
type input "The Dairy FarmCondominium Function Room"
type input "The Dairy Farm,Condominium Function Room"
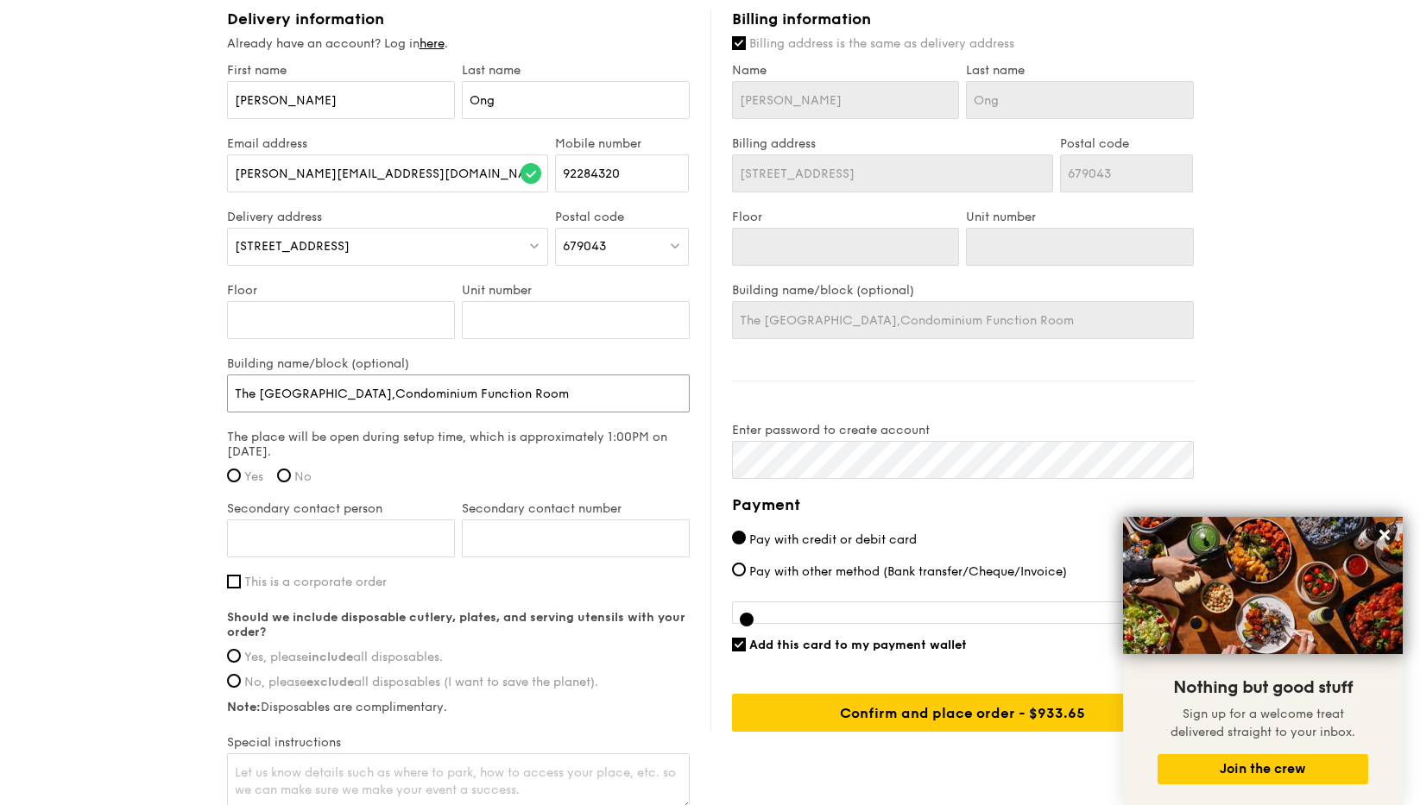
type input "The Dairy Farm, Condominium Function Room"
click at [275, 311] on input "Floor" at bounding box center [341, 320] width 228 height 38
type input "1"
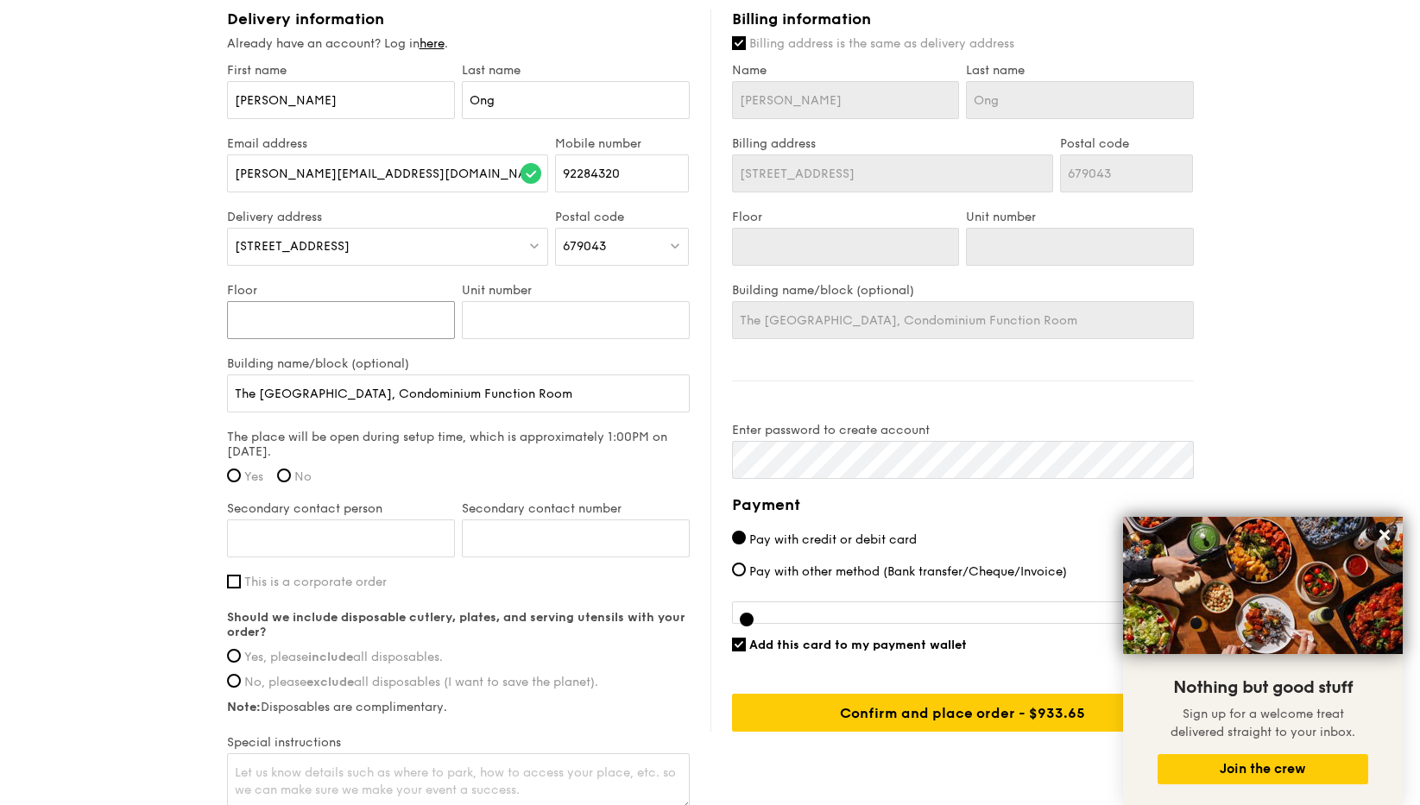
type input "1"
click at [540, 313] on input "Unit number" at bounding box center [576, 320] width 228 height 38
click at [247, 307] on input "1" at bounding box center [341, 320] width 228 height 38
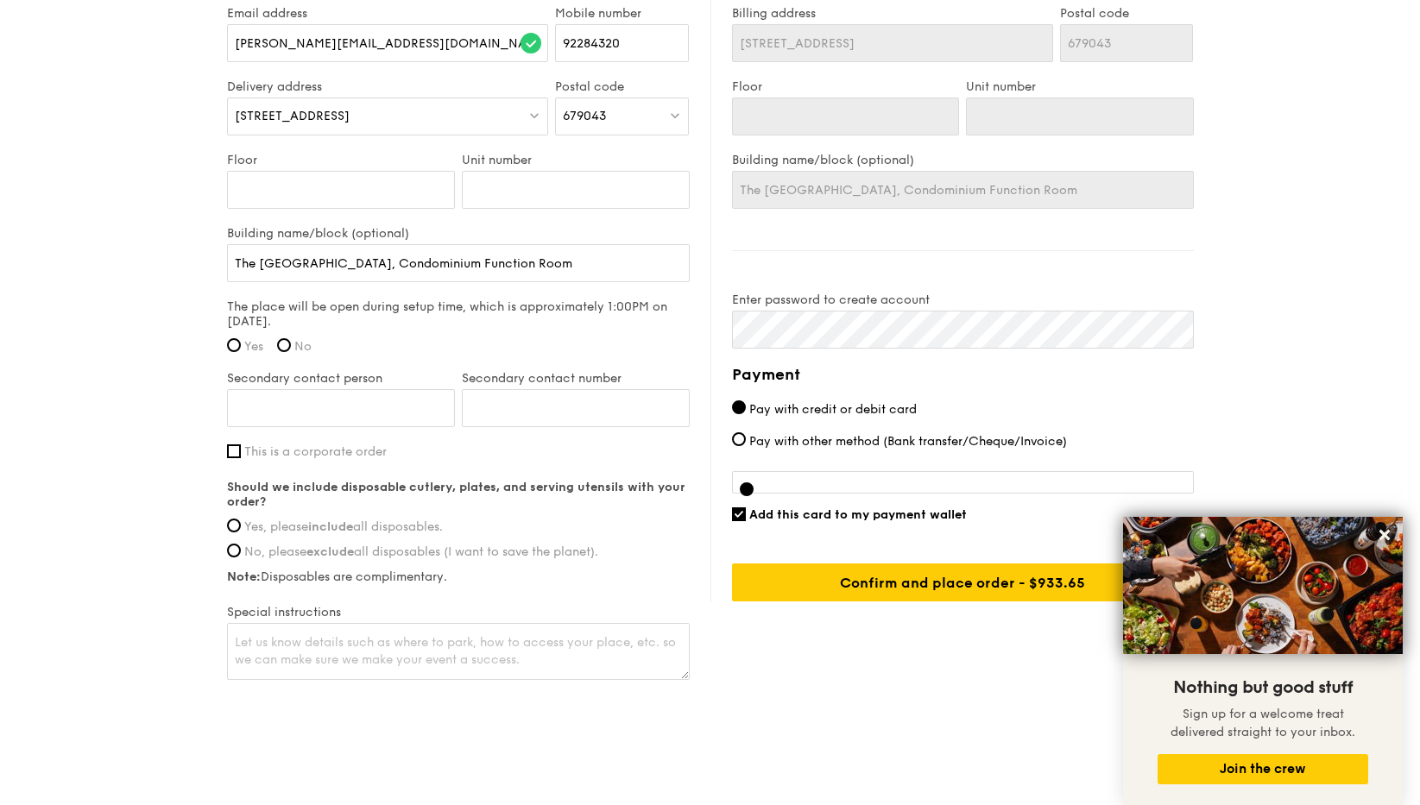
scroll to position [1056, 0]
click at [231, 339] on input "Yes" at bounding box center [234, 346] width 14 height 14
radio input "true"
click at [310, 395] on input "Secondary contact person" at bounding box center [341, 409] width 228 height 38
type input "Will"
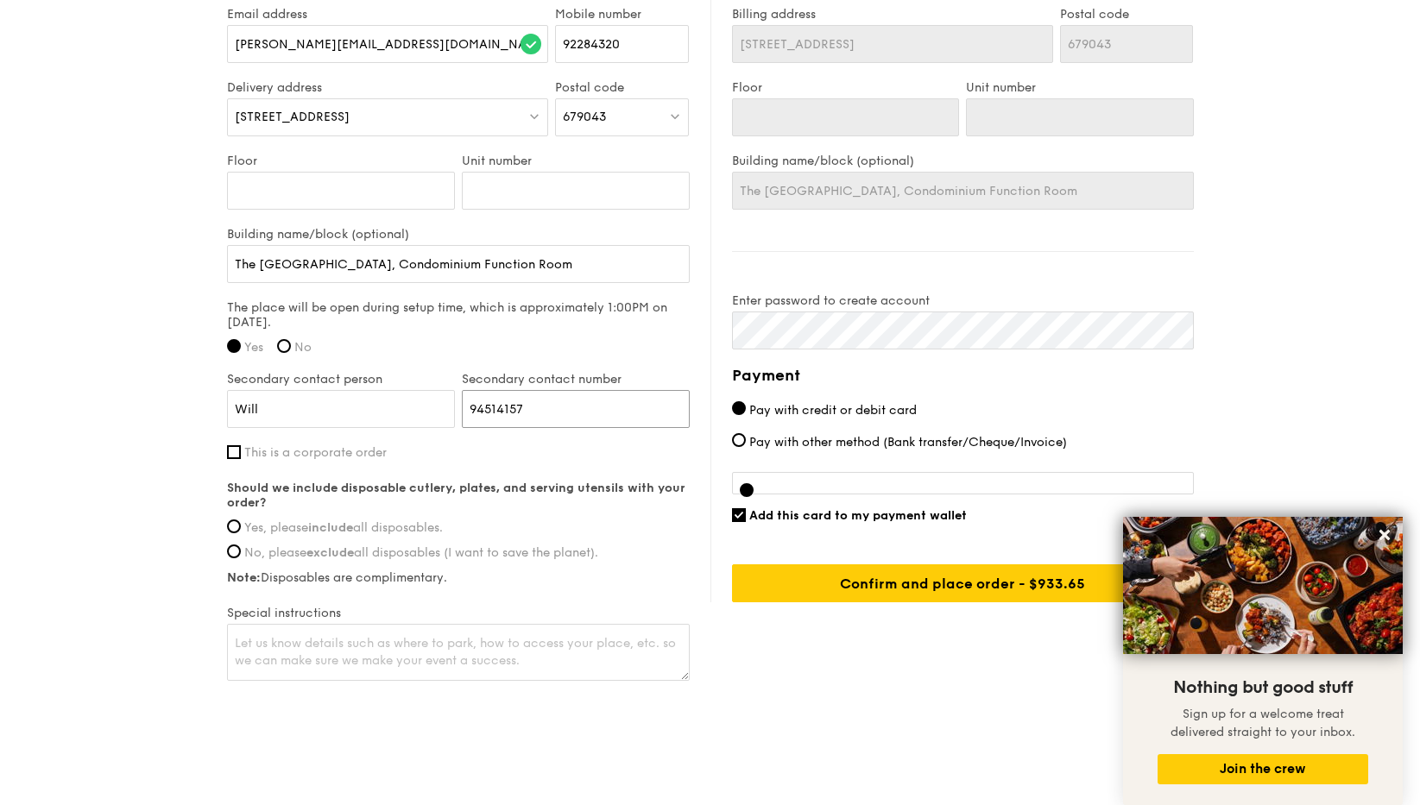
type input "94514157"
click at [230, 520] on input "Yes, please include all disposables." at bounding box center [234, 527] width 14 height 14
radio input "true"
click at [309, 644] on textarea at bounding box center [458, 652] width 463 height 57
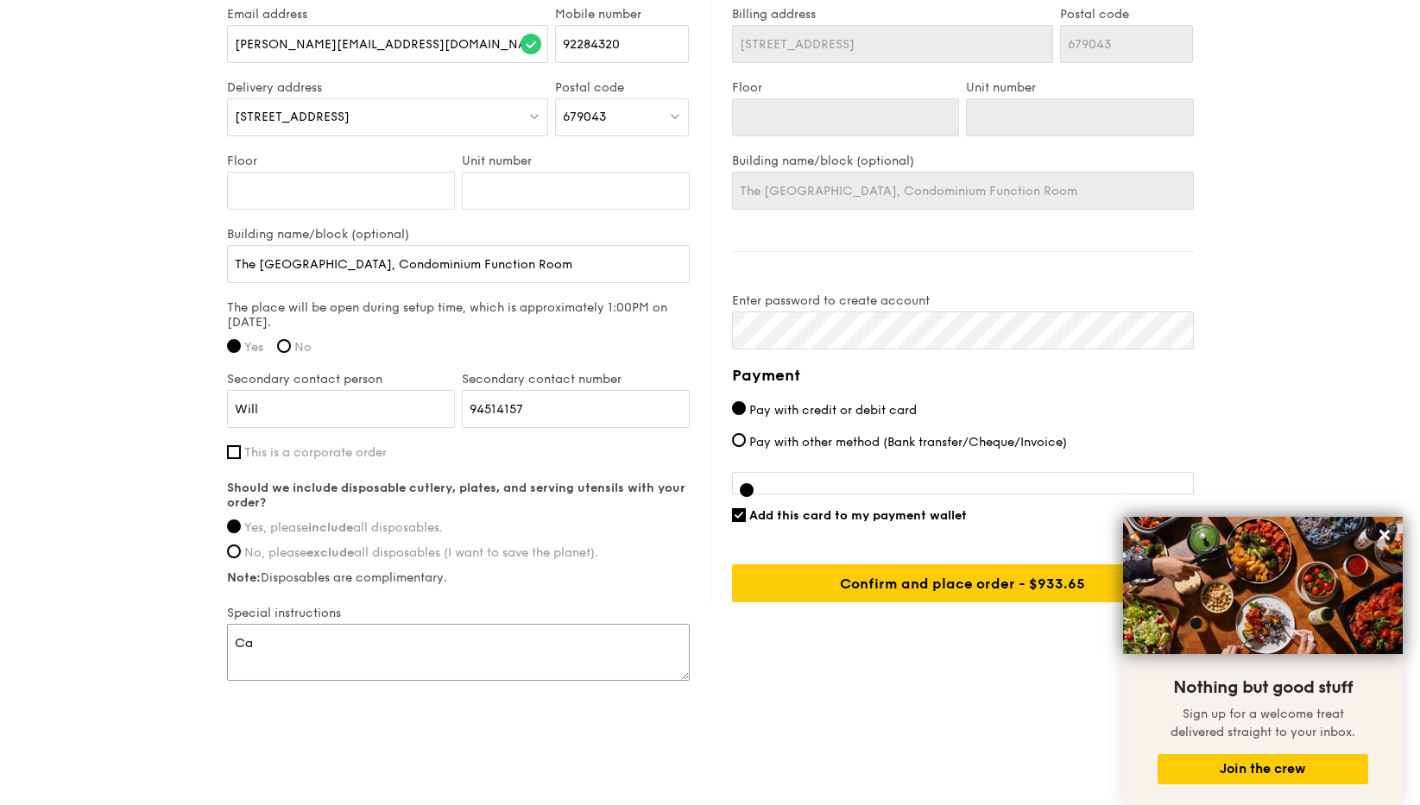
type textarea "C"
type textarea "P"
type textarea "Parking by the condominium mamak shop; function room is facing the pool."
click at [916, 508] on span "Add this card to my payment wallet" at bounding box center [858, 515] width 218 height 15
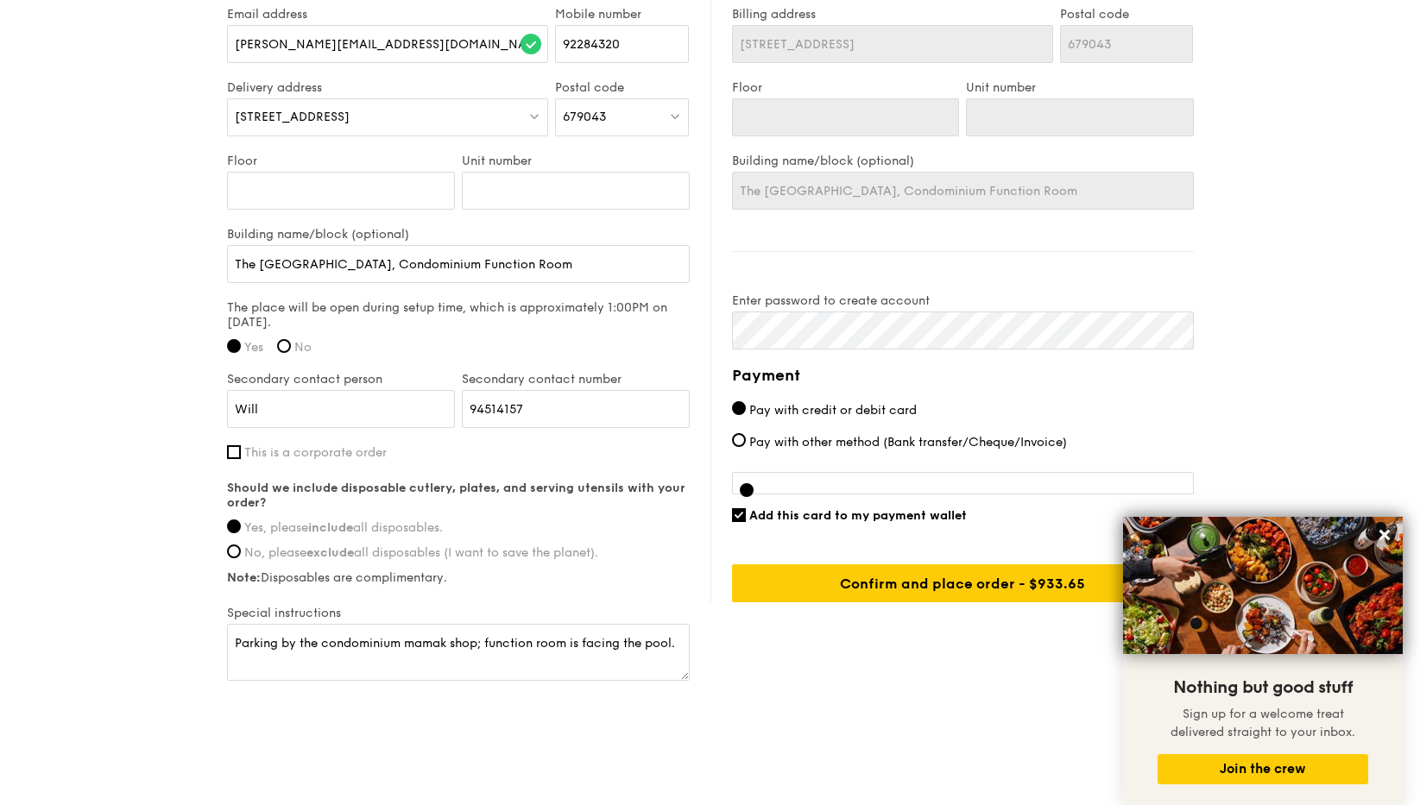
click at [746, 508] on input "Add this card to my payment wallet" at bounding box center [739, 515] width 14 height 14
checkbox input "false"
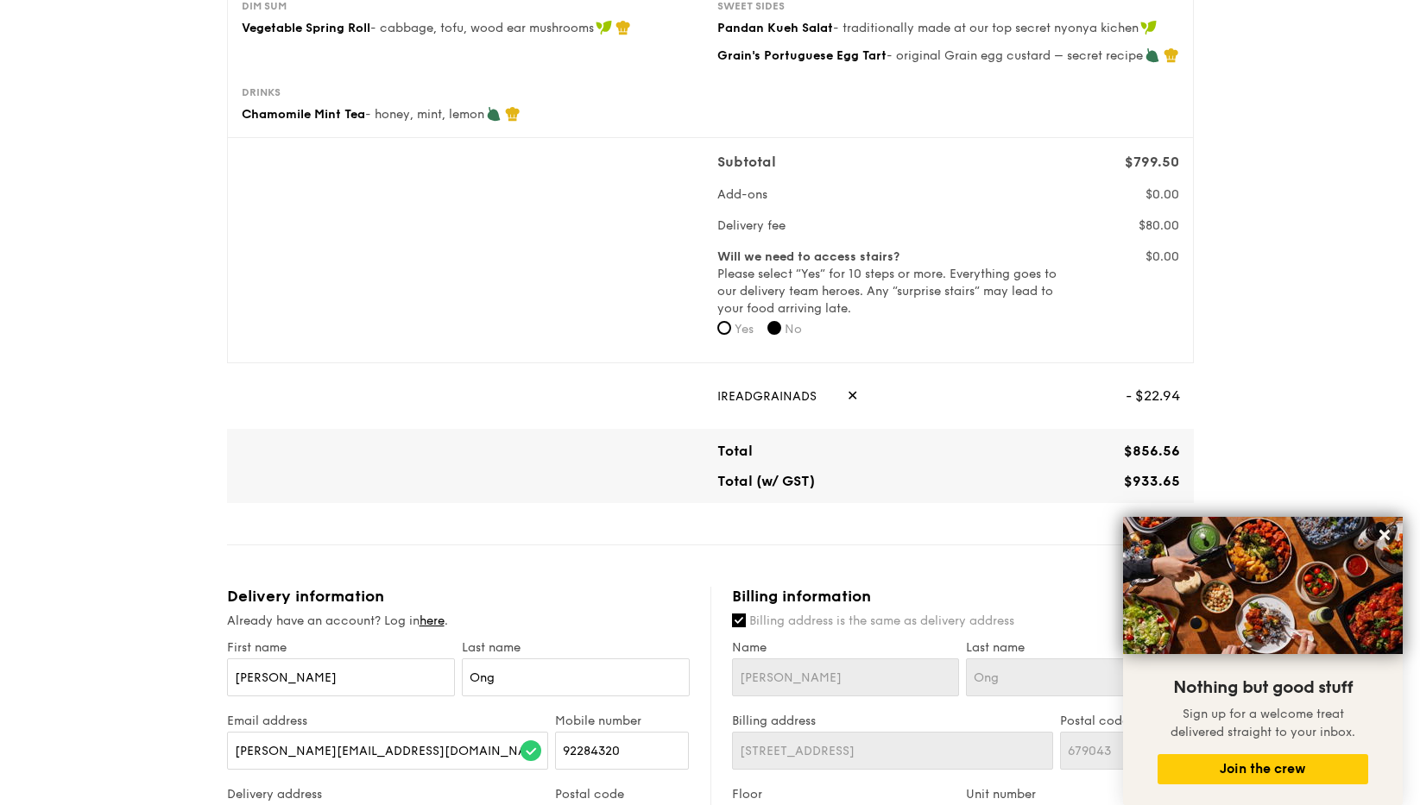
scroll to position [367, 0]
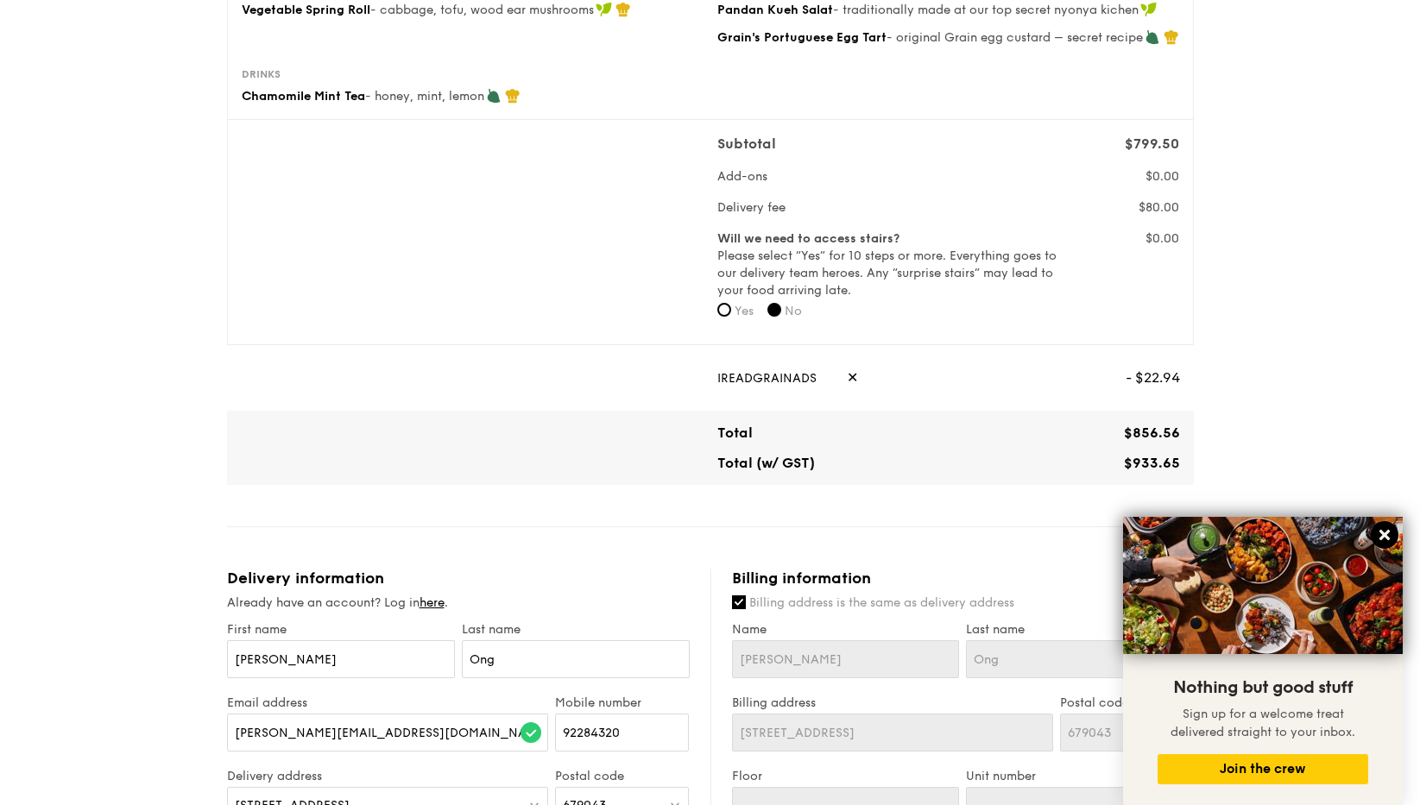
click at [1387, 537] on icon at bounding box center [1385, 535] width 16 height 16
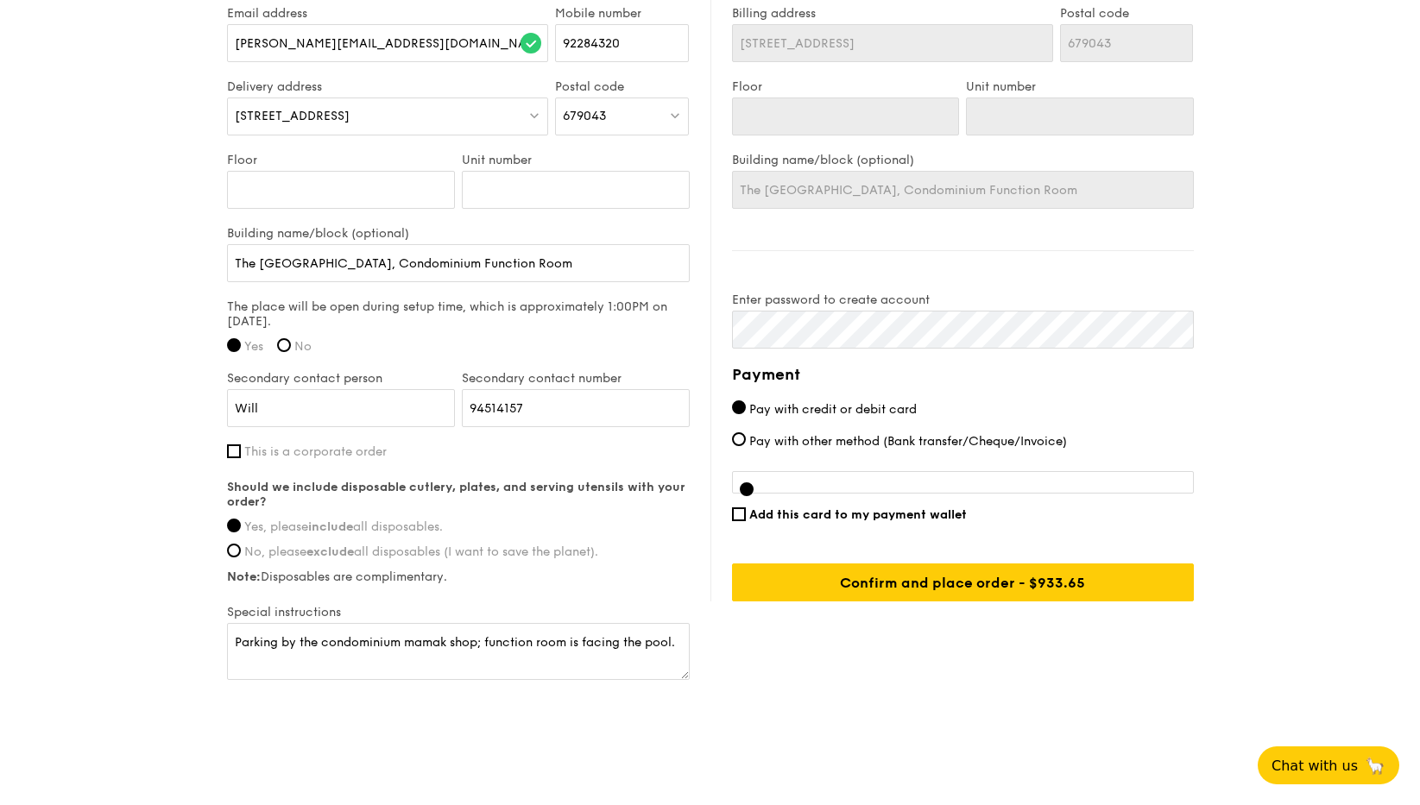
scroll to position [1056, 0]
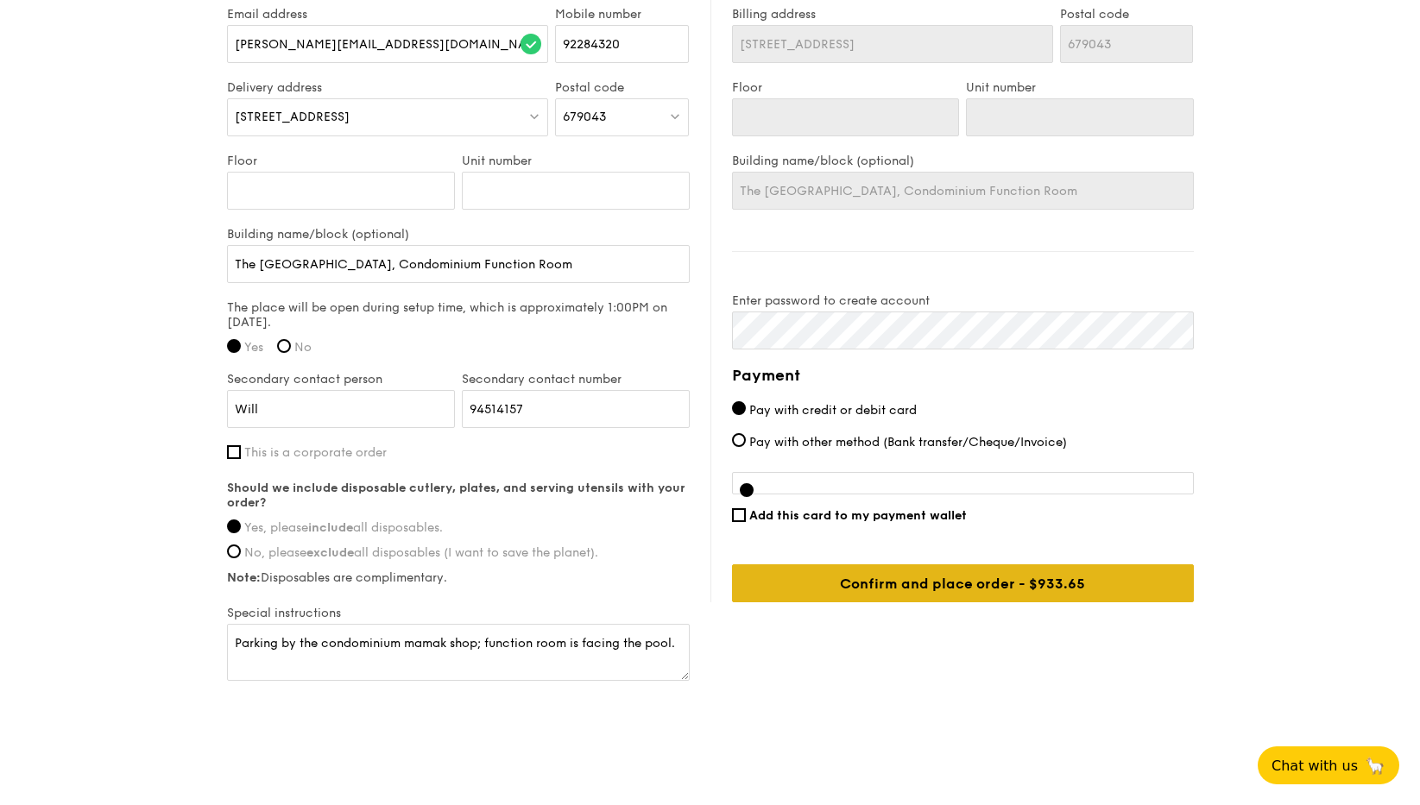
click at [1041, 564] on input "Confirm and place order - $958.66" at bounding box center [963, 583] width 462 height 38
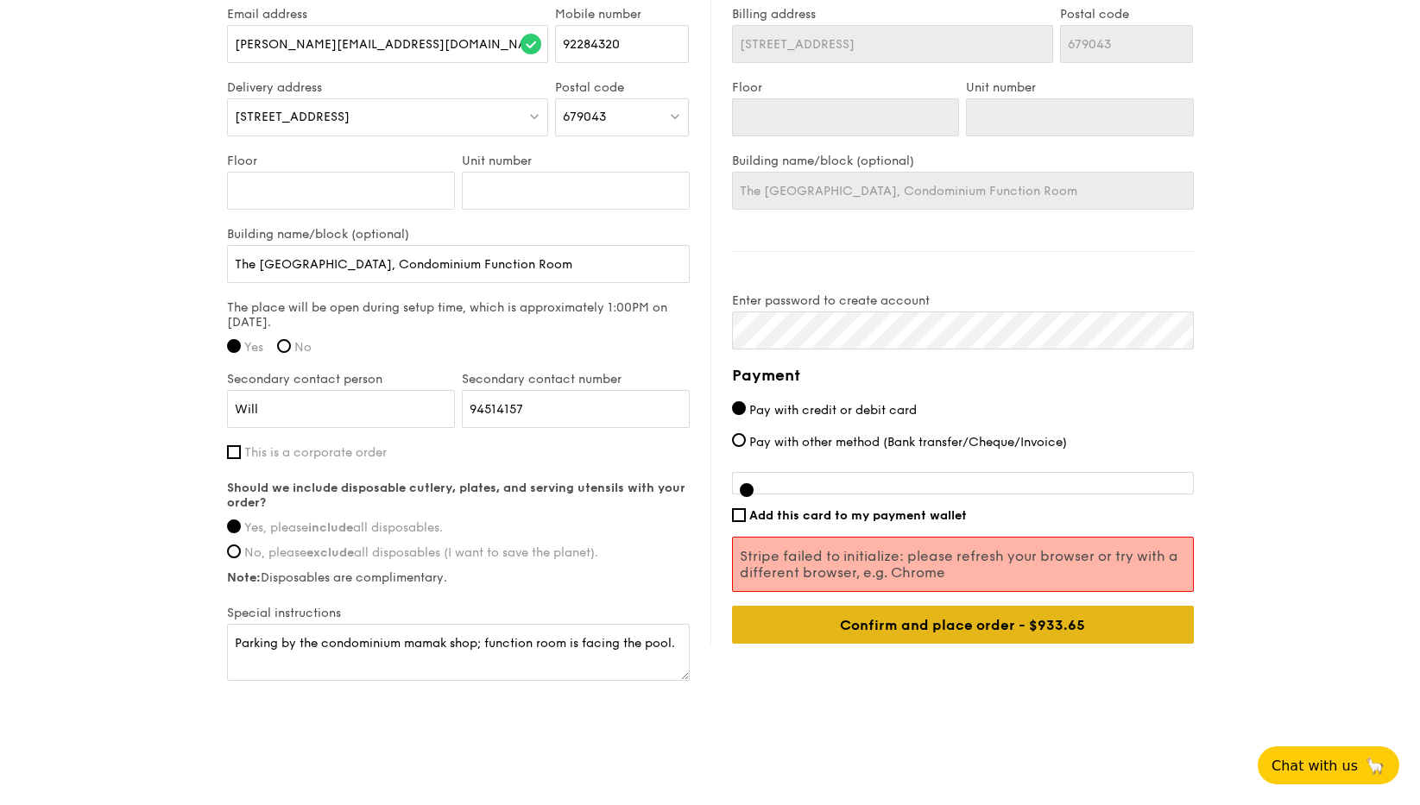
click at [961, 606] on input "Confirm and place order - $958.66" at bounding box center [963, 625] width 462 height 38
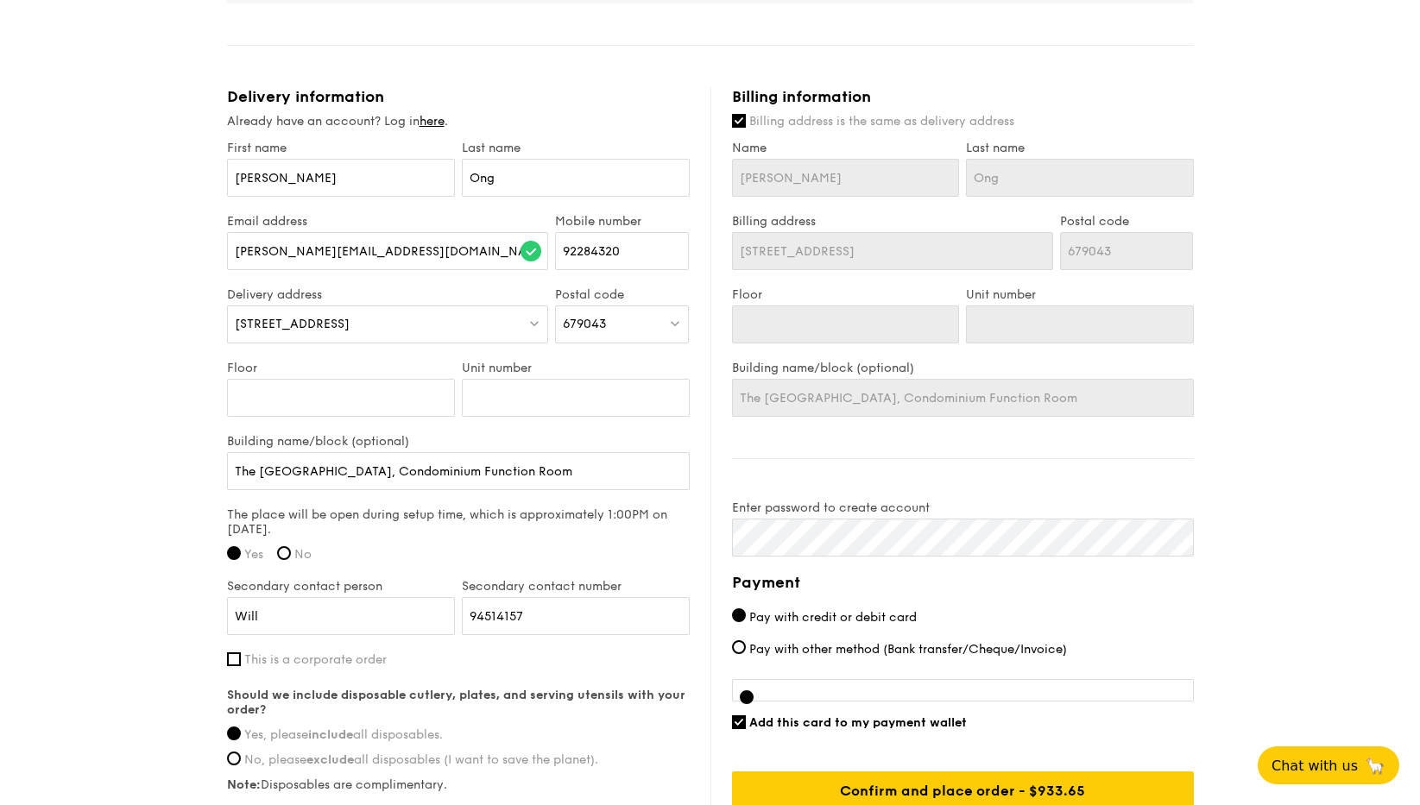
scroll to position [850, 0]
click at [825, 112] on span "Billing address is the same as delivery address" at bounding box center [881, 119] width 265 height 15
click at [746, 112] on input "Billing address is the same as delivery address" at bounding box center [739, 119] width 14 height 14
checkbox input "false"
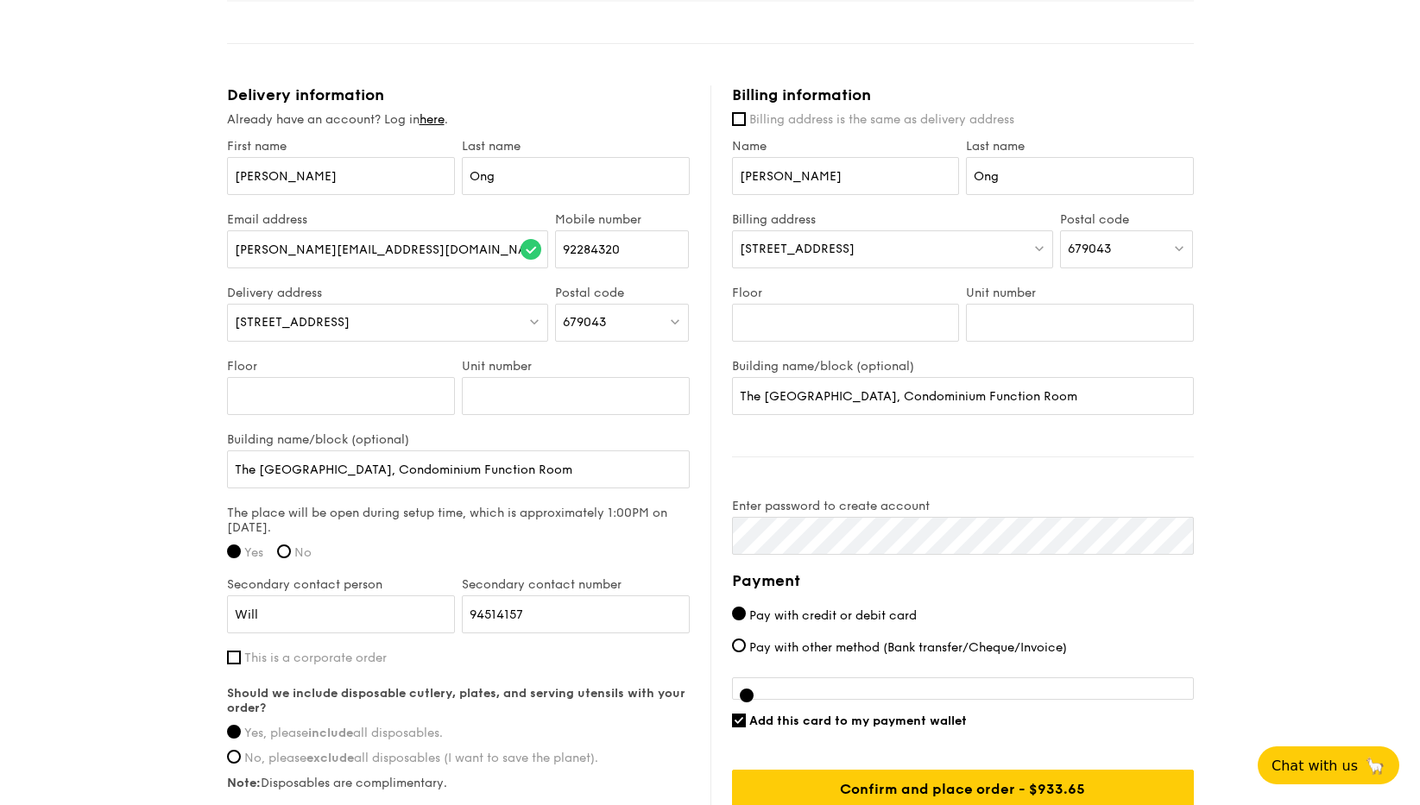
drag, startPoint x: 1125, startPoint y: 230, endPoint x: 1062, endPoint y: 230, distance: 63.0
click at [1062, 230] on div "679043" at bounding box center [1127, 249] width 134 height 38
type input "650241"
click at [1098, 276] on div "Singapore 650241" at bounding box center [1112, 293] width 89 height 35
click at [979, 230] on div "241 Bukit Batok East Ave 5, Block 241" at bounding box center [892, 249] width 321 height 38
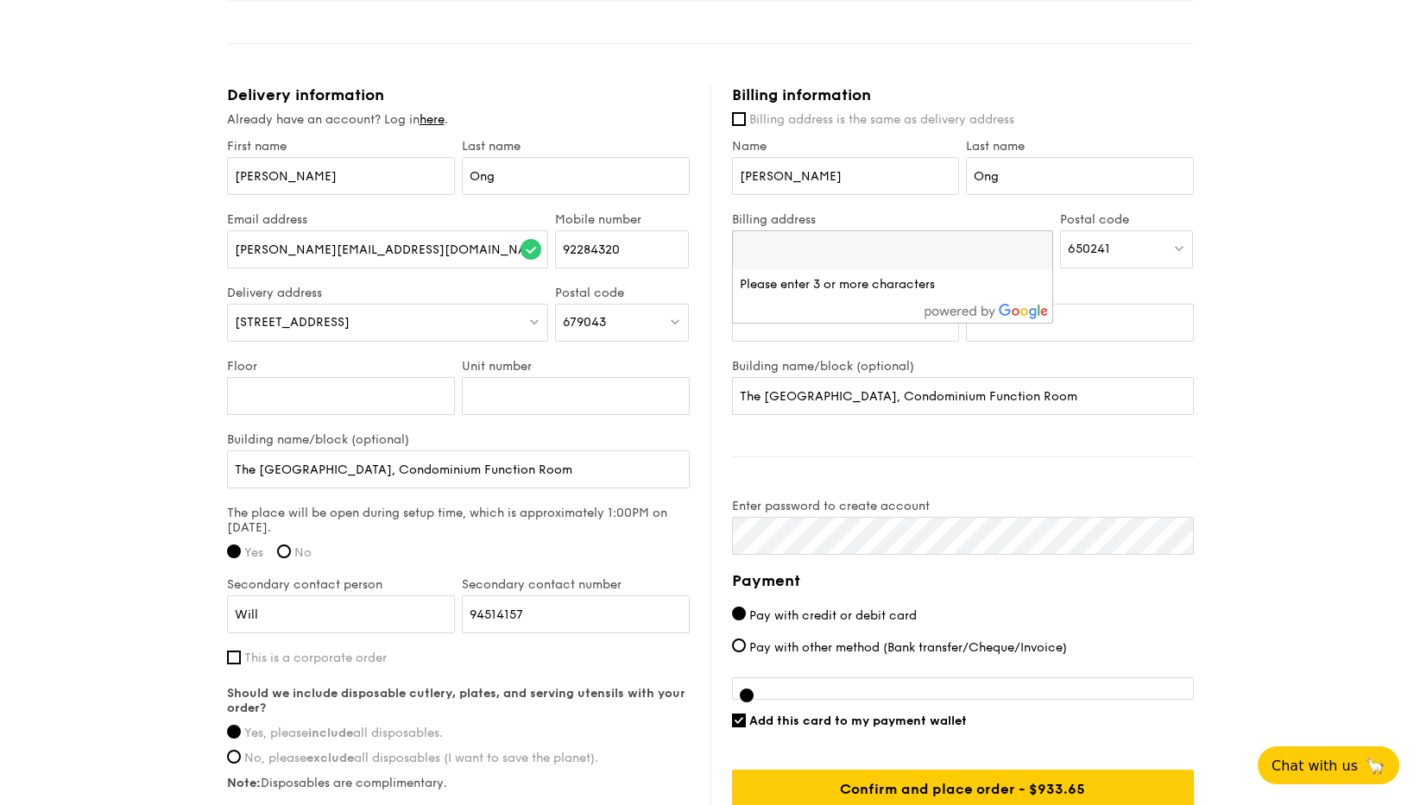
click at [979, 231] on input "search" at bounding box center [892, 250] width 319 height 38
click at [1193, 304] on input "Unit number" at bounding box center [1080, 323] width 228 height 38
click at [811, 304] on input "Floor" at bounding box center [846, 323] width 228 height 38
type input "0"
type input "07"
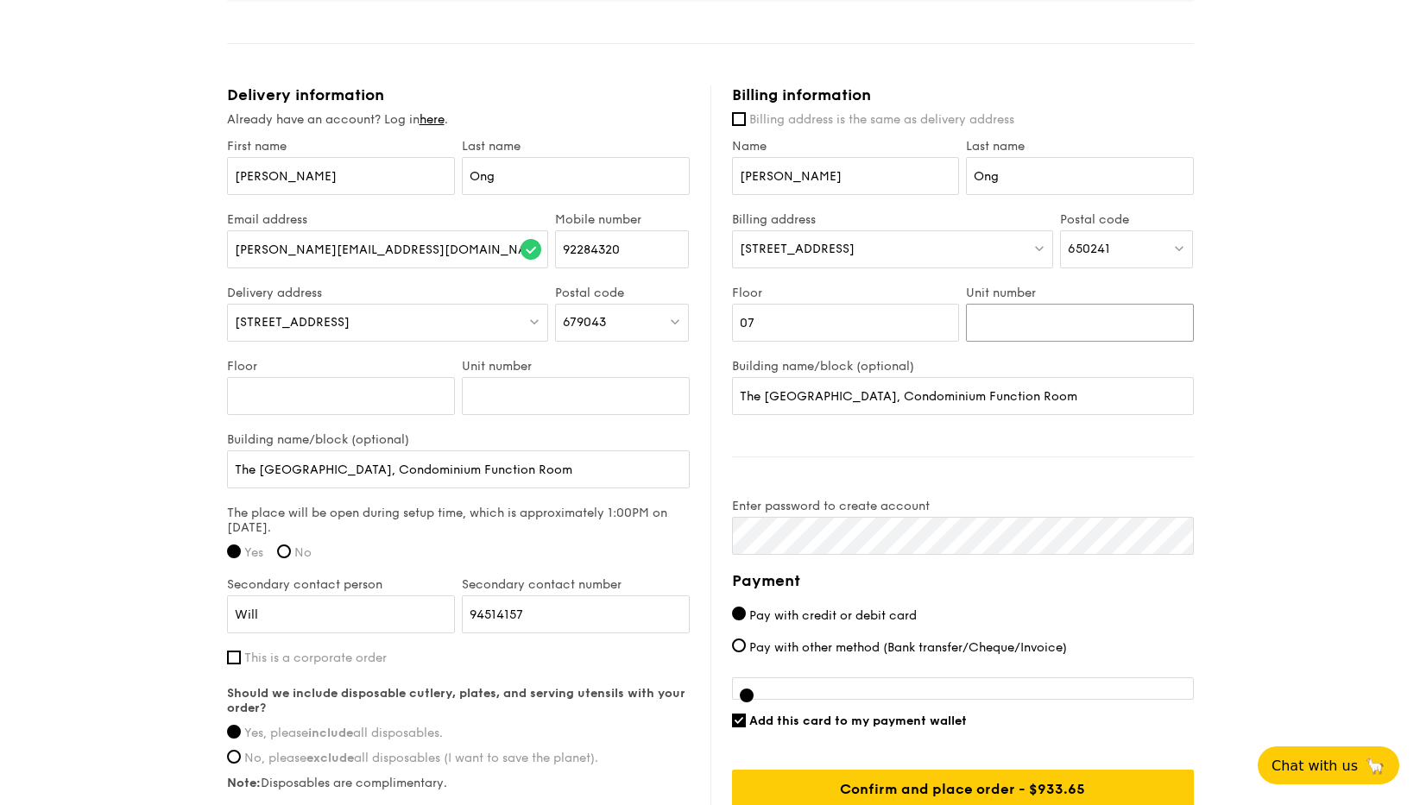
click at [1113, 304] on input "Unit number" at bounding box center [1080, 323] width 228 height 38
type input "287"
drag, startPoint x: 1030, startPoint y: 376, endPoint x: 681, endPoint y: 355, distance: 349.4
click at [681, 355] on div "Delivery information Already have an account? Log in here . First name Amanda L…" at bounding box center [710, 487] width 967 height 804
click at [148, 423] on div "1 - Select menu 2 - Select items 3 - Check out High Tea Buffet $12.30 /guest ($…" at bounding box center [710, 54] width 1420 height 1809
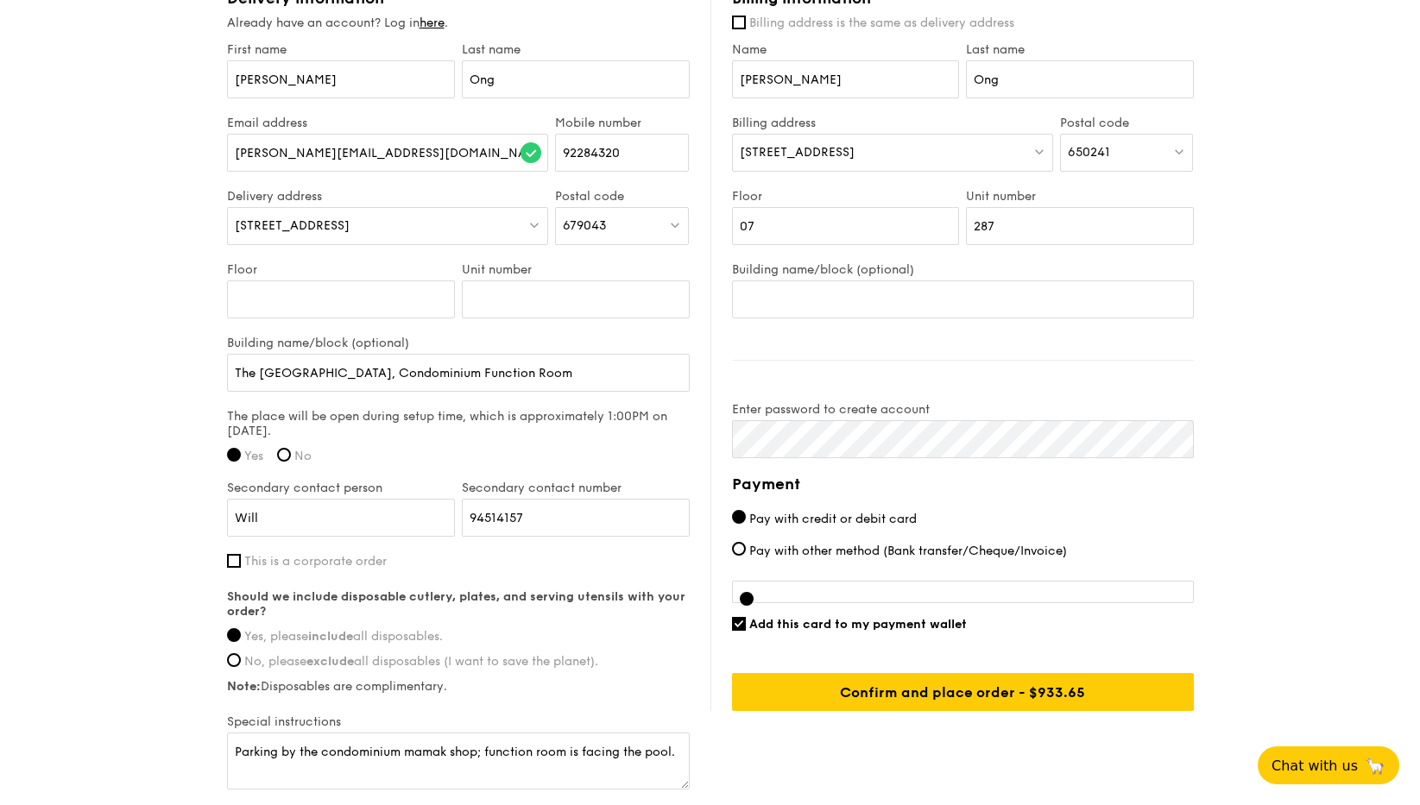
scroll to position [969, 0]
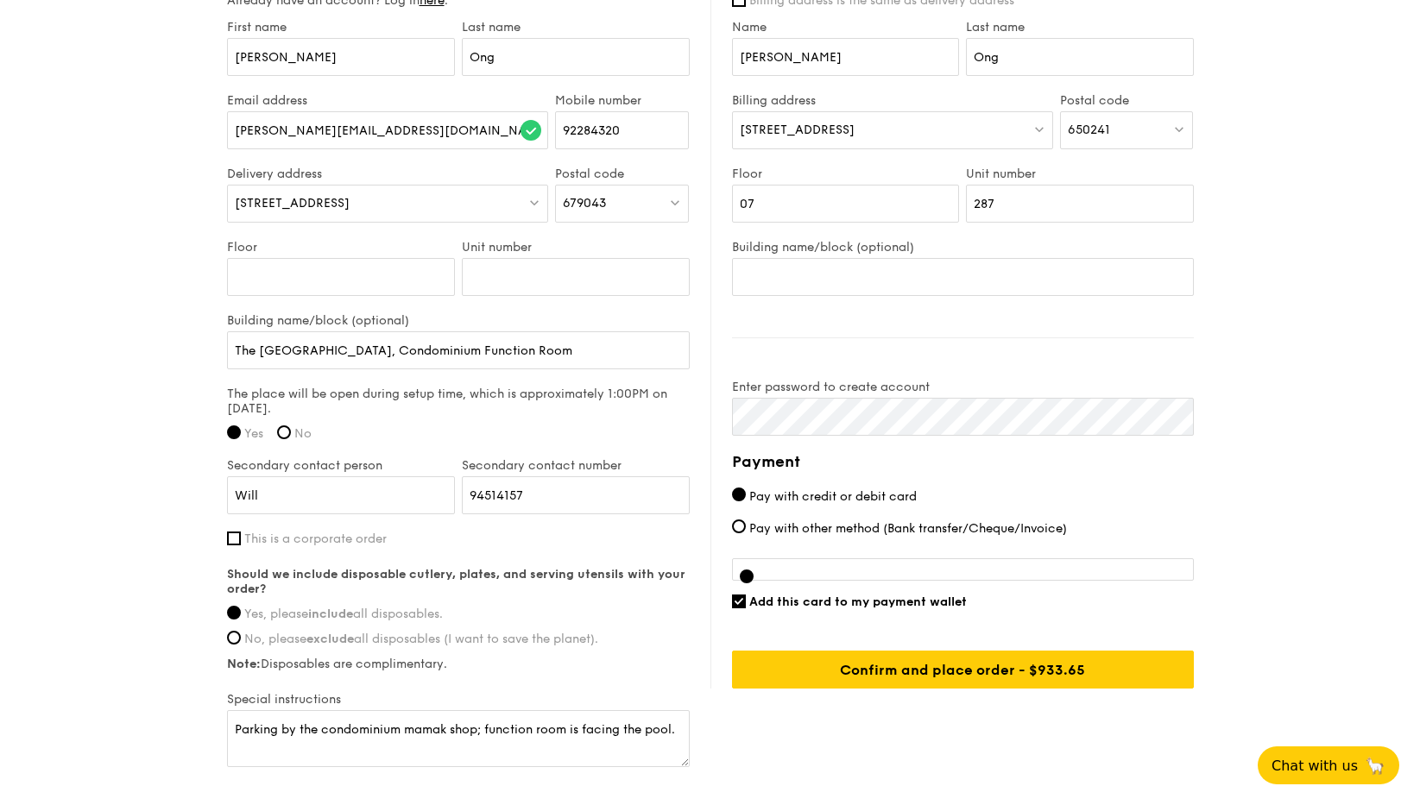
click at [871, 595] on div "OR Add this card to my payment wallet Confirm and place order - $933.65" at bounding box center [963, 623] width 462 height 130
click at [869, 595] on span "Add this card to my payment wallet" at bounding box center [858, 602] width 218 height 15
click at [746, 595] on input "Add this card to my payment wallet" at bounding box center [739, 602] width 14 height 14
checkbox input "false"
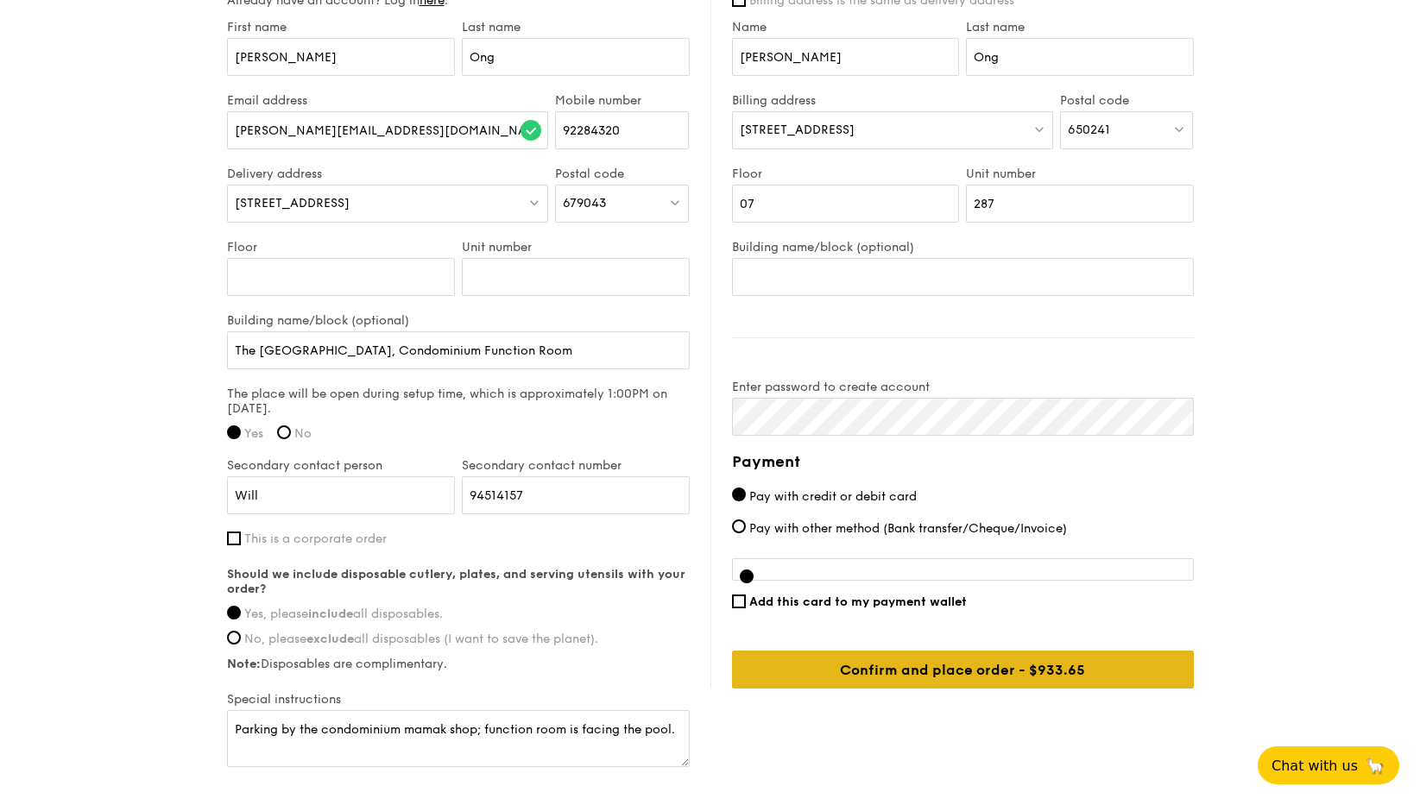
click at [889, 651] on input "Confirm and place order - $933.65" at bounding box center [963, 670] width 462 height 38
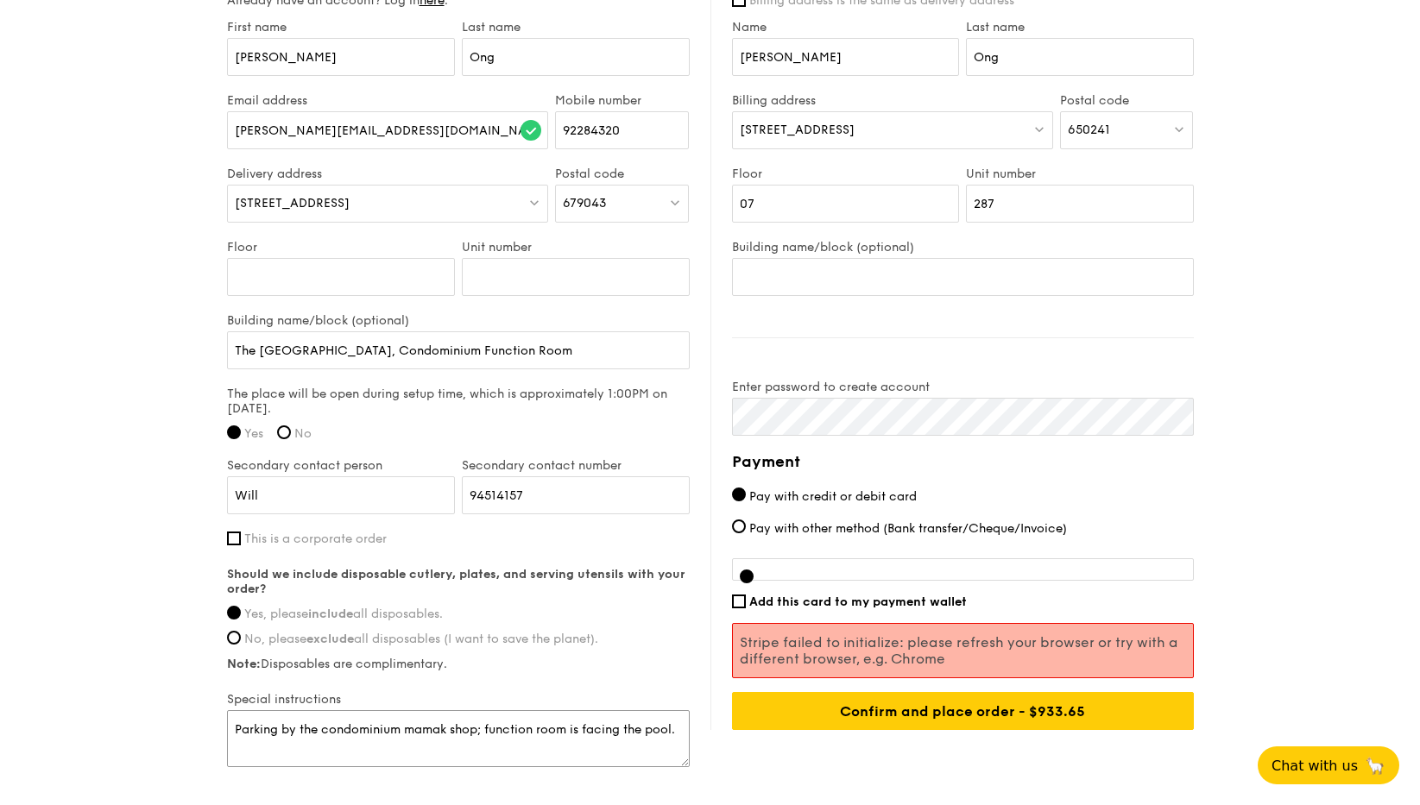
click at [474, 736] on textarea "Parking by the condominium mamak shop; function room is facing the pool." at bounding box center [458, 738] width 463 height 57
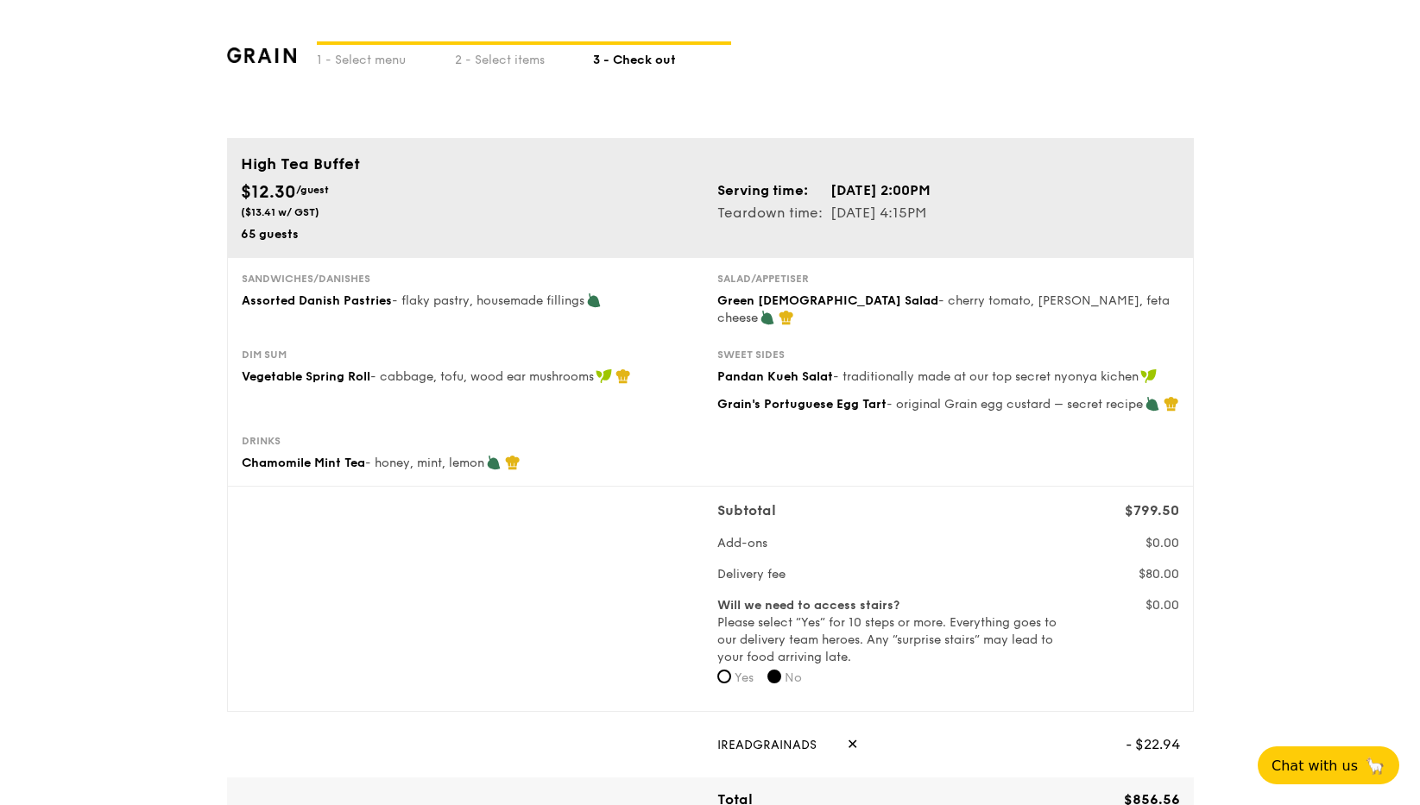
scroll to position [0, 0]
